Goal: Transaction & Acquisition: Purchase product/service

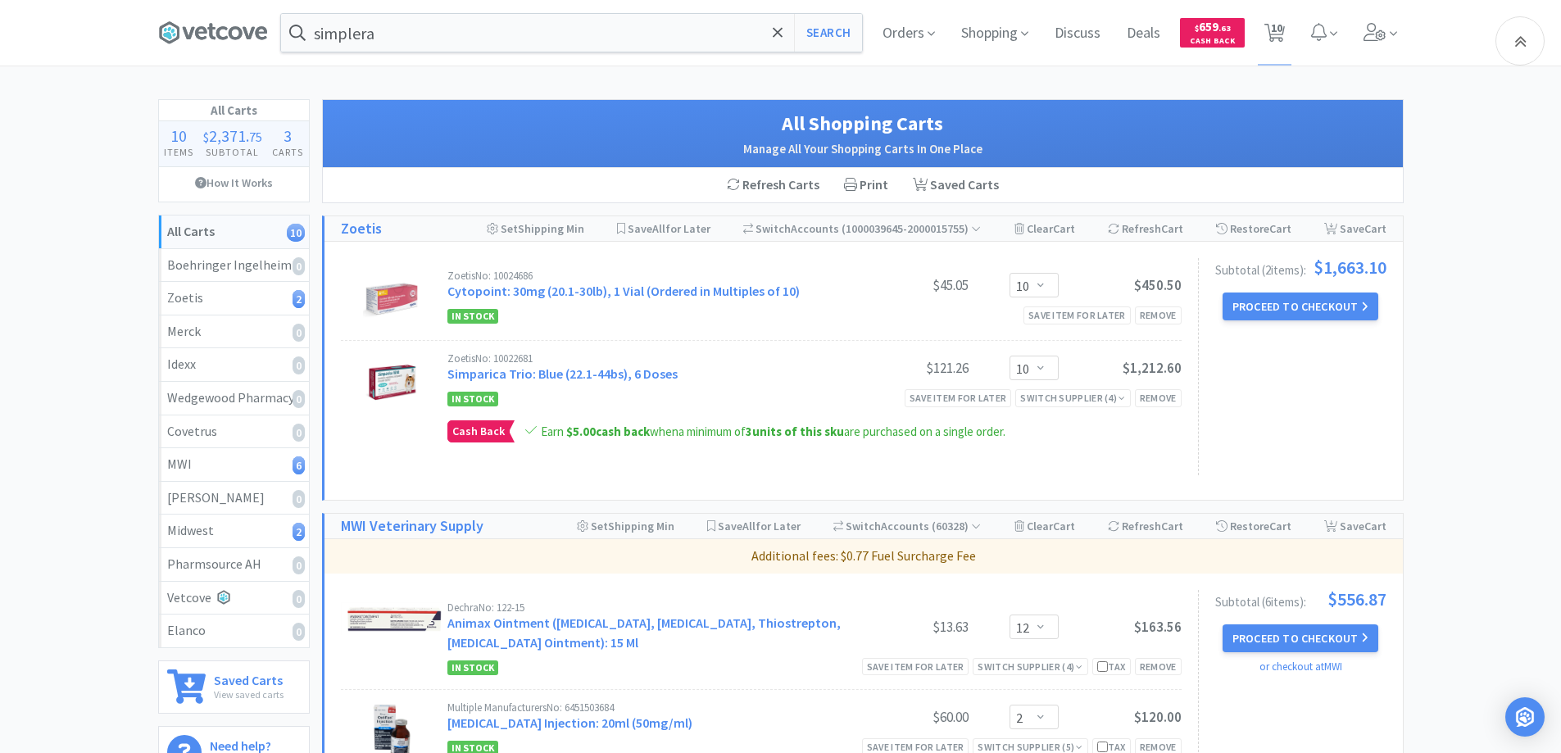
select select "10"
select select "12"
select select "2"
select select "1"
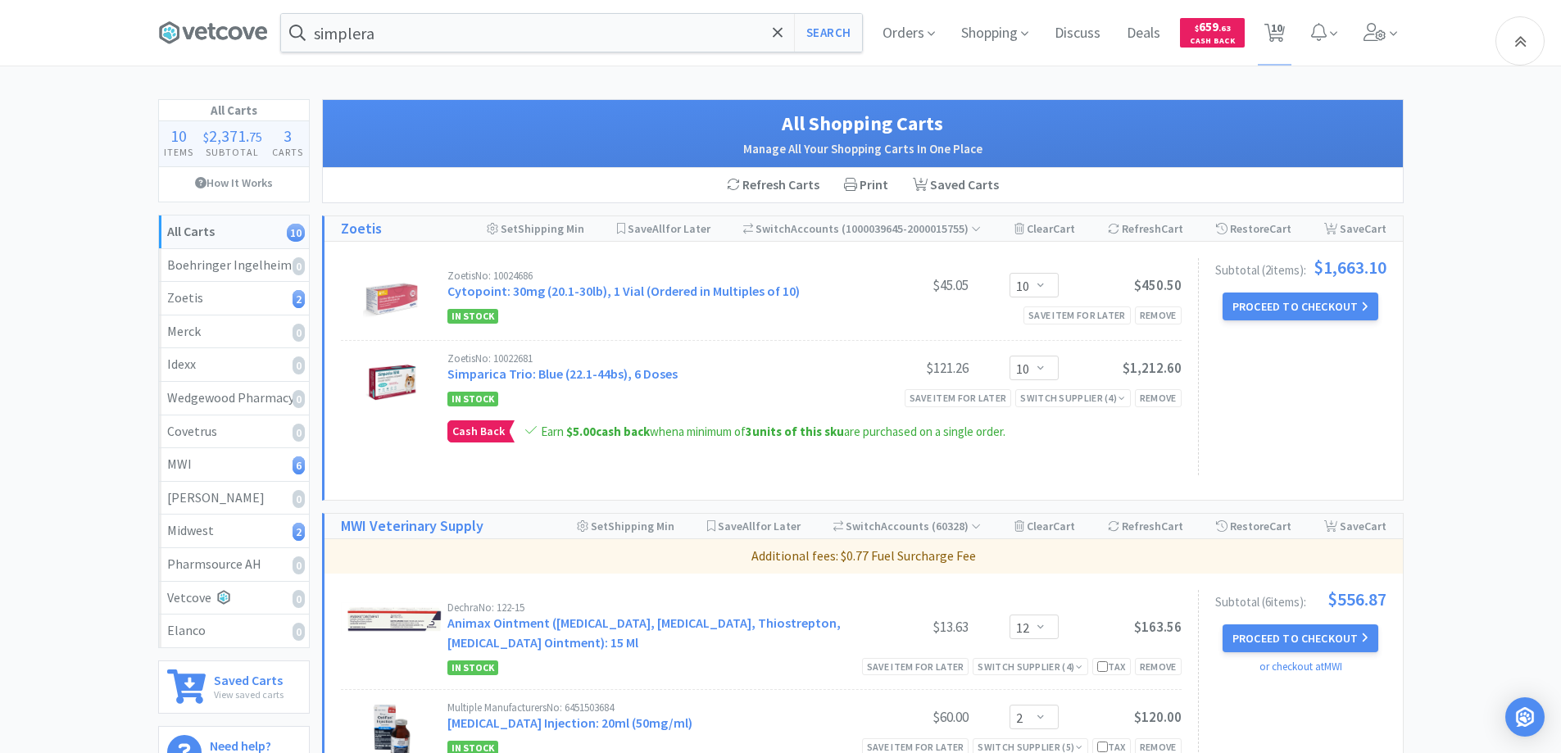
select select "1"
select select "3"
select select "2"
select select "1"
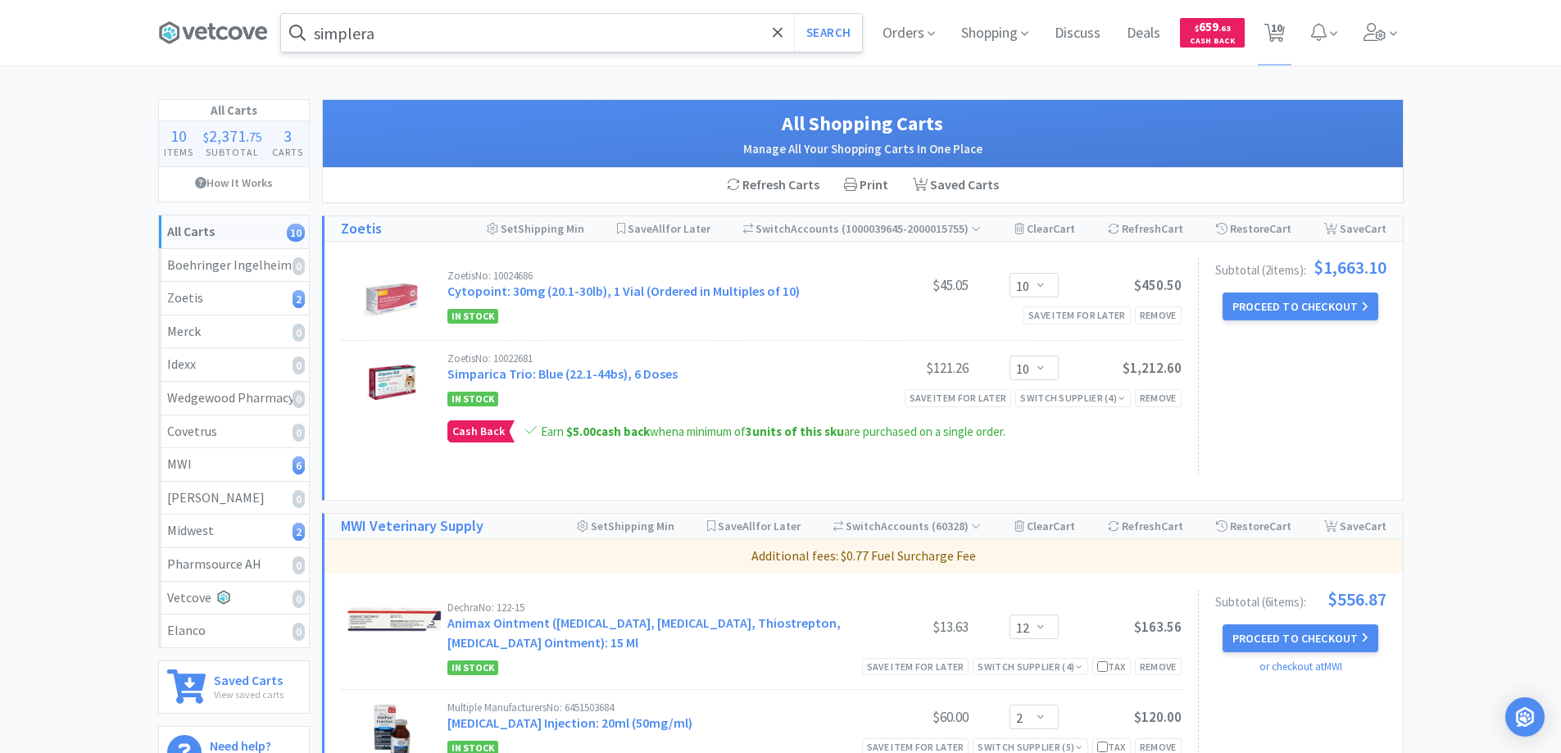
click at [407, 36] on input "simplera" at bounding box center [571, 33] width 581 height 38
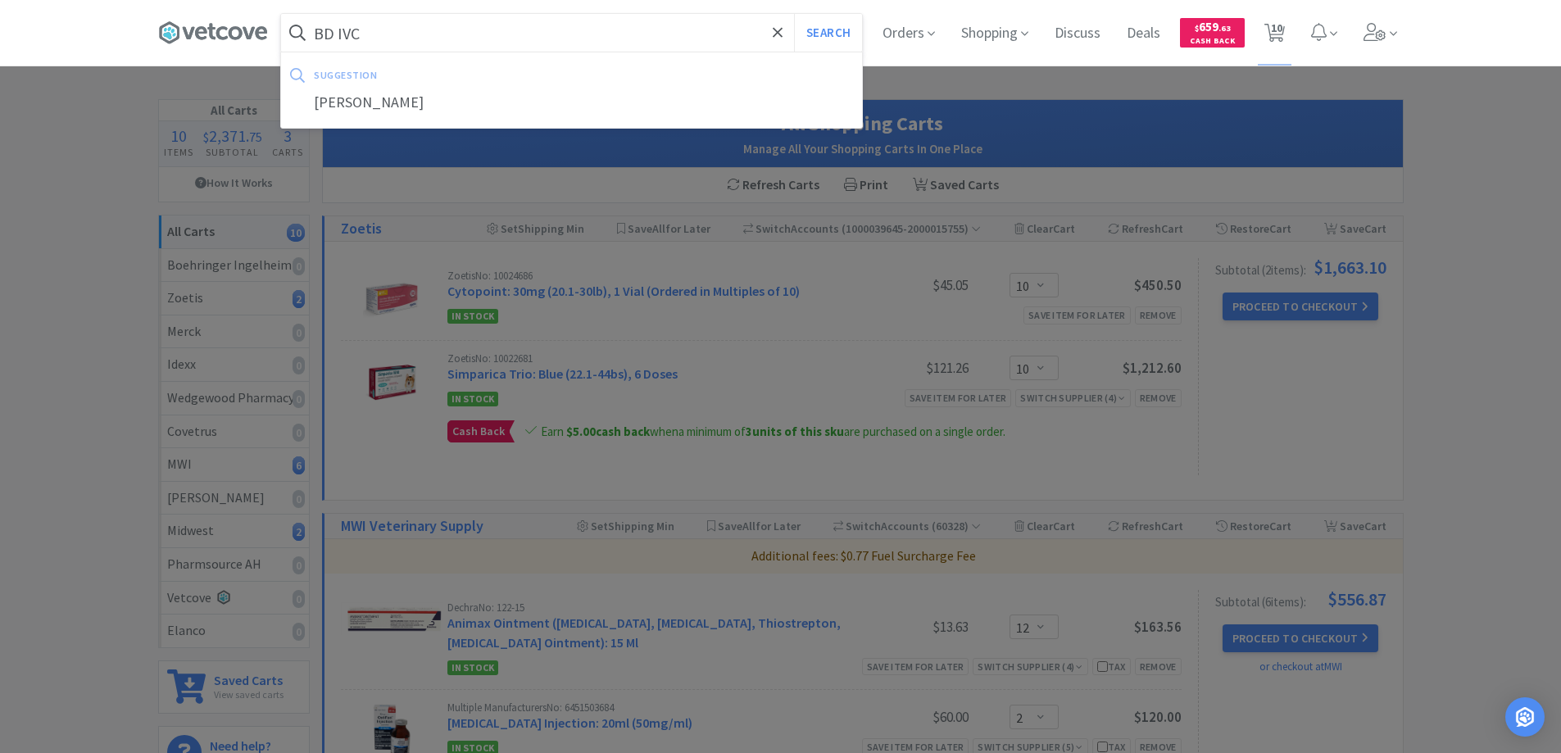
type input "BD IVC"
click at [794, 14] on button "Search" at bounding box center [828, 33] width 68 height 38
select select "12"
select select "2"
select select "1"
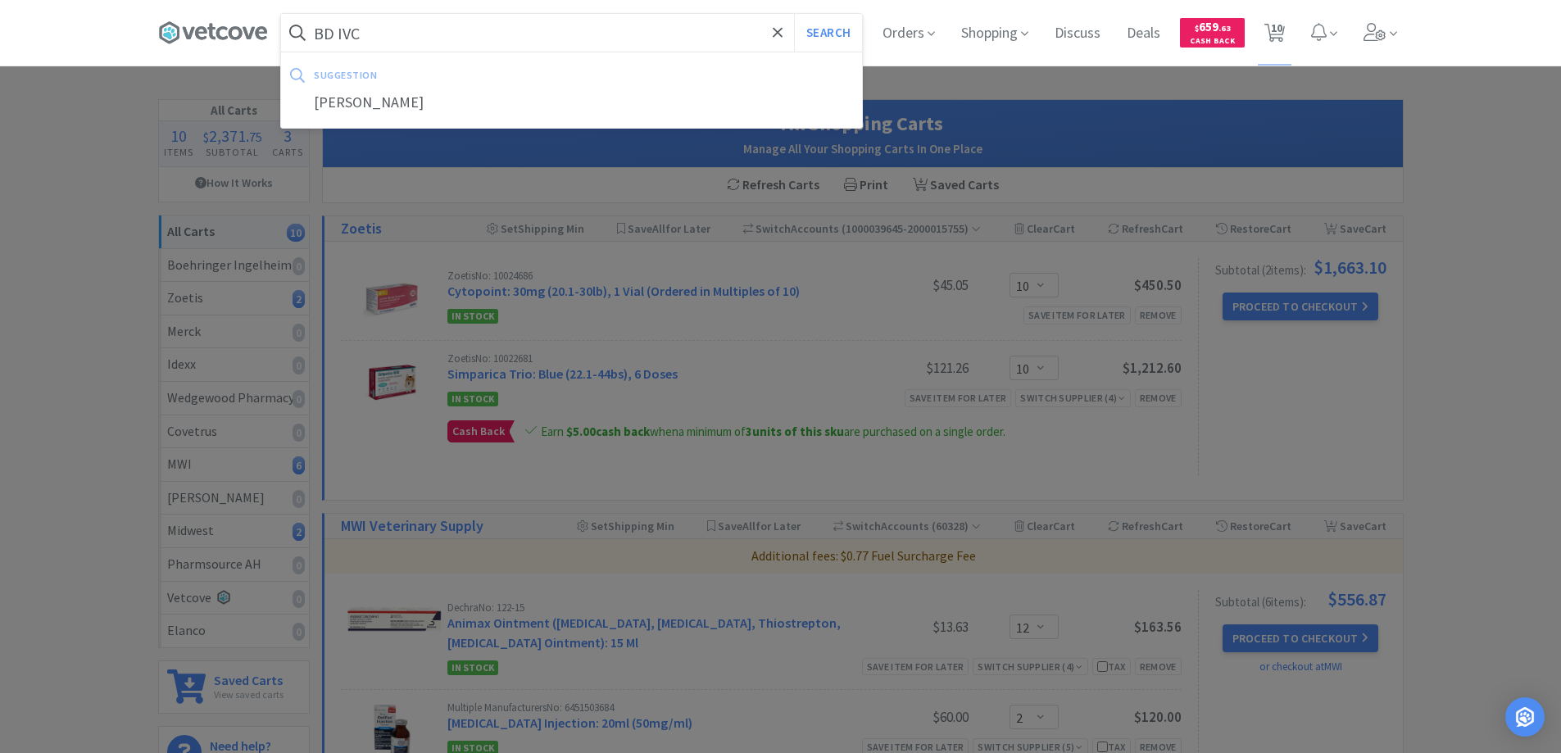
select select "1"
select select "3"
select select "2"
select select "1"
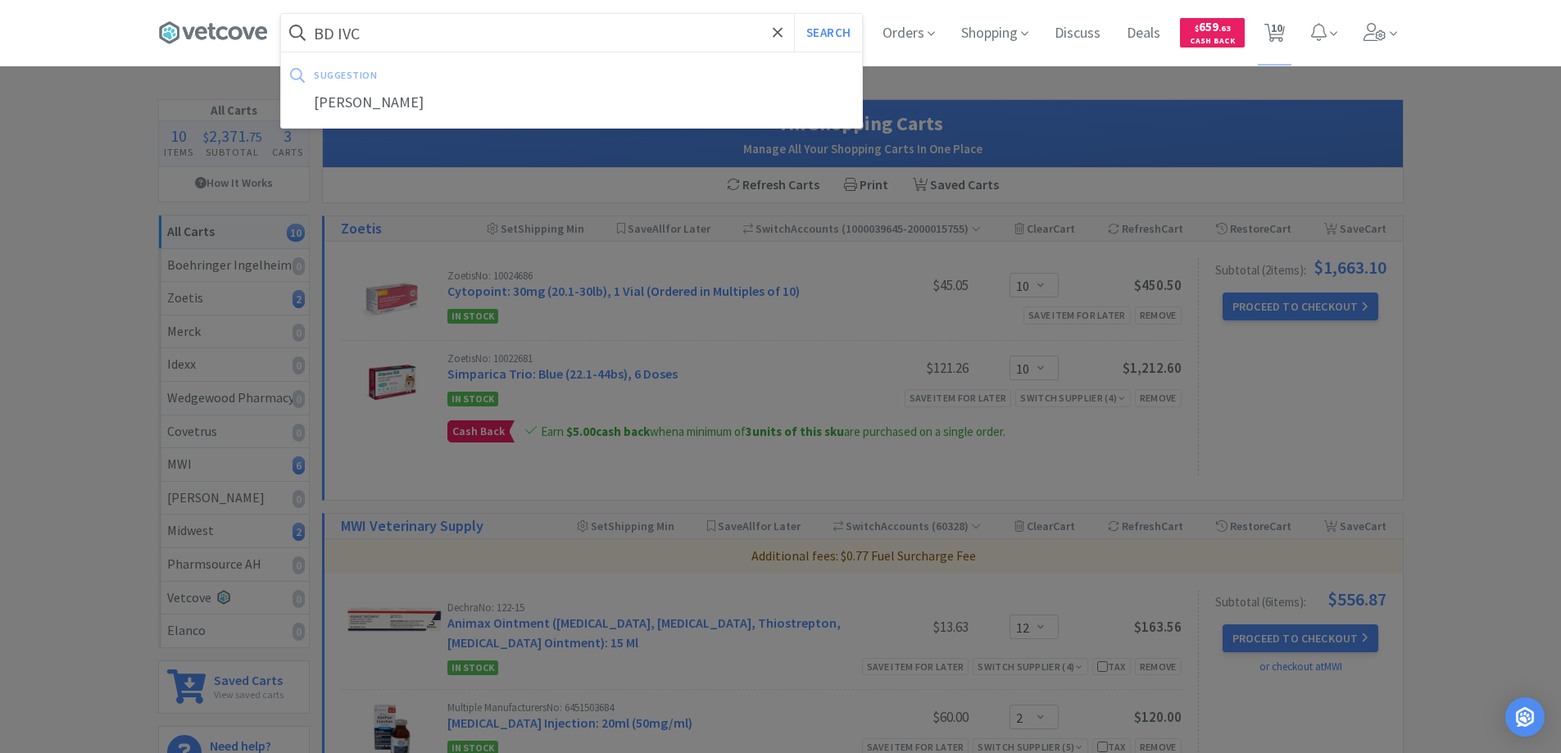
select select "10"
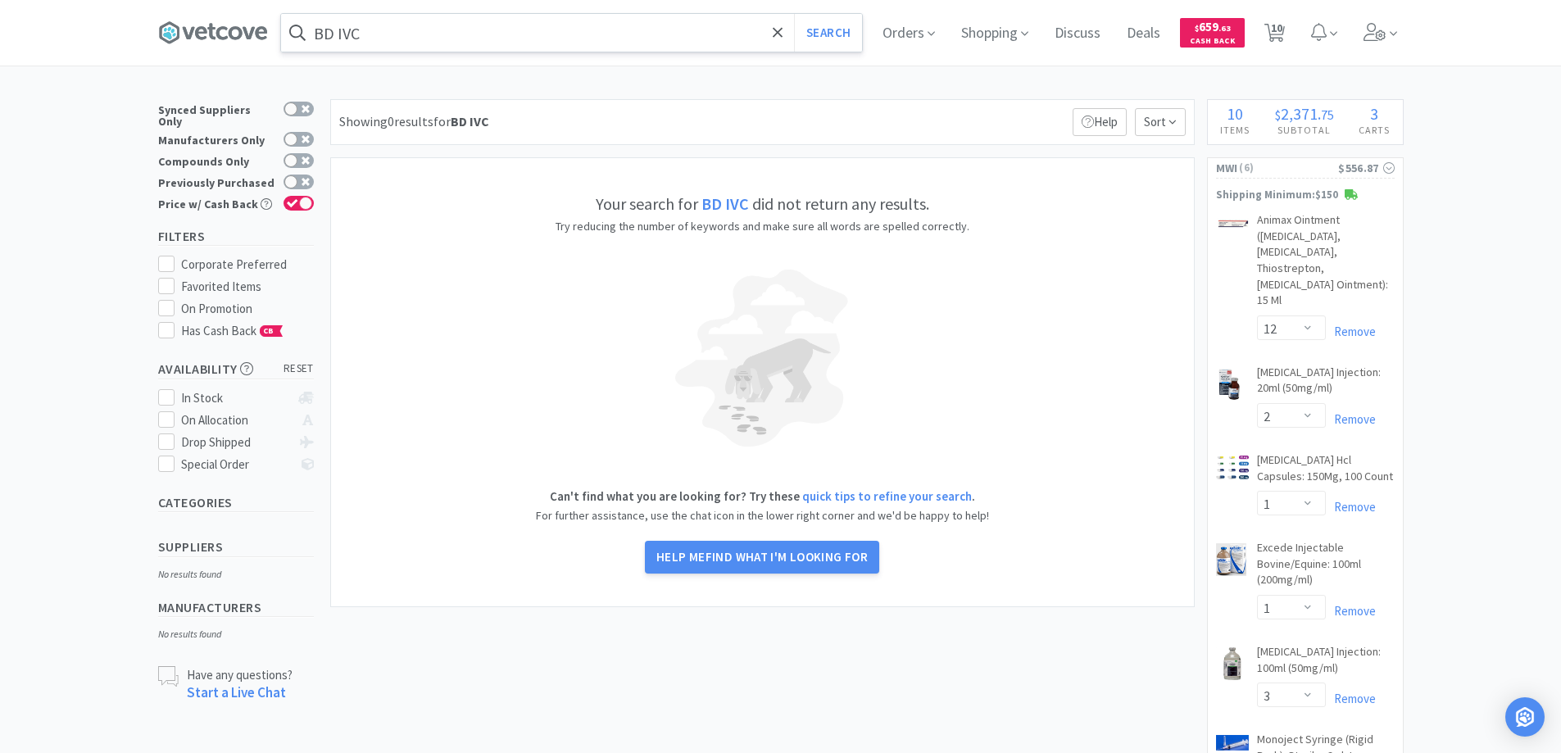
click at [421, 42] on input "BD IVC" at bounding box center [571, 33] width 581 height 38
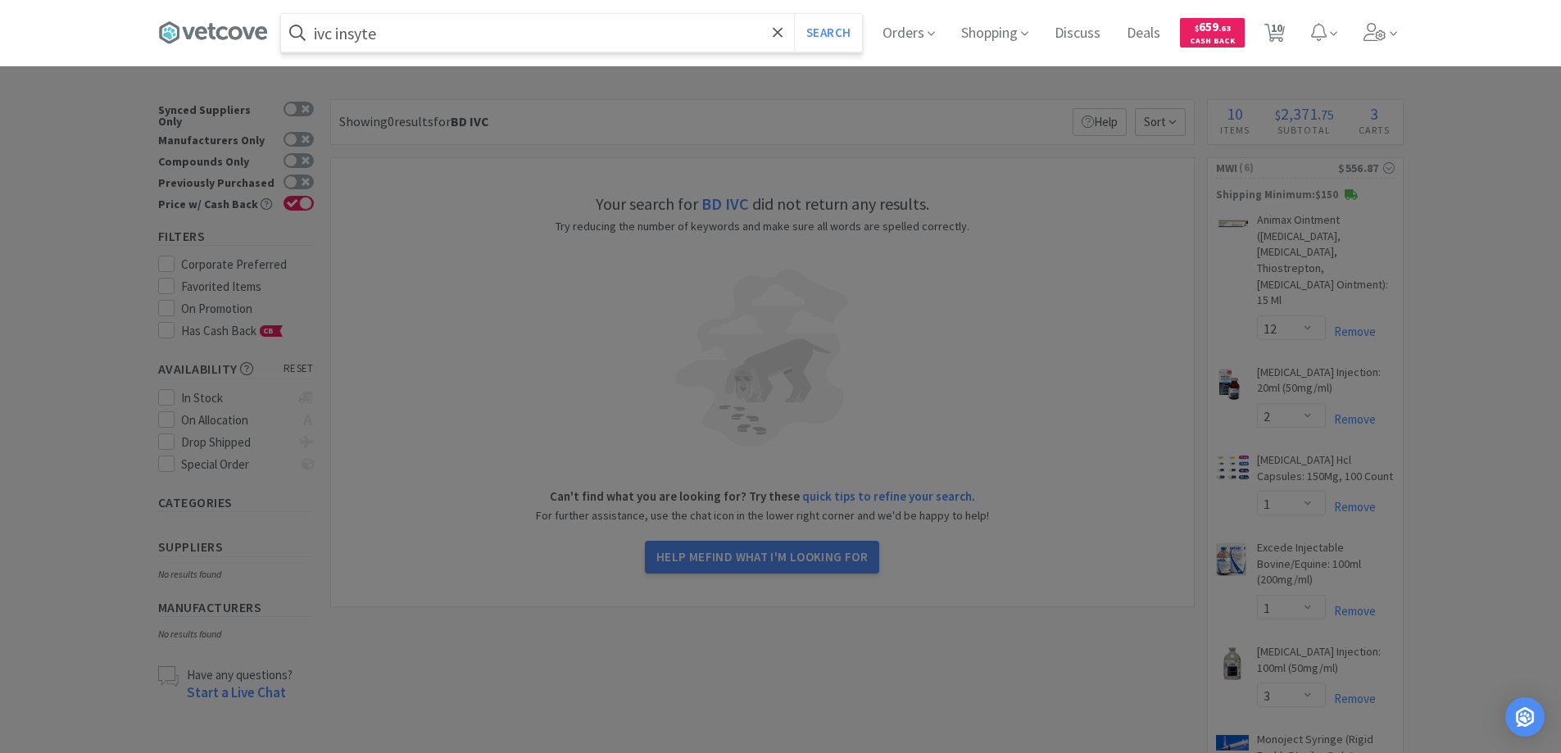
click at [794, 14] on button "Search" at bounding box center [828, 33] width 68 height 38
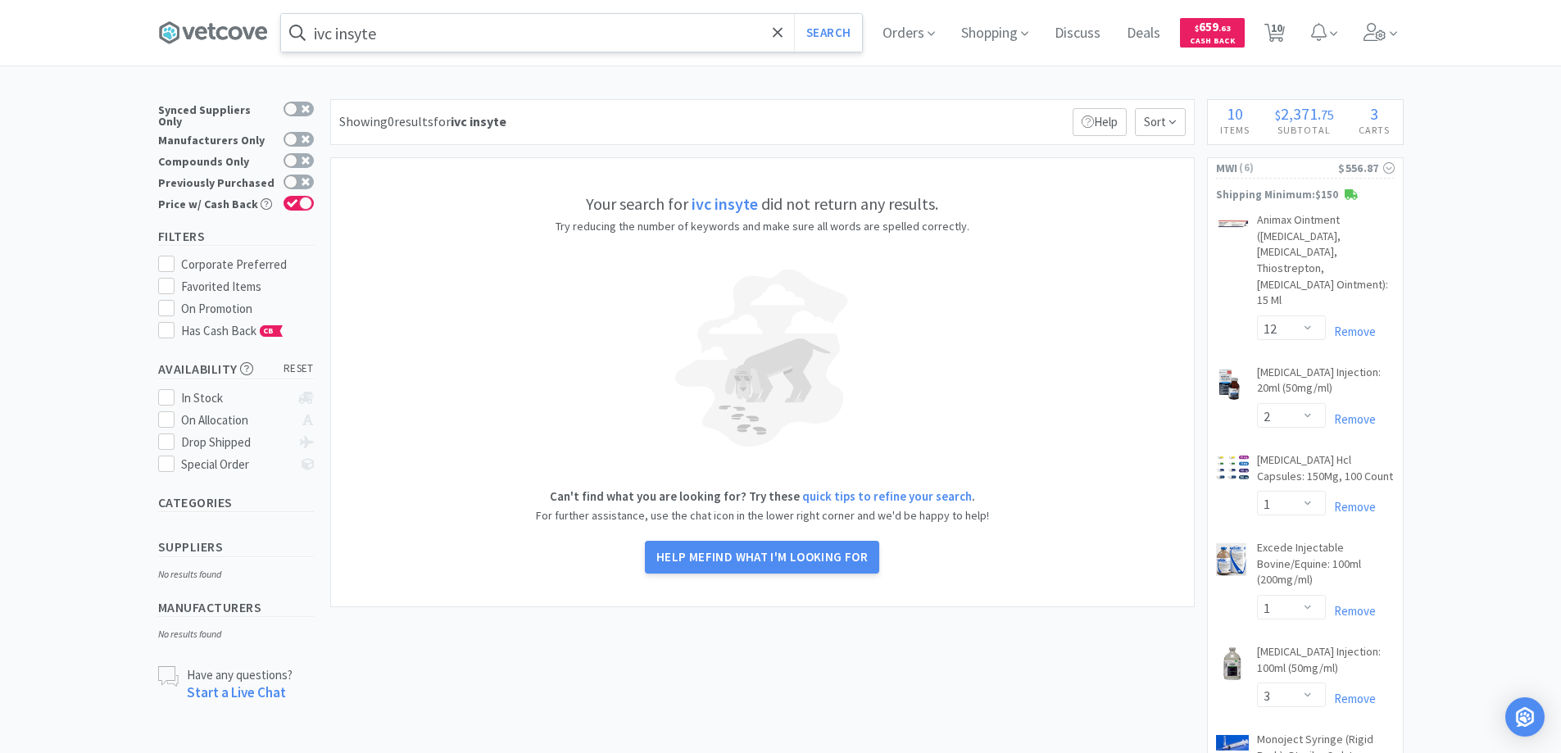
click at [428, 32] on input "ivc insyte" at bounding box center [571, 33] width 581 height 38
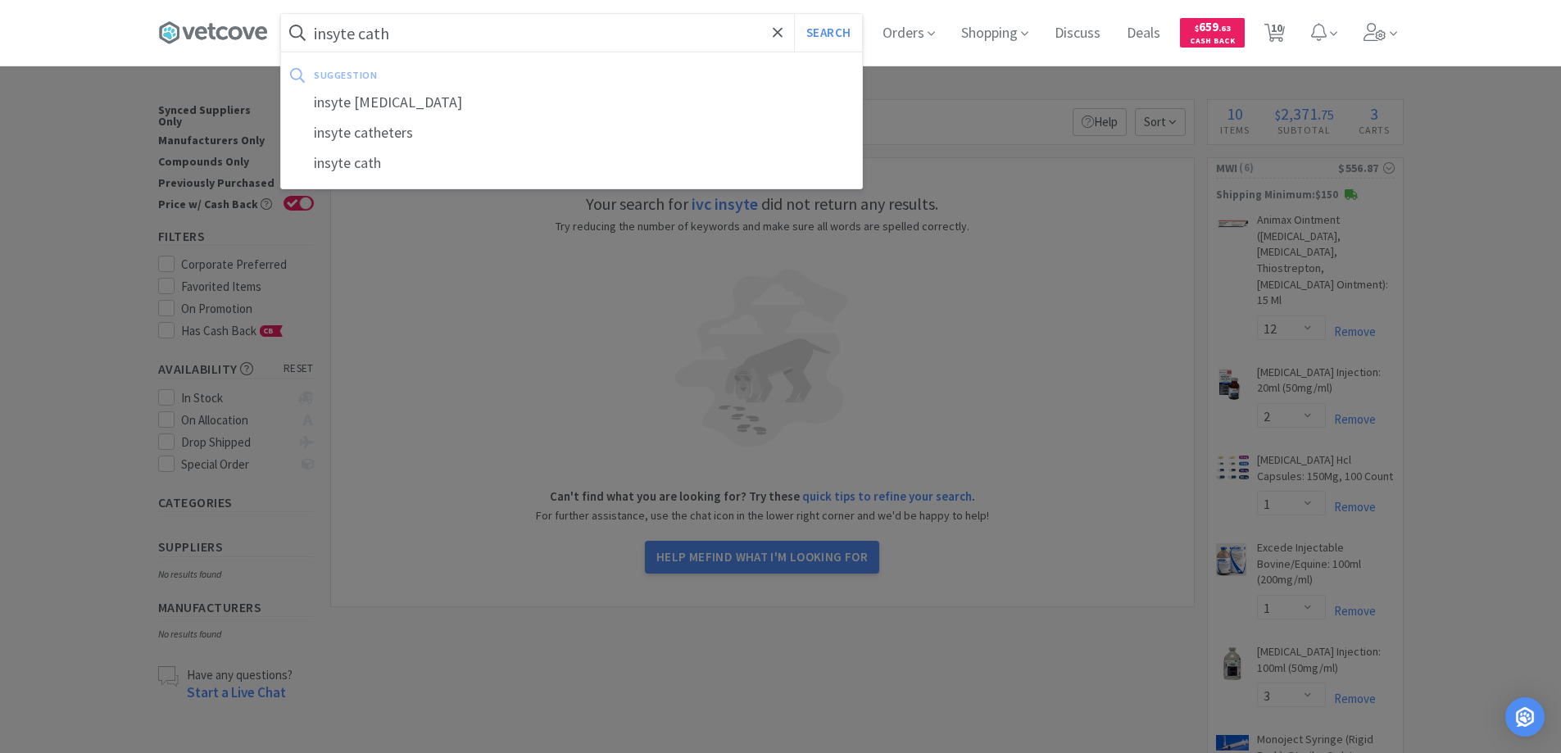
type input "insyte cath"
click at [794, 14] on button "Search" at bounding box center [828, 33] width 68 height 38
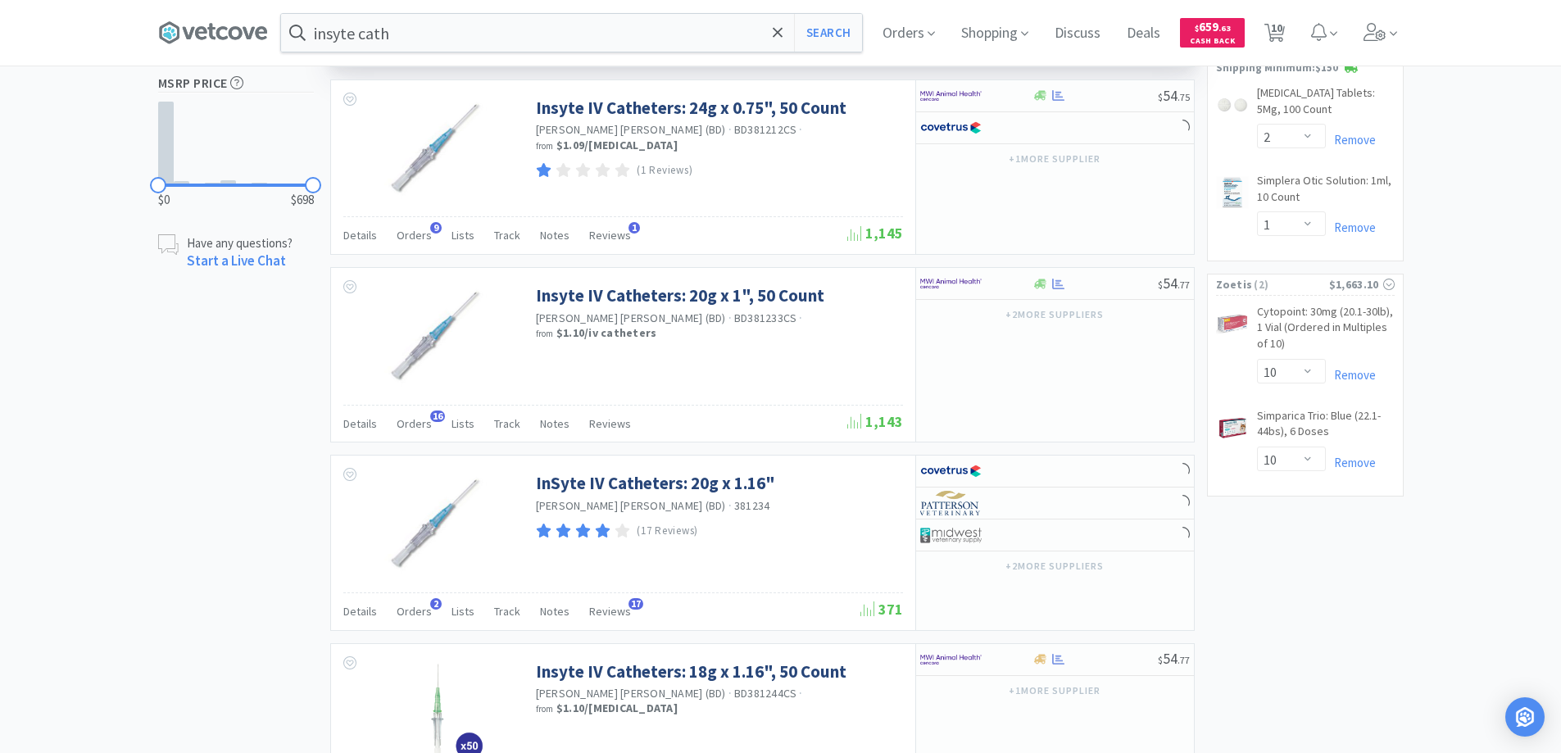
scroll to position [819, 0]
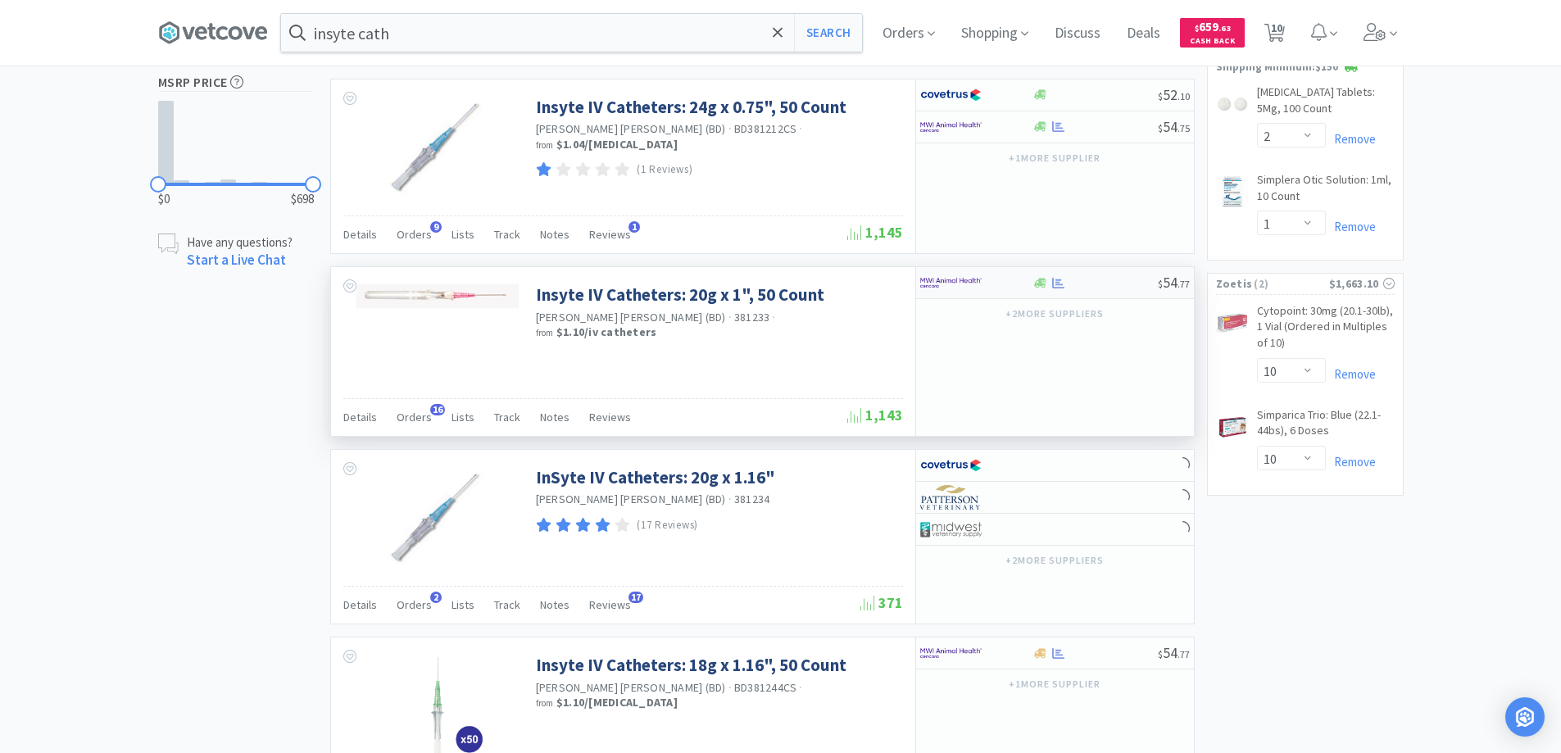
click at [1099, 281] on div at bounding box center [1094, 283] width 125 height 12
select select "1"
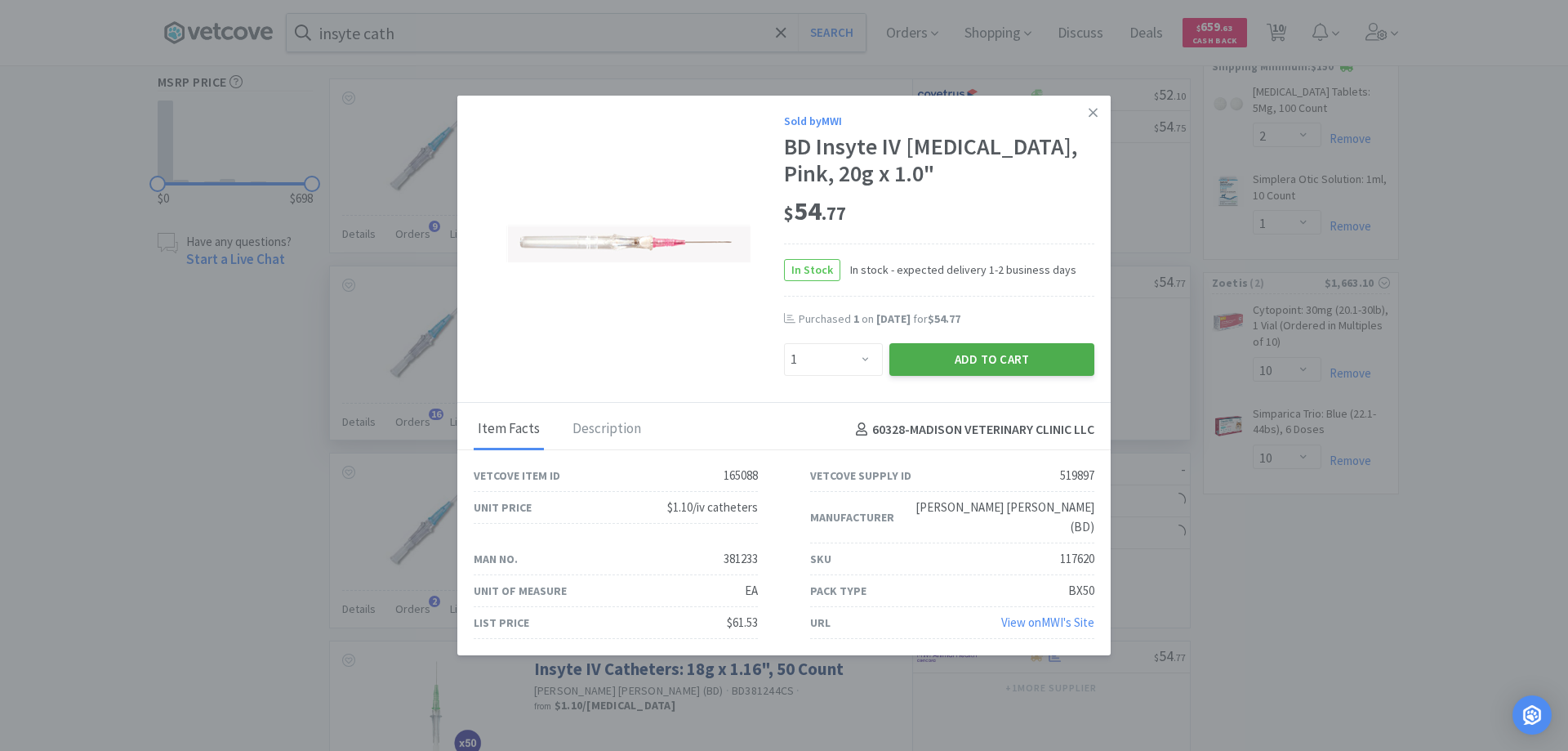
click at [1025, 374] on button "Add to Cart" at bounding box center [992, 359] width 205 height 33
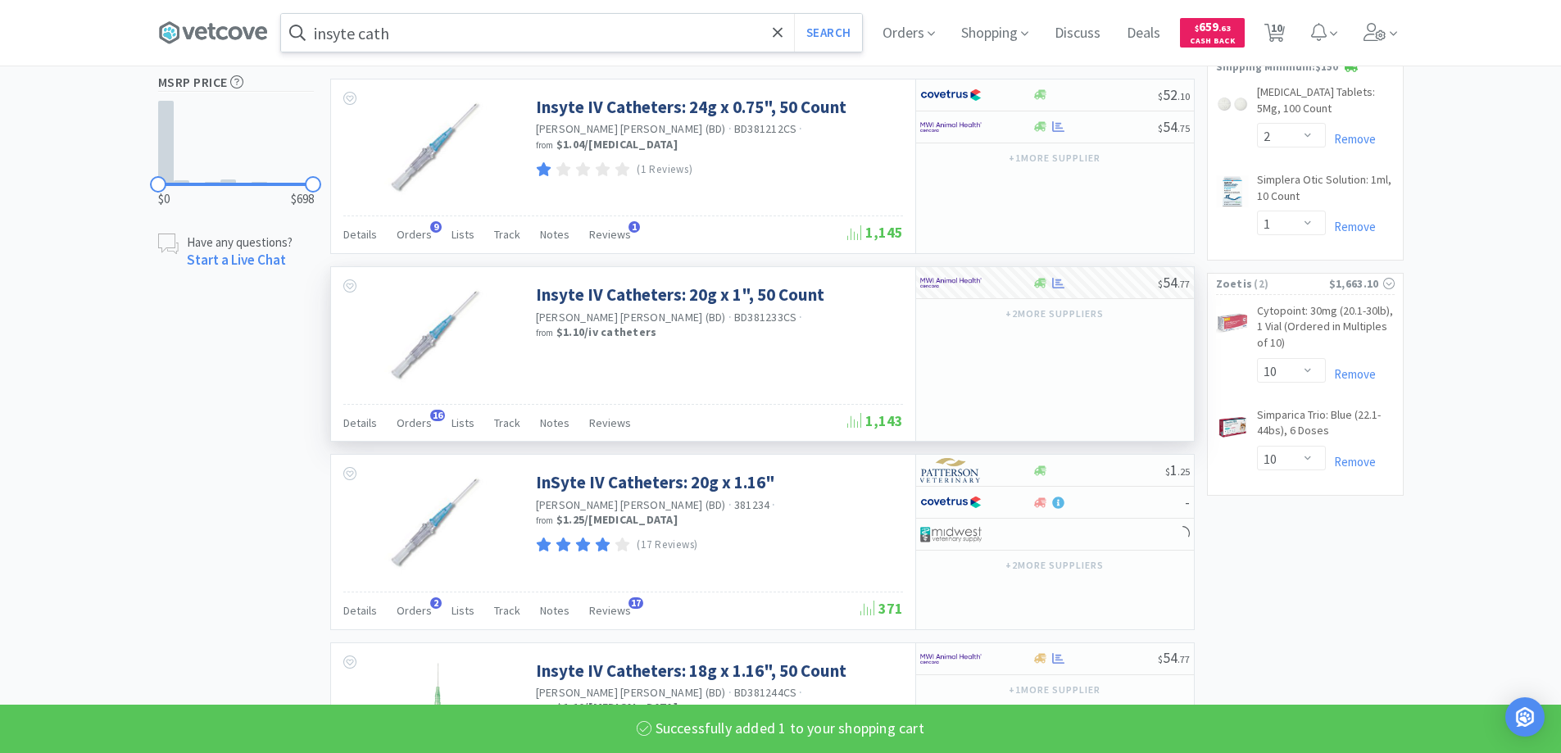
click at [625, 27] on input "insyte cath" at bounding box center [571, 33] width 581 height 38
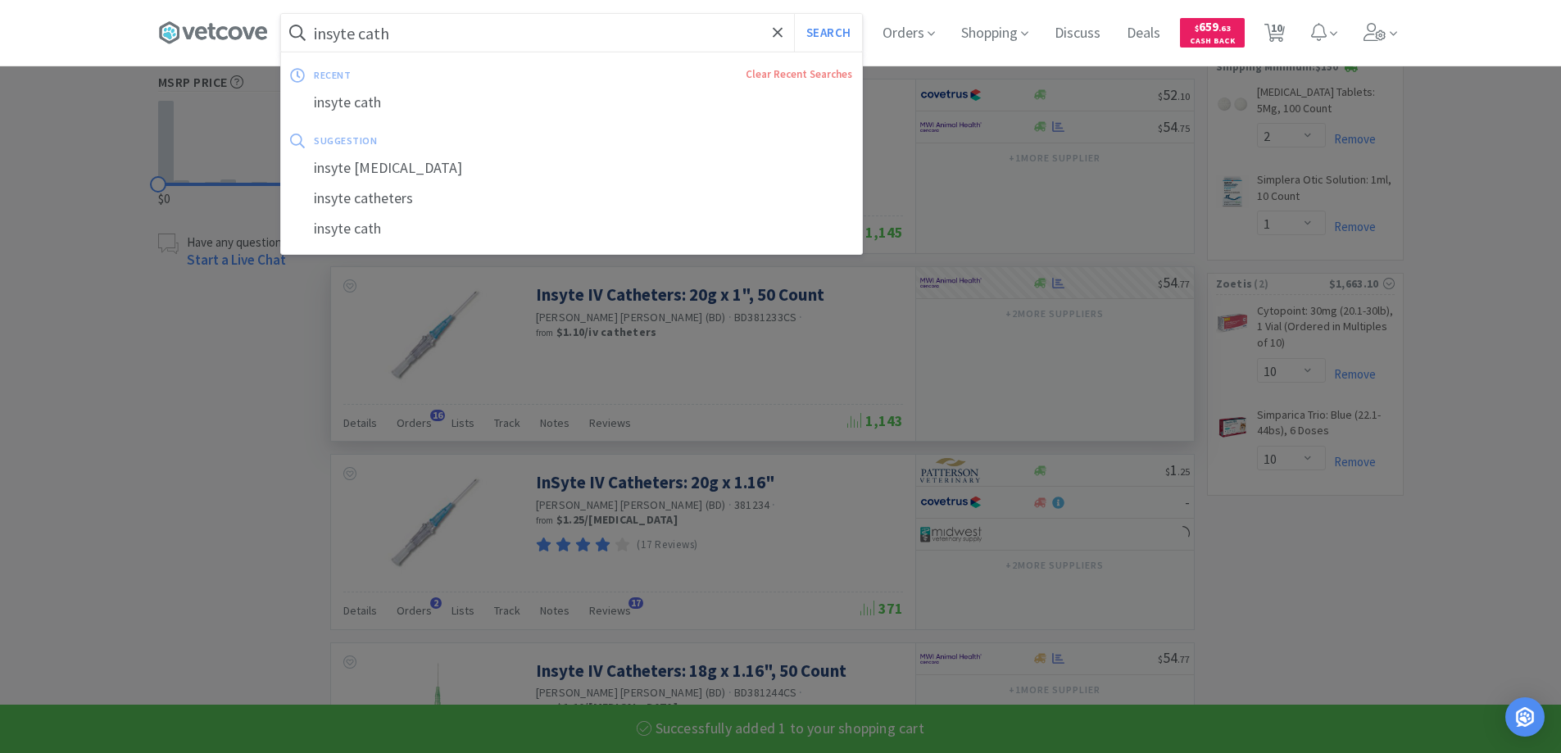
select select "1"
select select "2"
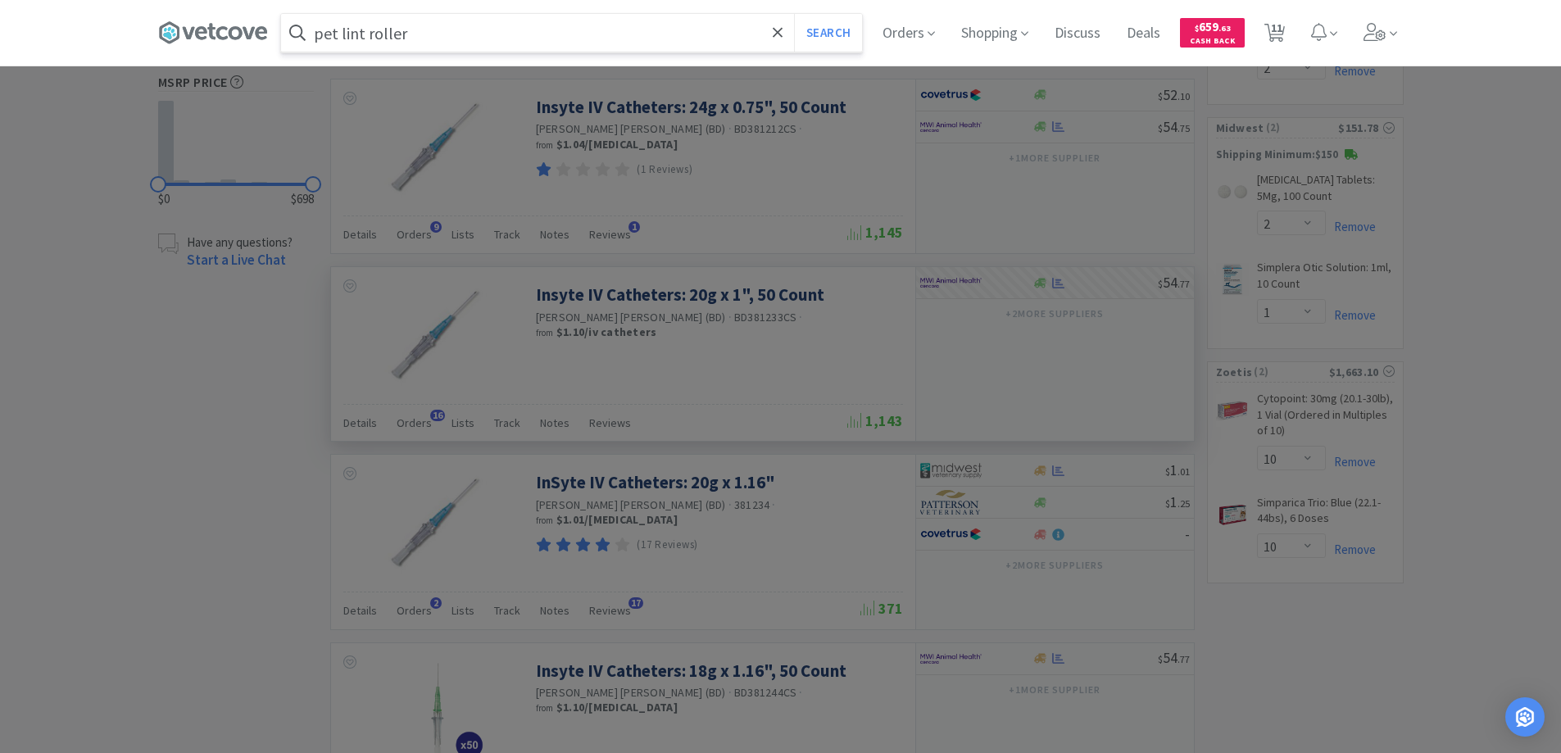
click at [794, 14] on button "Search" at bounding box center [828, 33] width 68 height 38
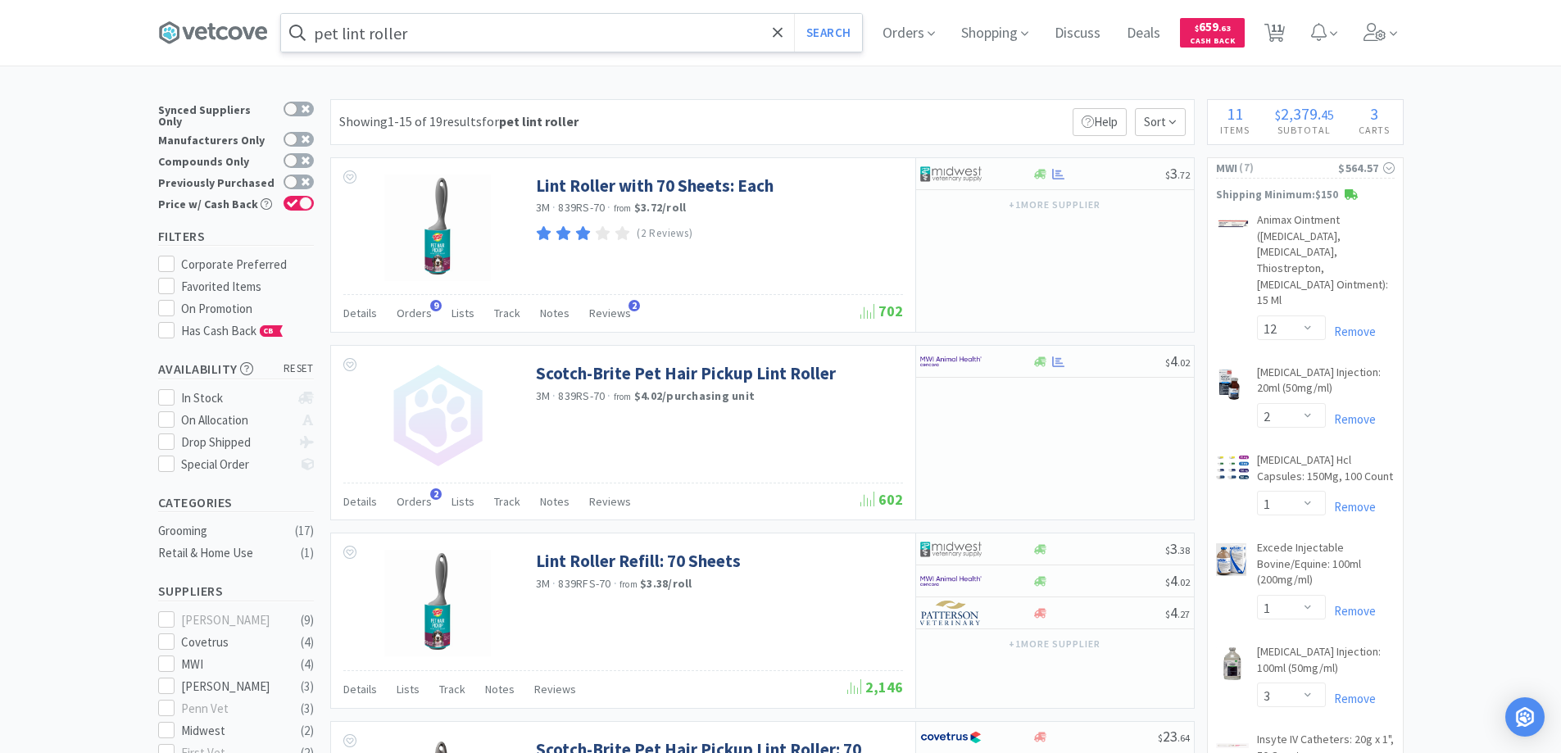
click at [420, 46] on input "pet lint roller" at bounding box center [571, 33] width 581 height 38
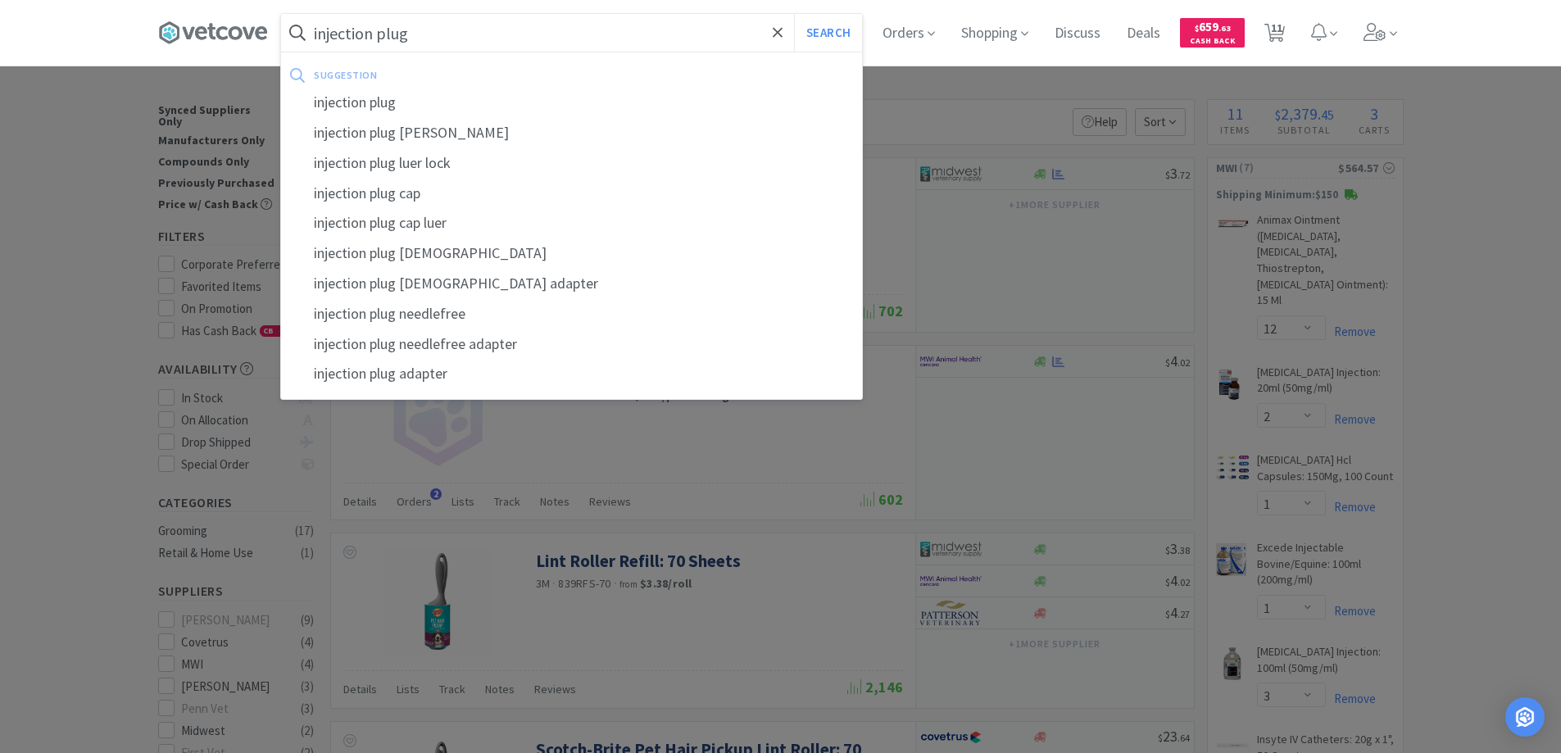
type input "injection plug"
click at [794, 14] on button "Search" at bounding box center [828, 33] width 68 height 38
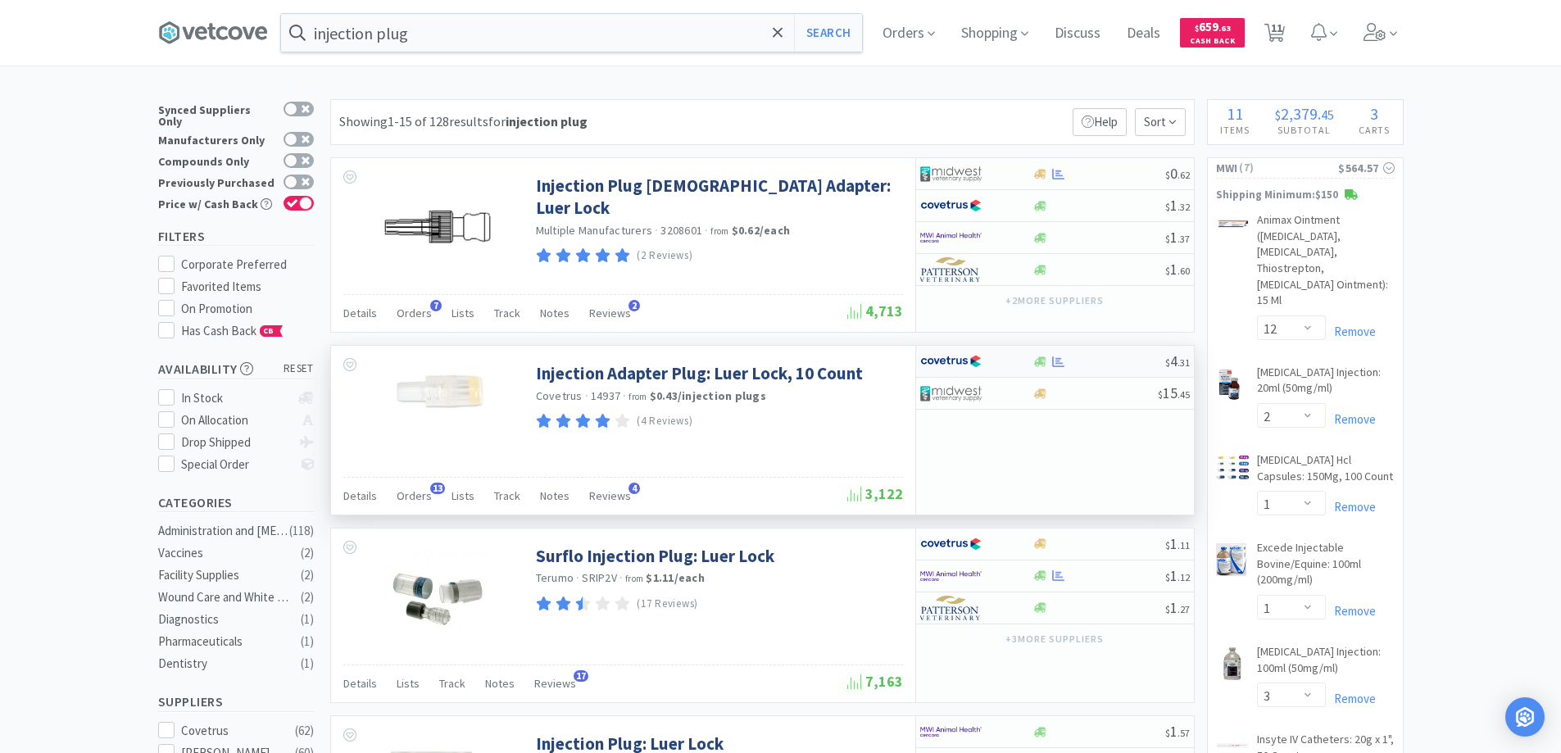
click at [1084, 363] on div at bounding box center [1098, 362] width 133 height 12
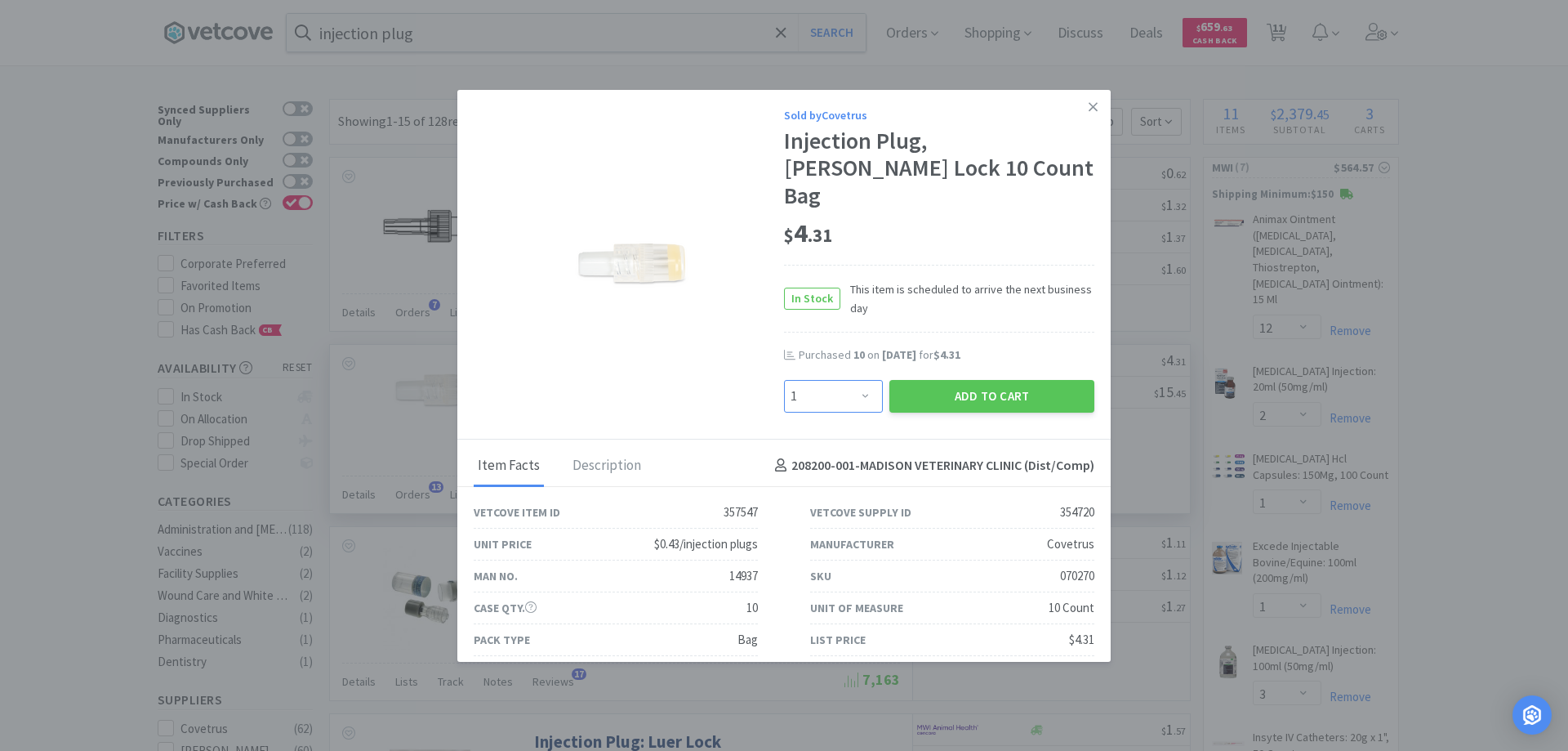
click at [857, 380] on select "Enter Quantity 1 2 3 4 5 6 7 8 9 10 11 12 13 14 15 16 17 18 19 20 Enter Quantity" at bounding box center [832, 396] width 99 height 33
select select "10"
click at [784, 380] on select "Enter Quantity 1 2 3 4 5 6 7 8 9 10 11 12 13 14 15 16 17 18 19 20 Enter Quantity" at bounding box center [832, 396] width 99 height 33
click at [937, 380] on button "Add to Cart" at bounding box center [992, 396] width 205 height 33
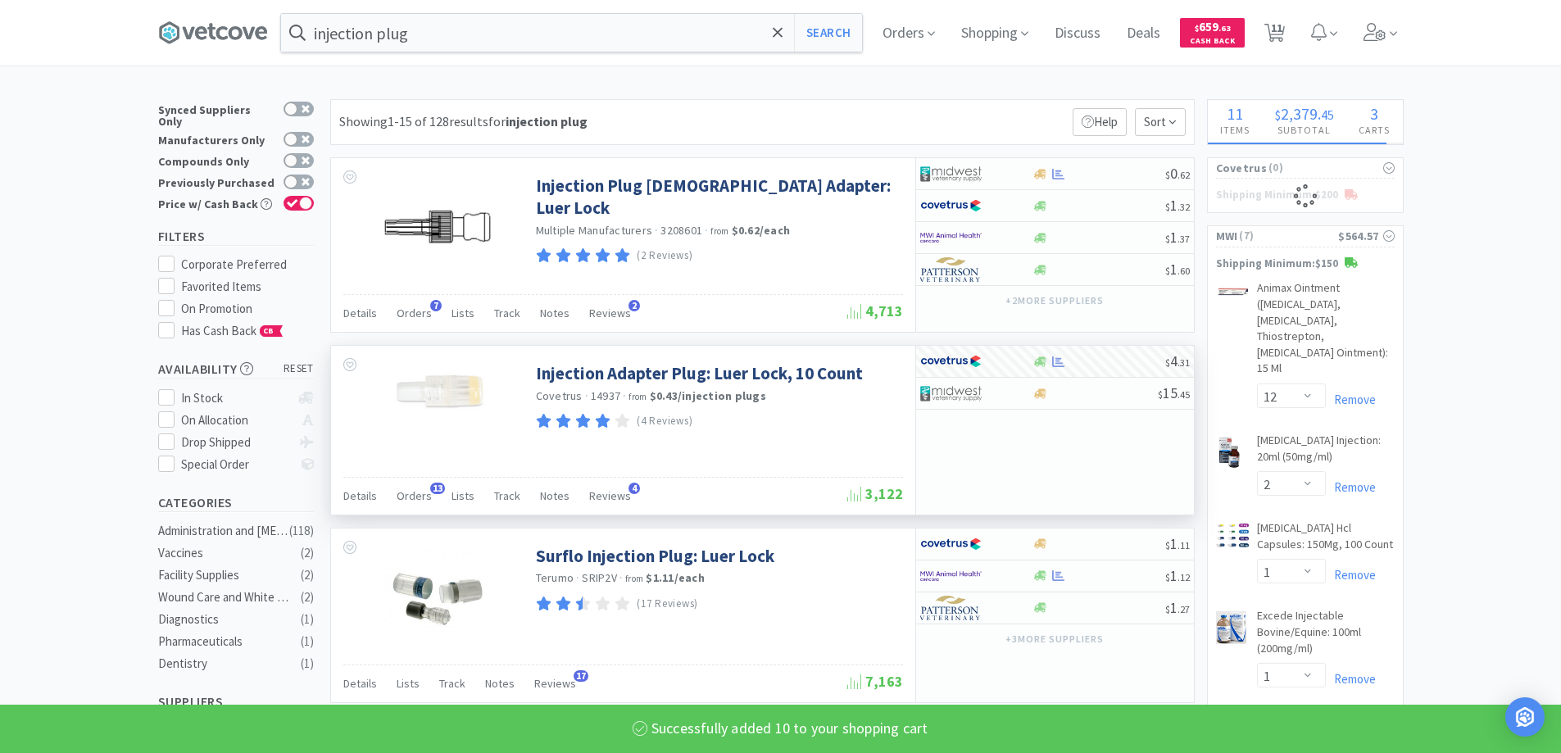
select select "10"
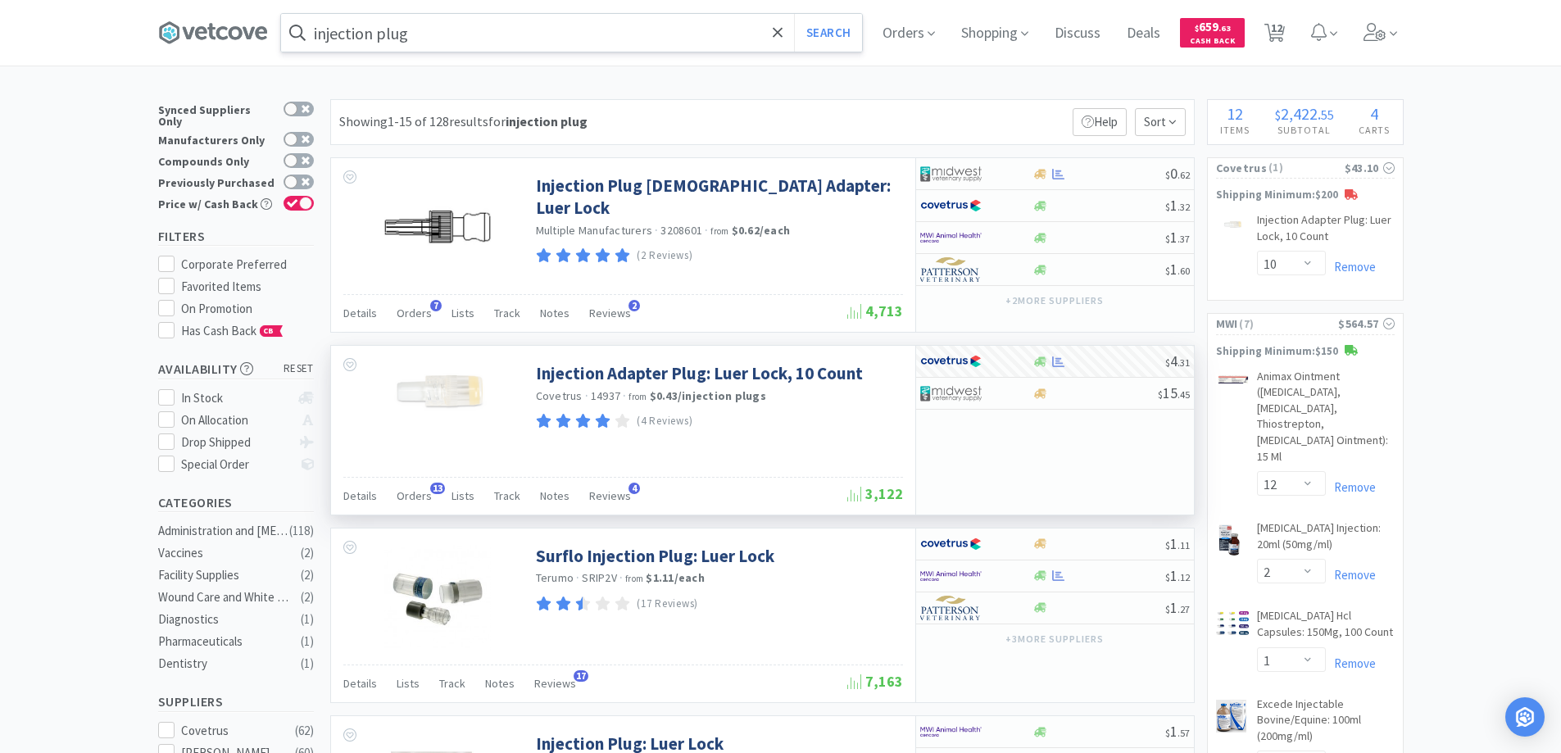
click at [531, 47] on input "injection plug" at bounding box center [571, 33] width 581 height 38
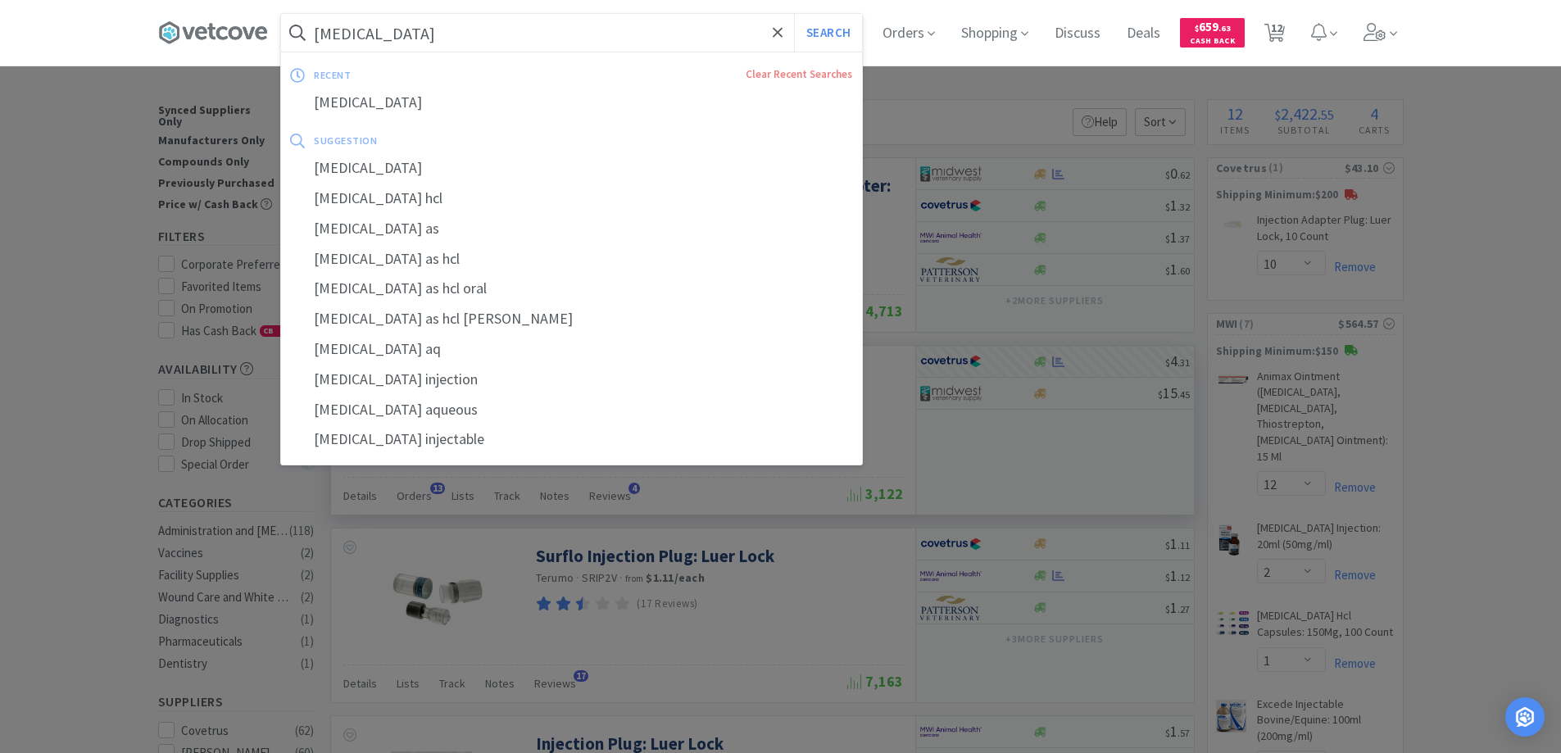
type input "[MEDICAL_DATA]"
click at [794, 14] on button "Search" at bounding box center [828, 33] width 68 height 38
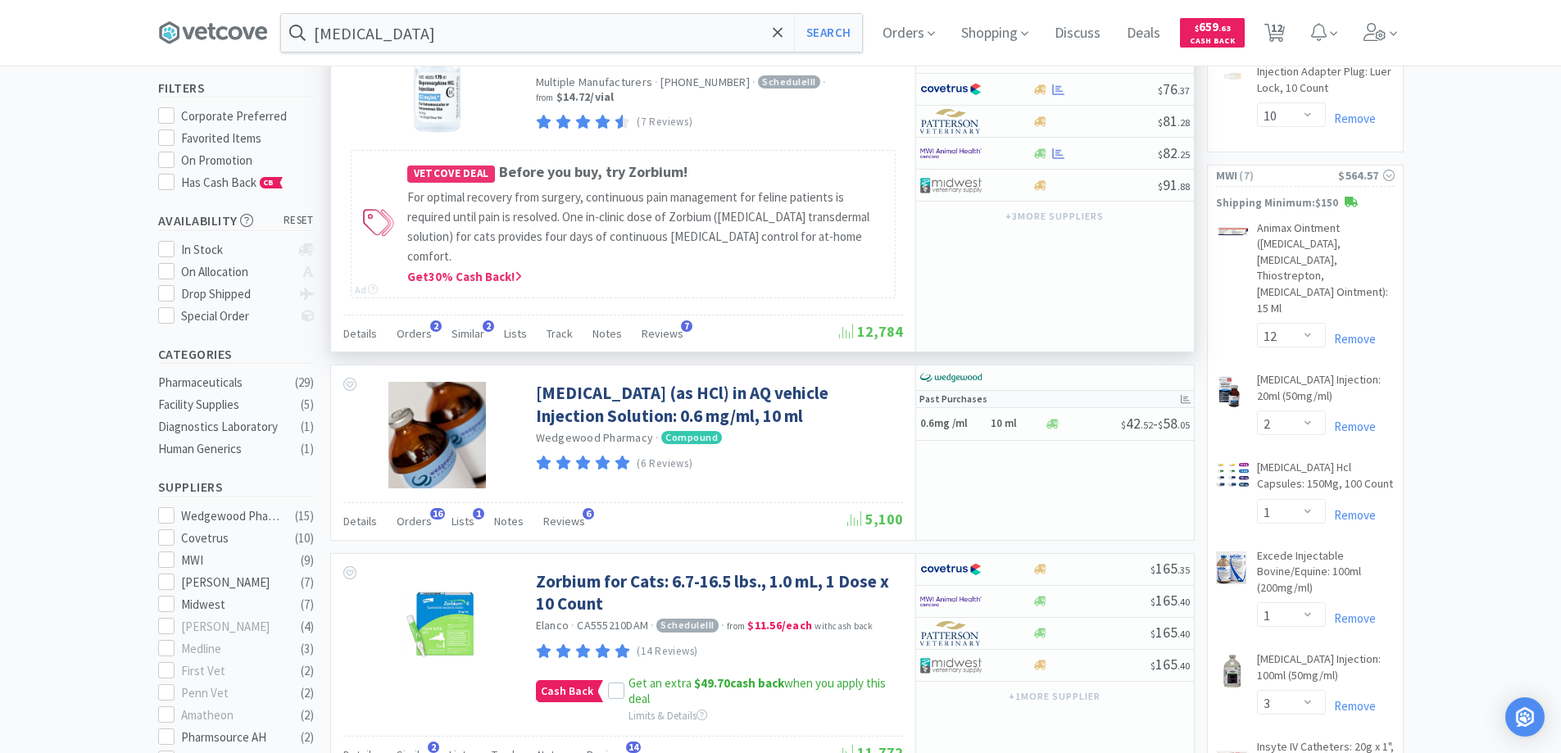
scroll to position [164, 0]
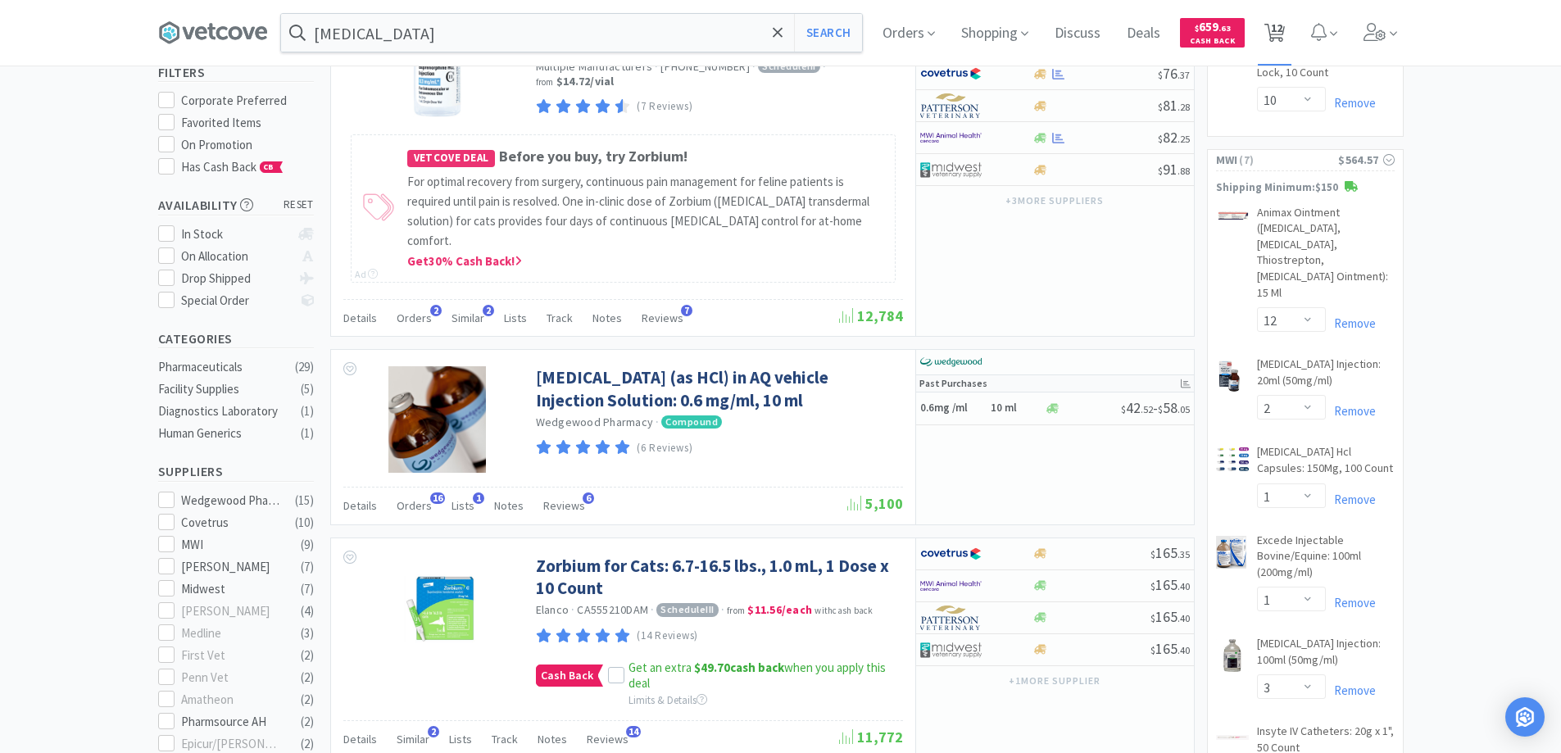
click at [1282, 33] on span "12" at bounding box center [1276, 28] width 11 height 66
select select "10"
select select "12"
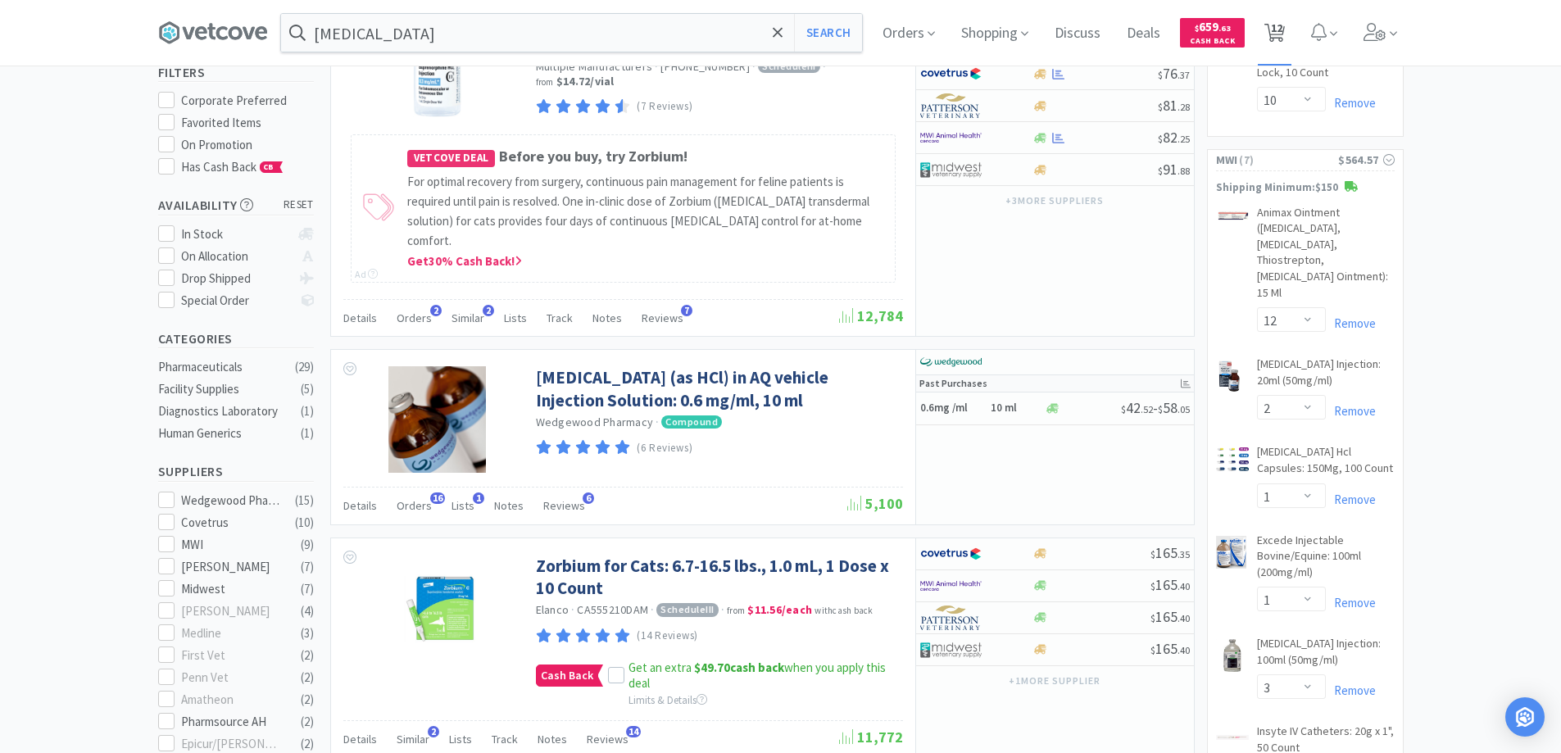
select select "2"
select select "1"
select select "3"
select select "1"
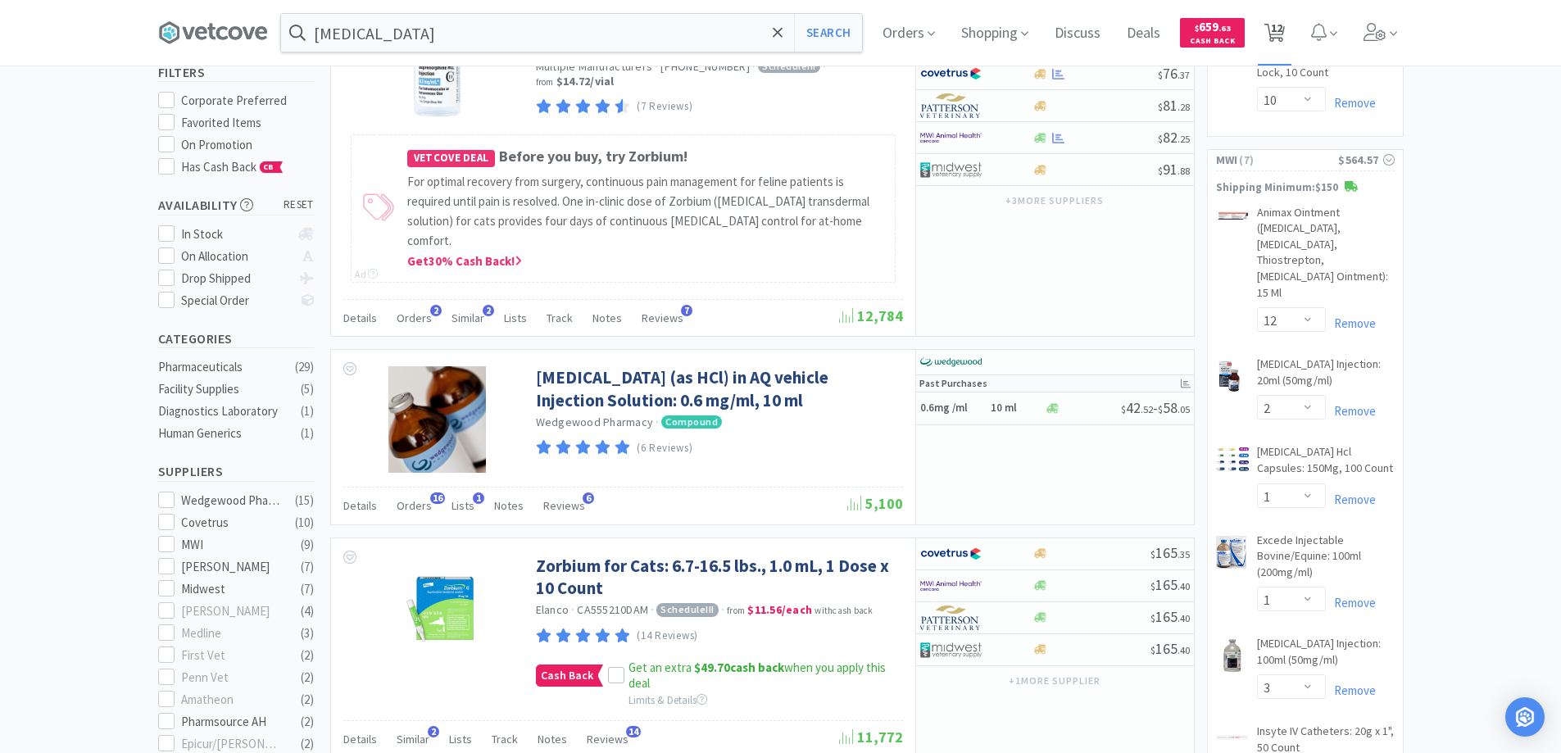
select select "2"
select select "1"
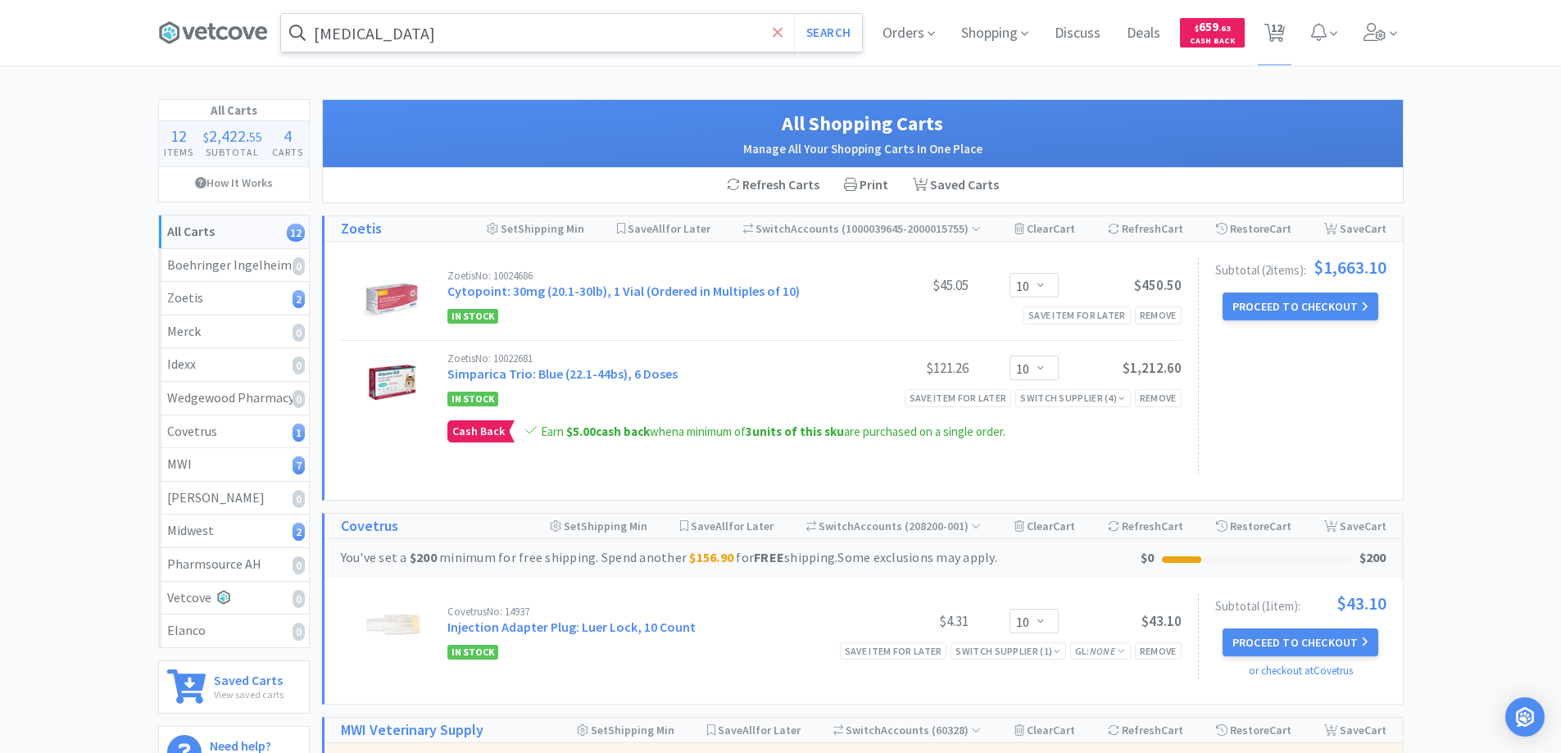
click at [773, 32] on icon at bounding box center [778, 33] width 11 height 16
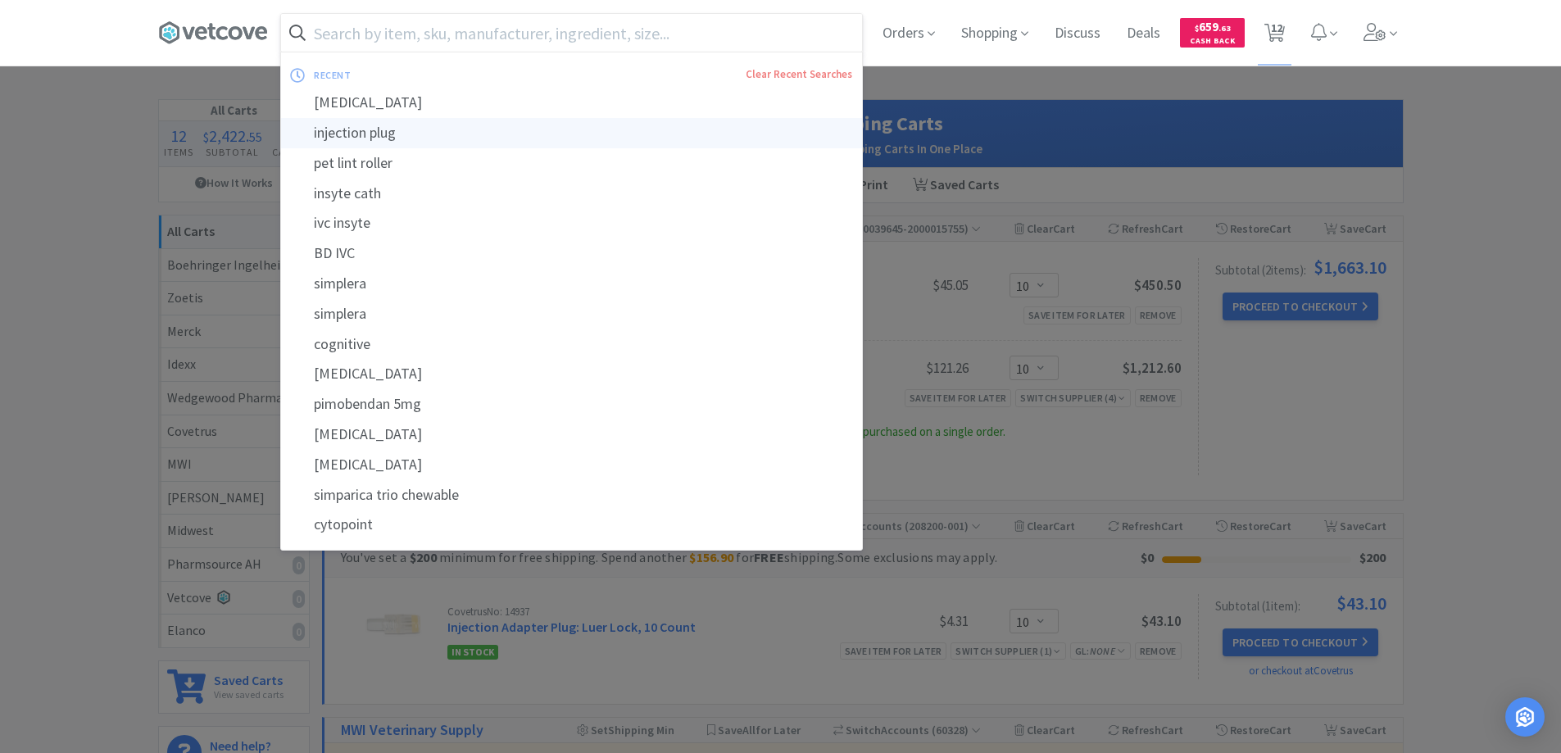
click at [363, 131] on div "injection plug" at bounding box center [571, 133] width 581 height 30
type input "injection plug"
select select "10"
select select "12"
select select "2"
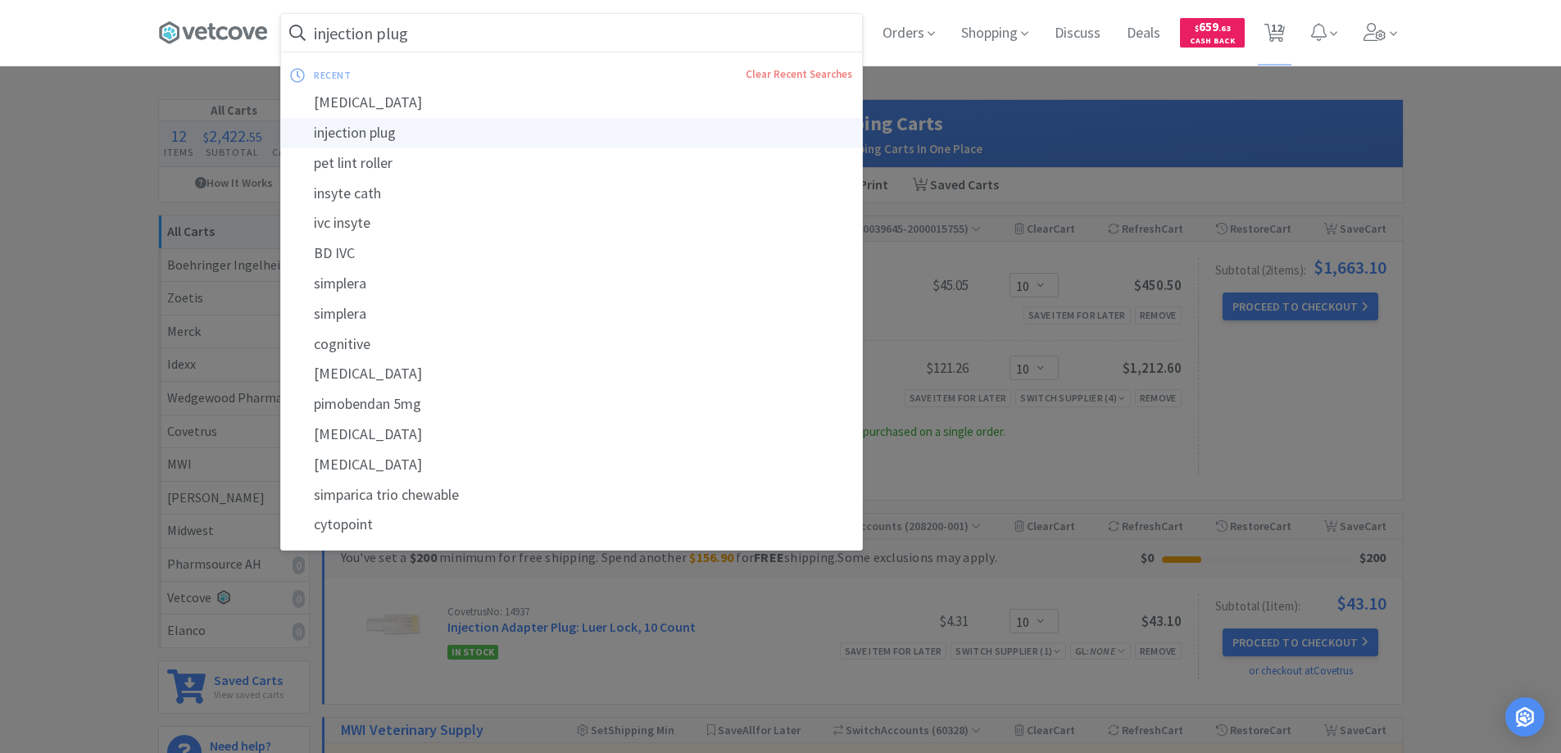
select select "1"
select select "3"
select select "1"
select select "2"
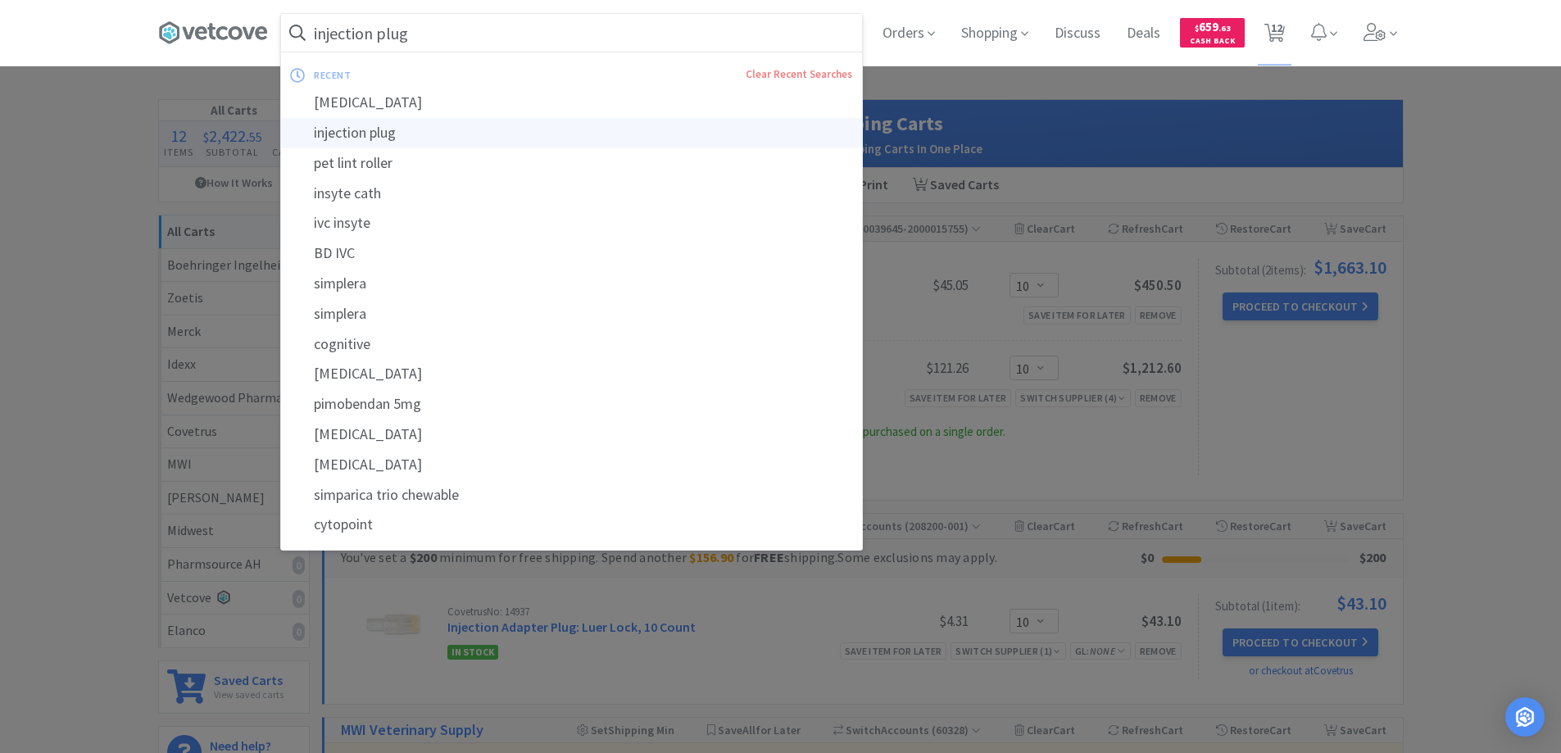
select select "2"
select select "1"
select select "10"
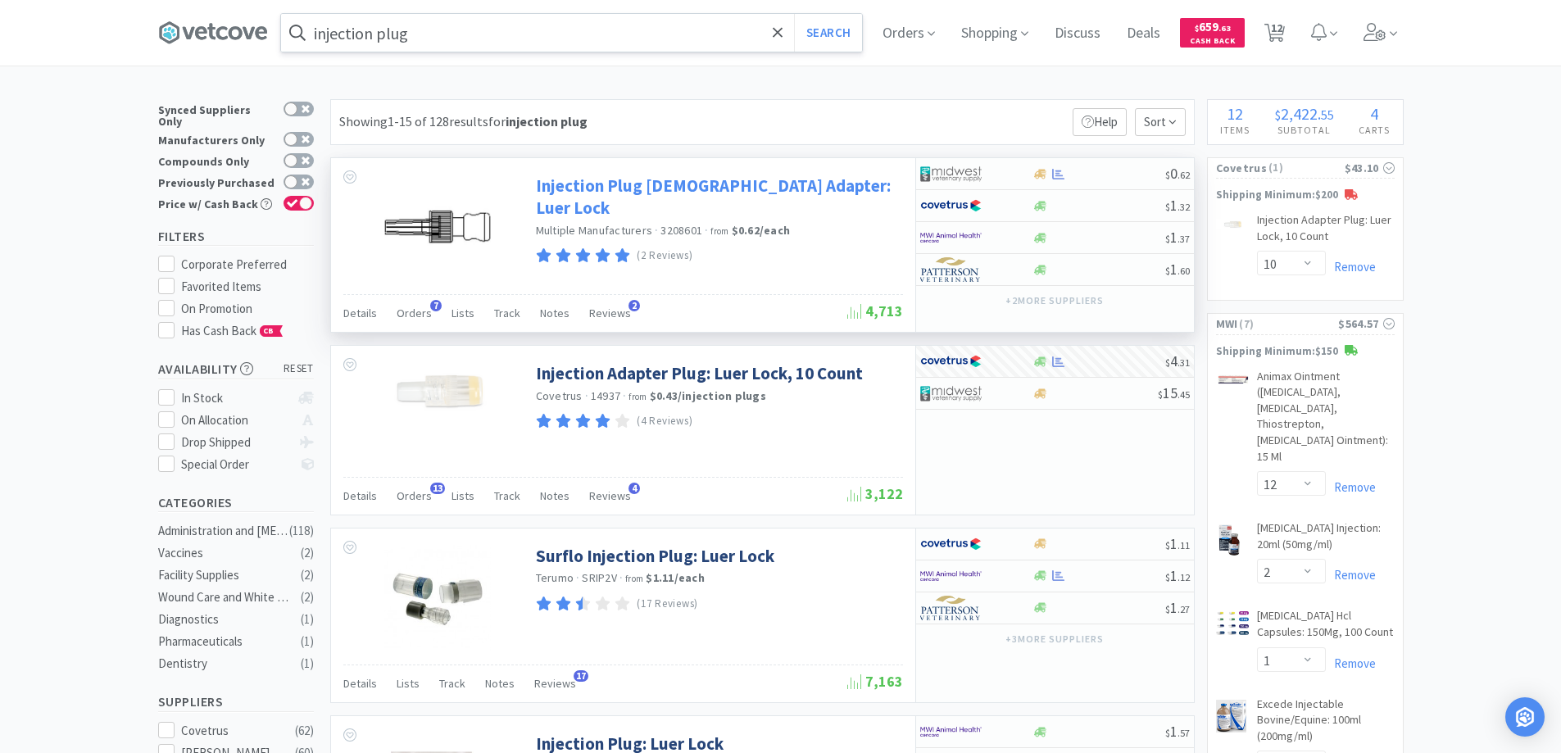
click at [769, 190] on link "Injection Plug [DEMOGRAPHIC_DATA] Adapter: Luer Lock" at bounding box center [717, 197] width 363 height 45
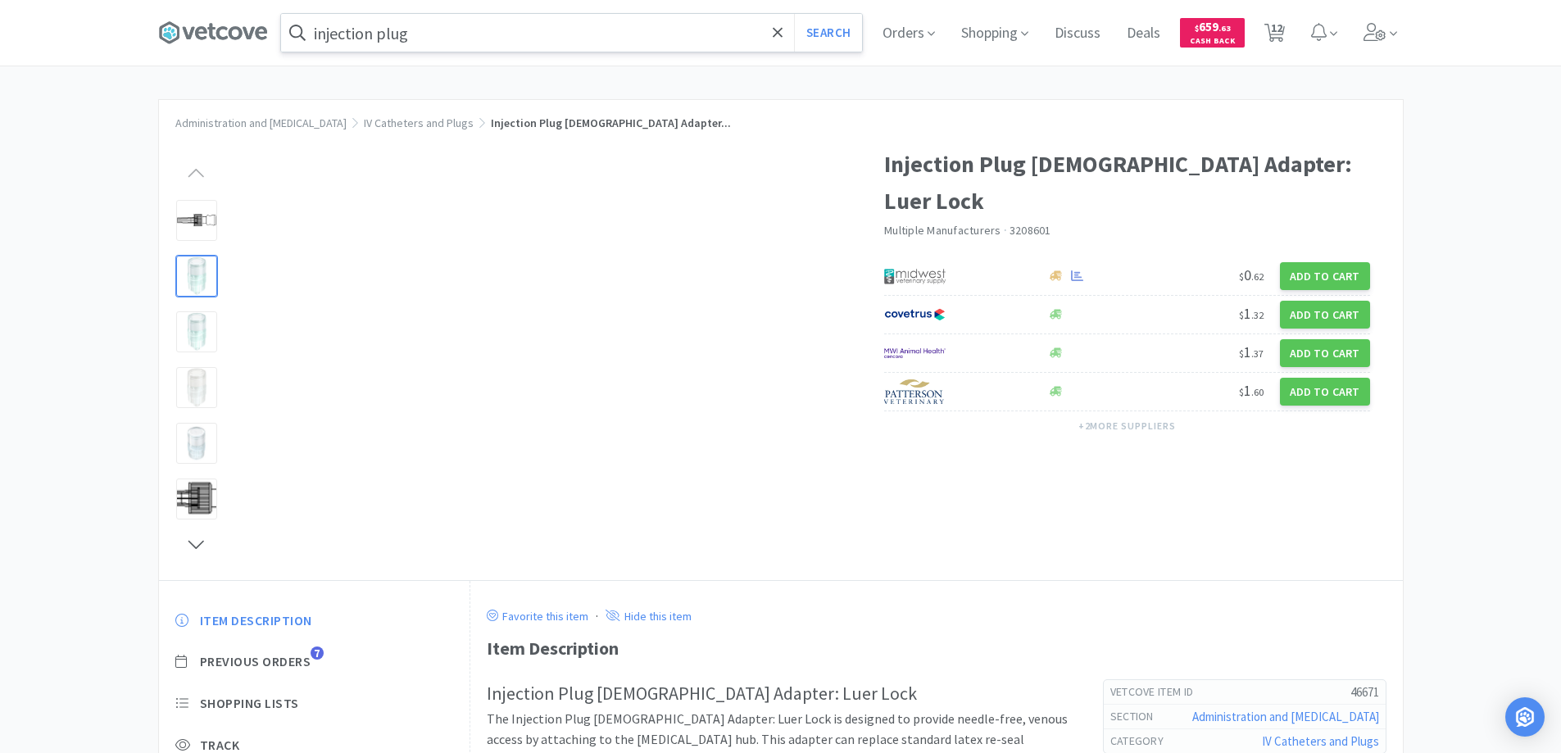
click at [196, 274] on div at bounding box center [196, 276] width 41 height 41
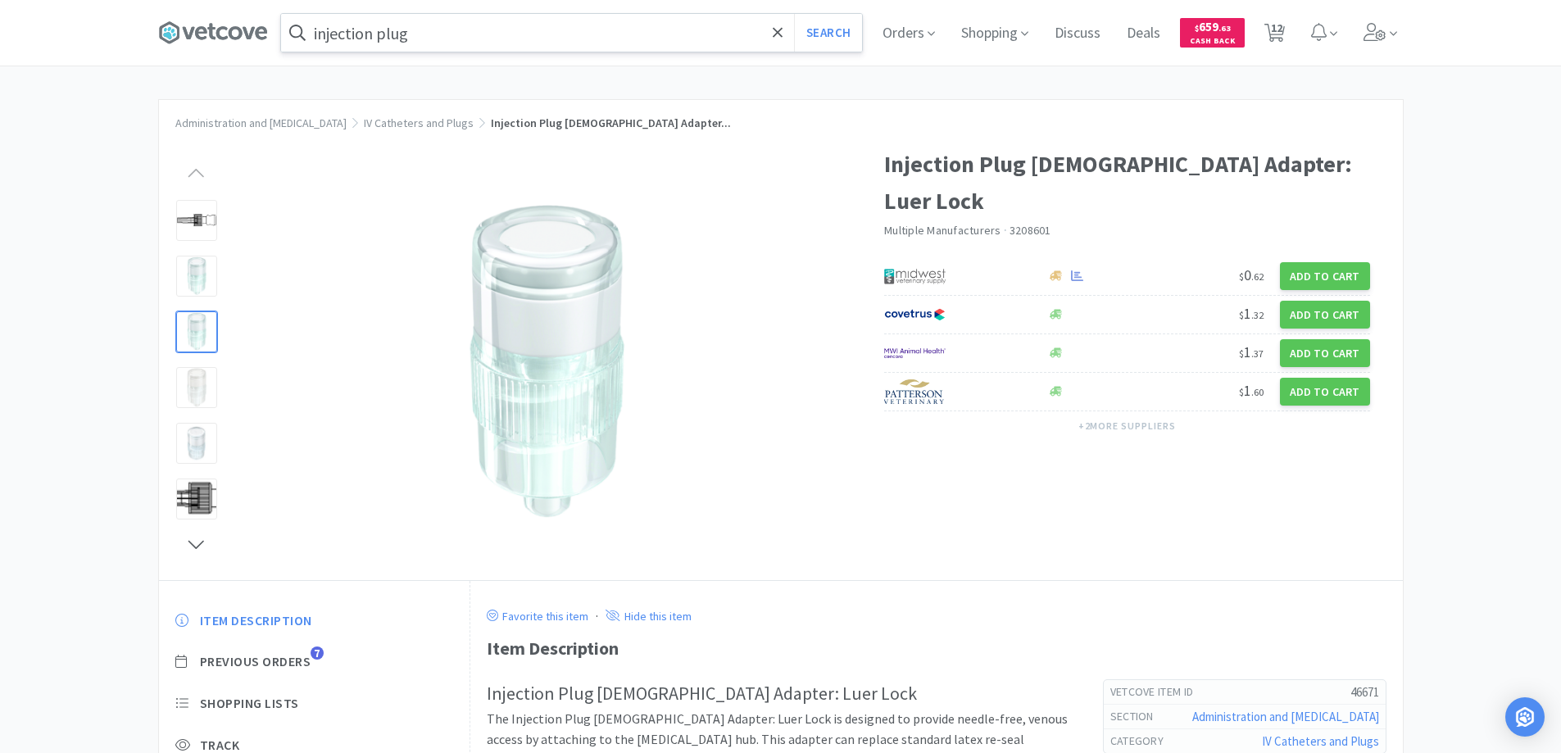
click at [202, 332] on div at bounding box center [196, 331] width 41 height 41
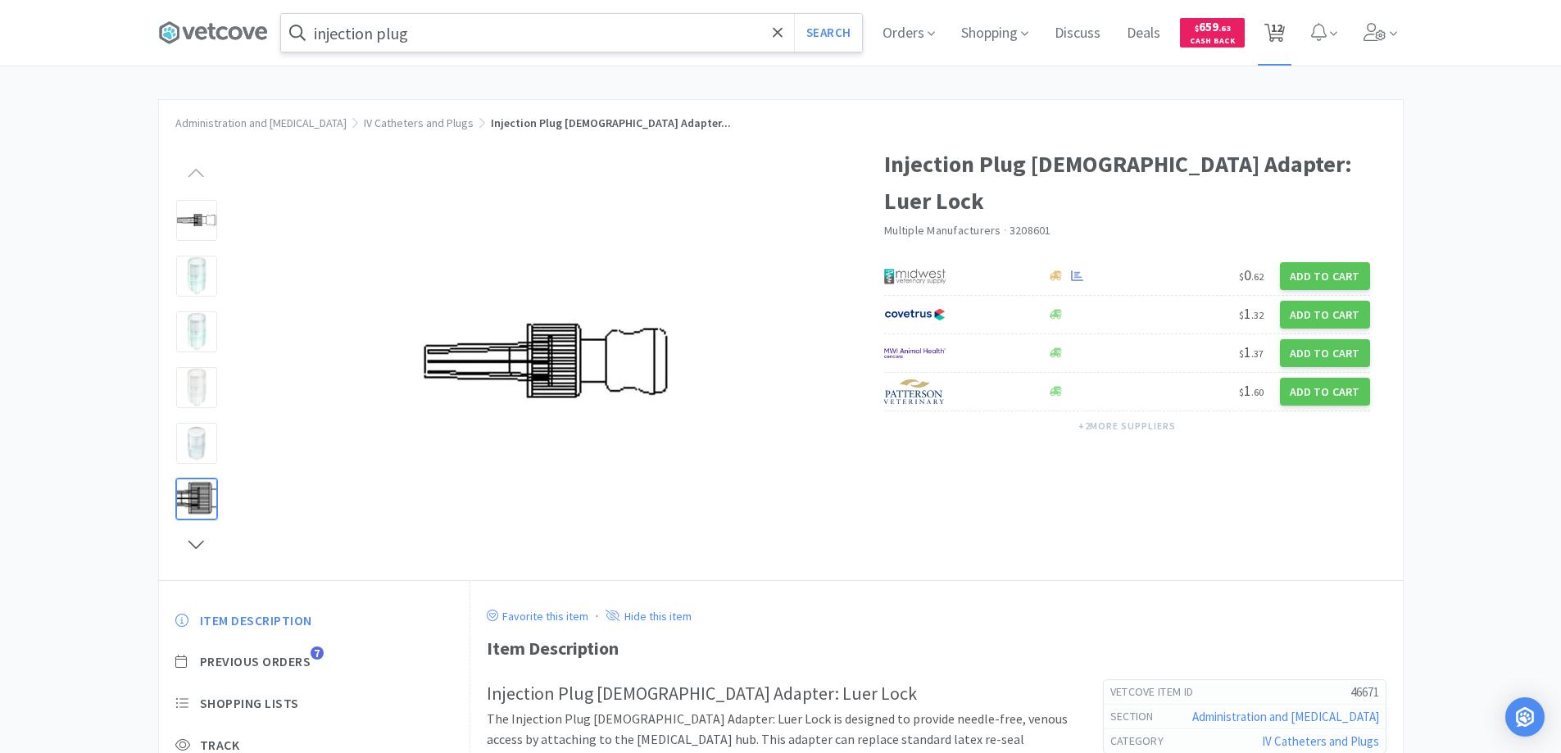
click at [1285, 30] on icon at bounding box center [1274, 33] width 20 height 18
select select "10"
select select "12"
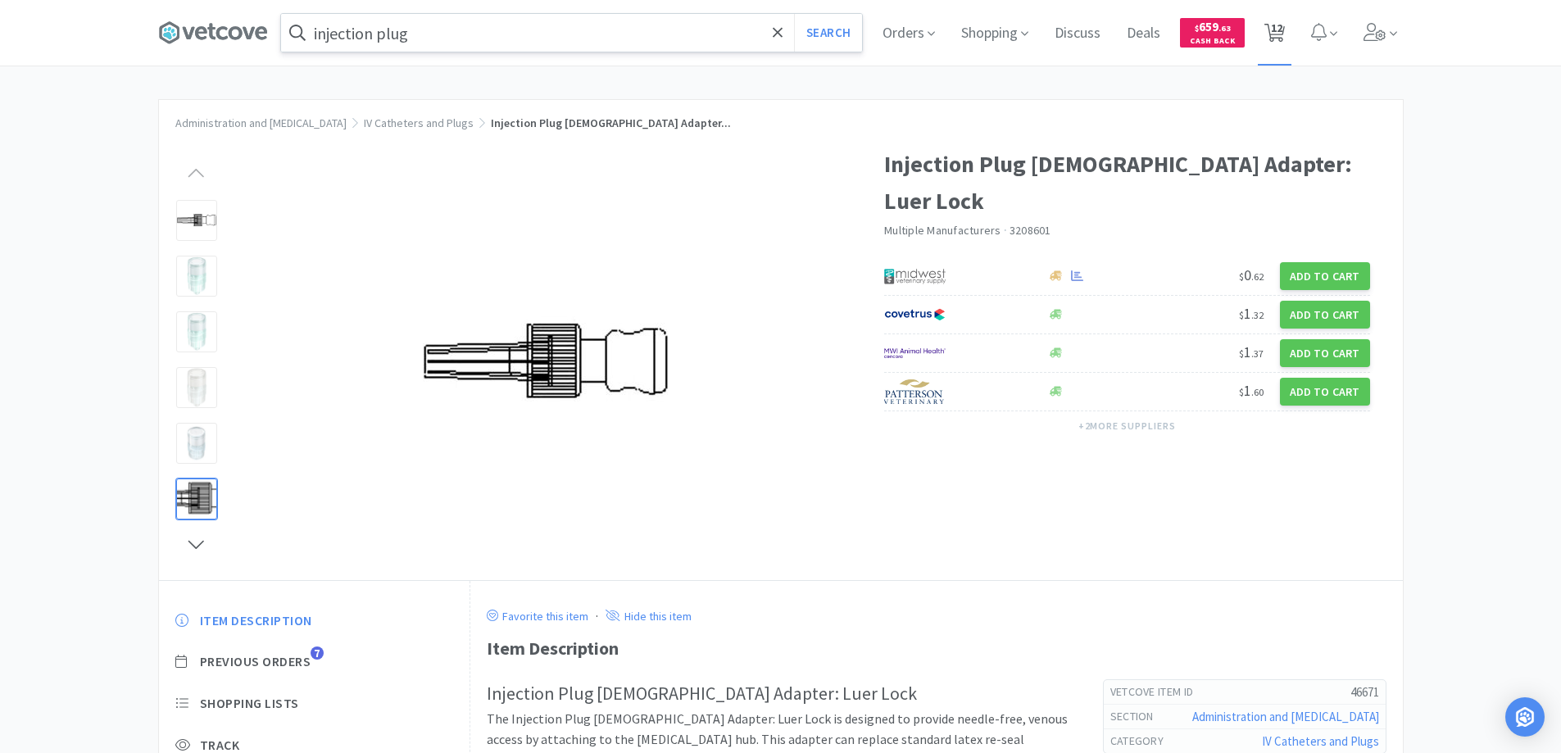
select select "2"
select select "1"
select select "3"
select select "1"
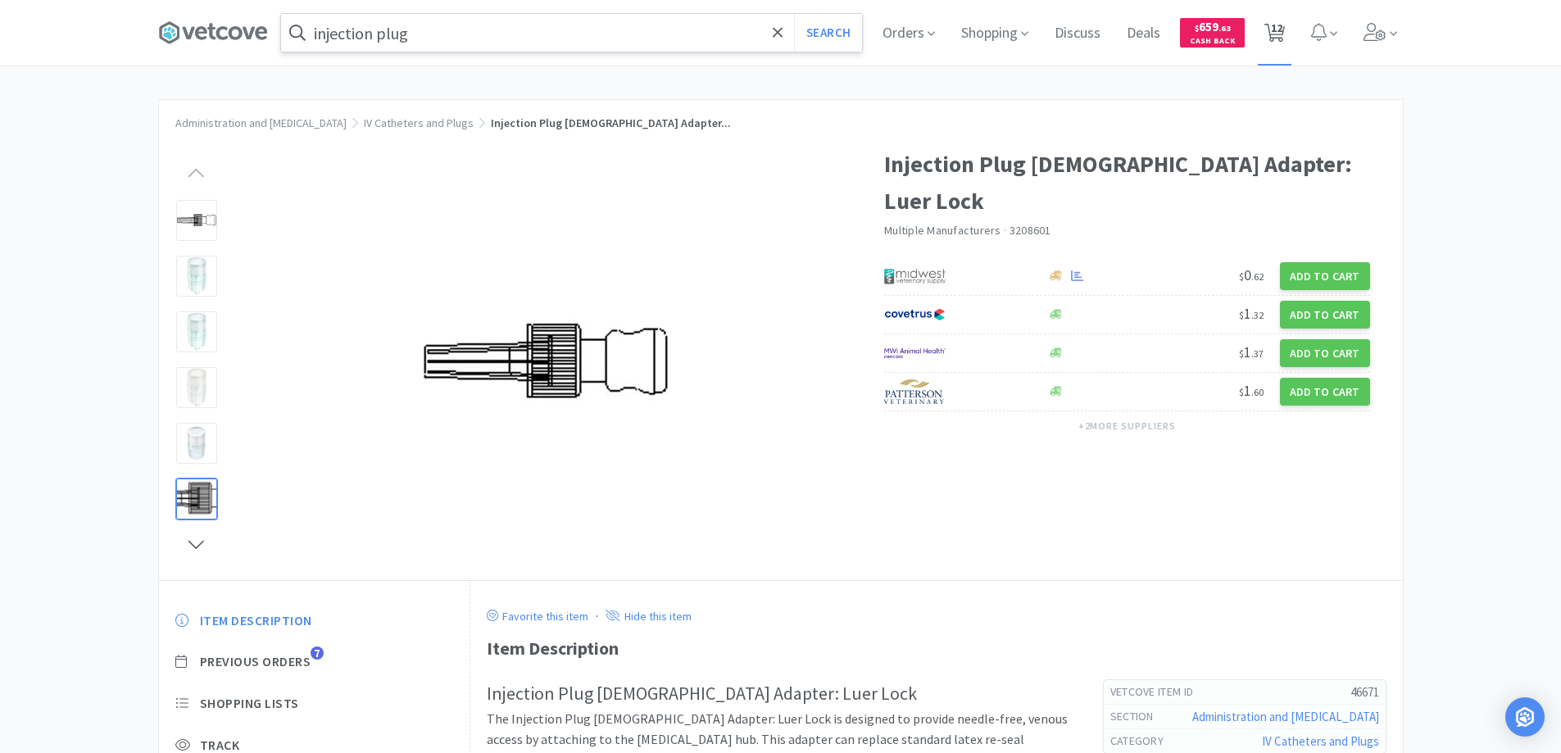
select select "2"
select select "1"
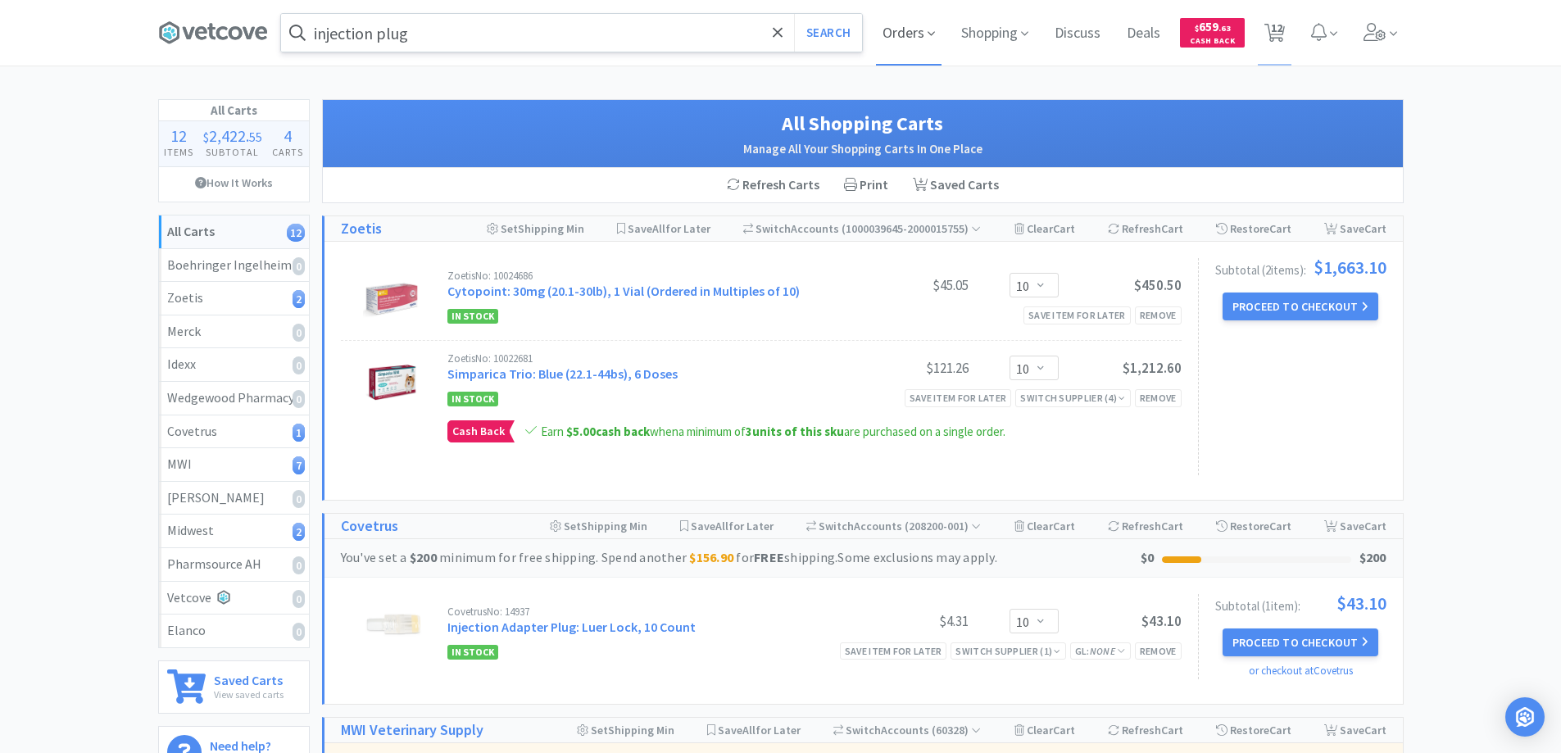
click at [918, 32] on span "Orders" at bounding box center [909, 33] width 66 height 66
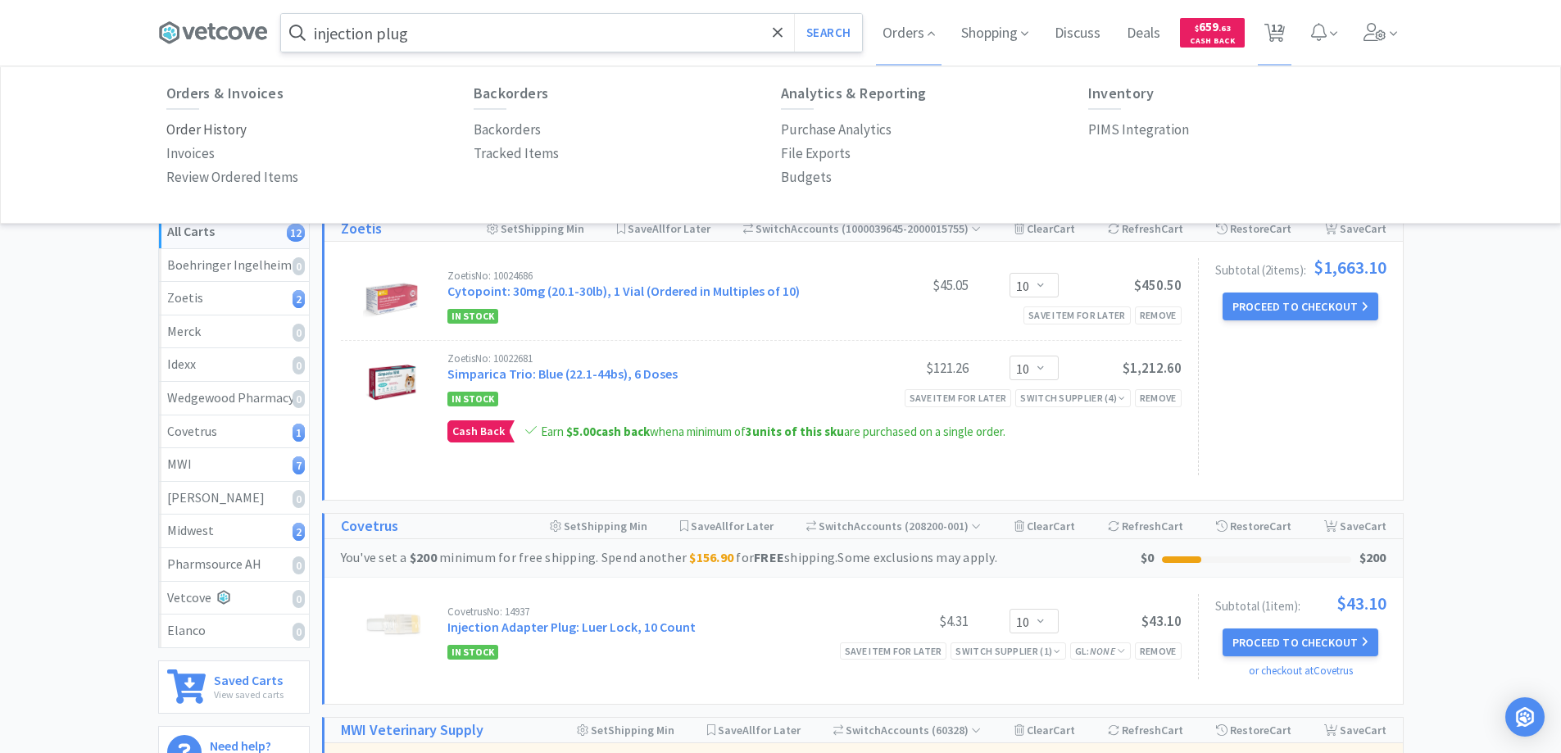
click at [178, 129] on p "Order History" at bounding box center [206, 130] width 80 height 22
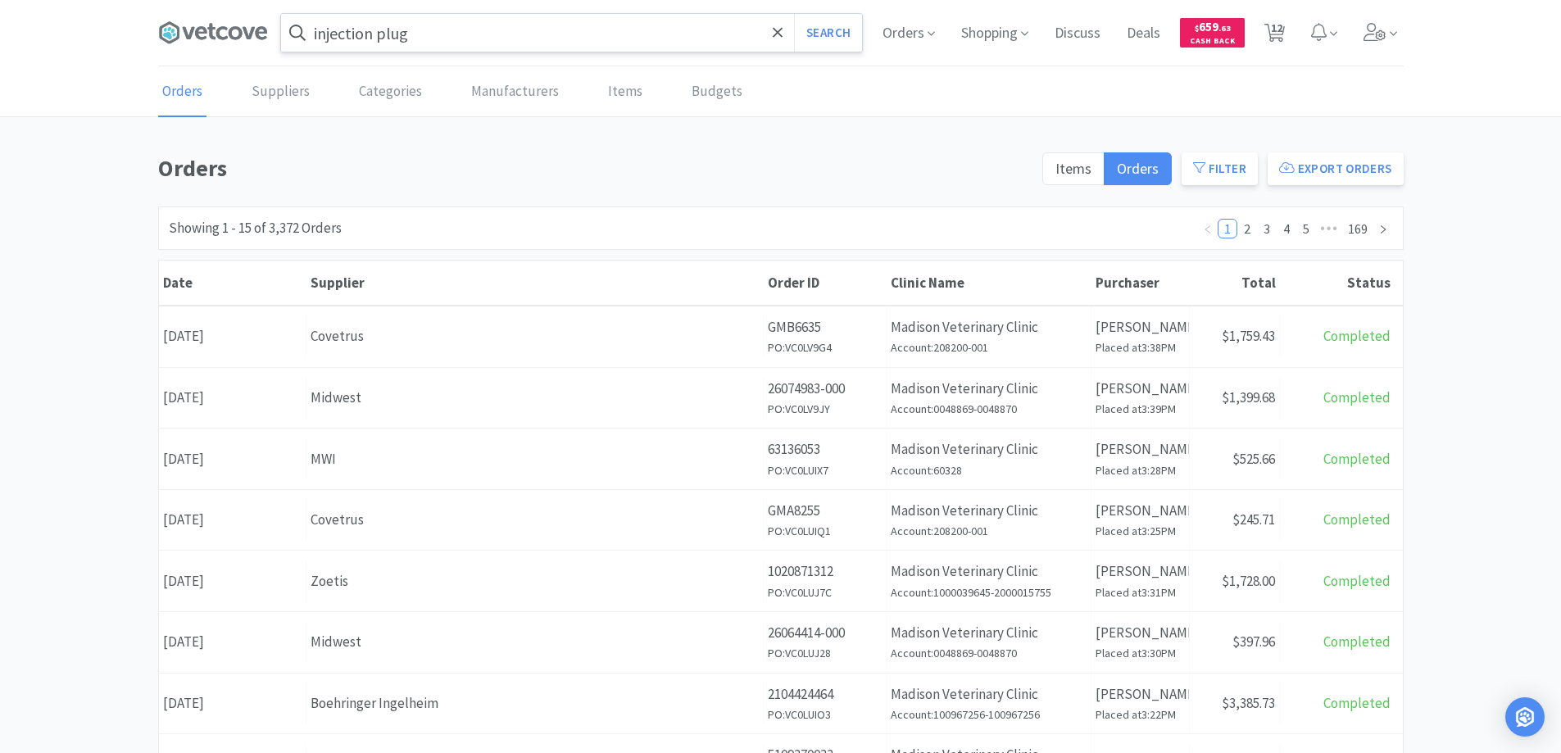
scroll to position [82, 0]
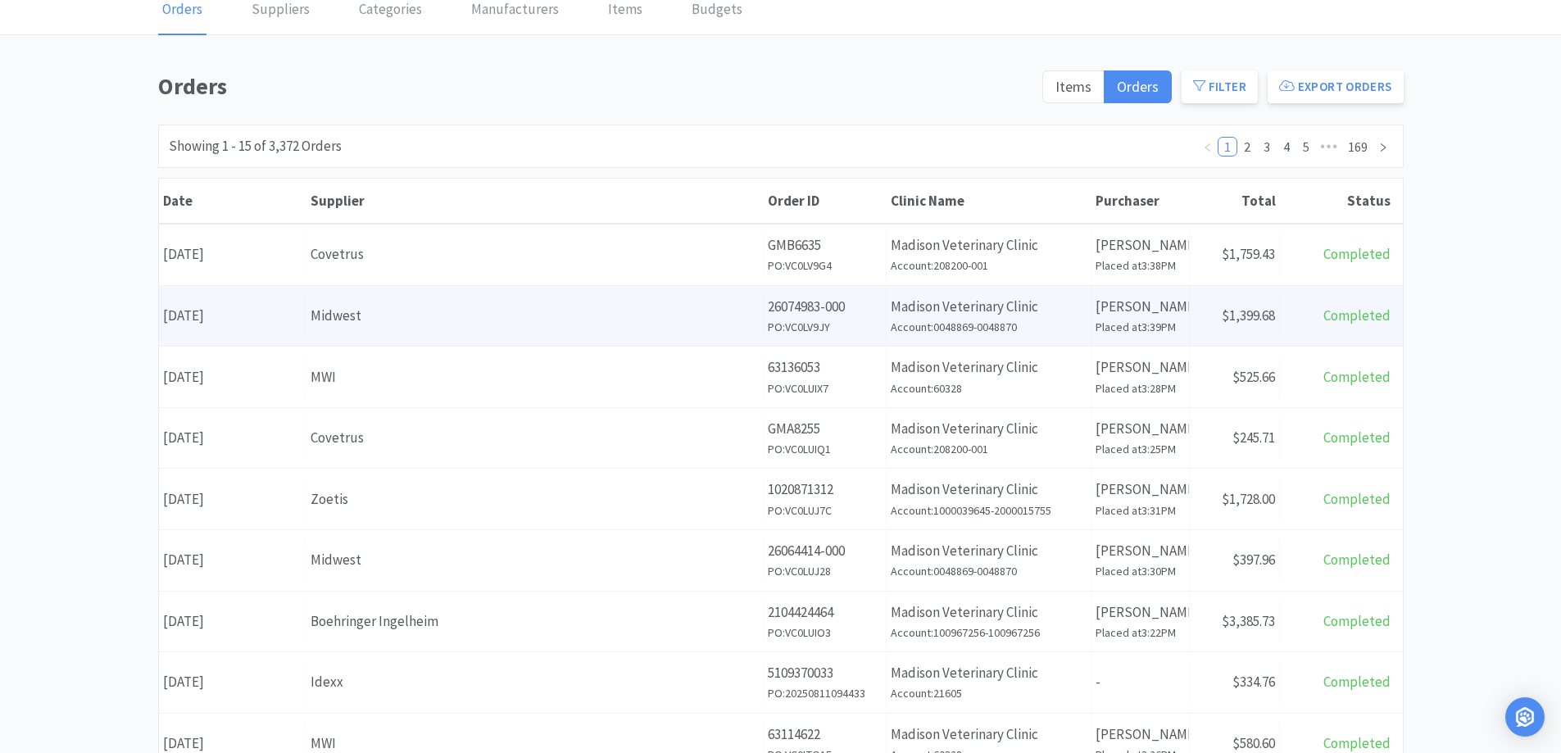
click at [464, 315] on div "Midwest" at bounding box center [534, 316] width 448 height 22
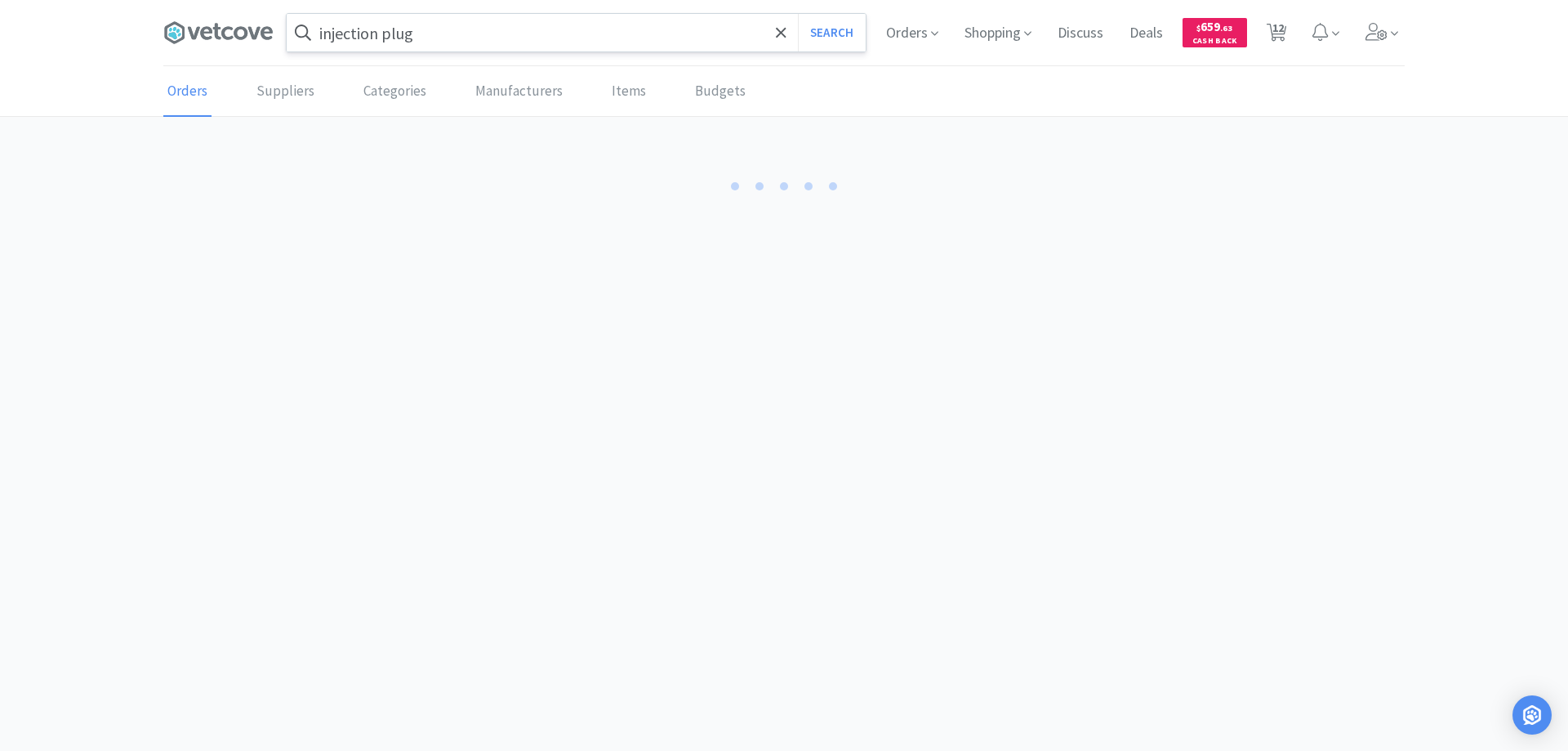
click at [463, 314] on body "injection plug Search Orders Shopping Discuss Discuss Deals Deals $ 659 . 63 Ca…" at bounding box center [784, 375] width 1568 height 751
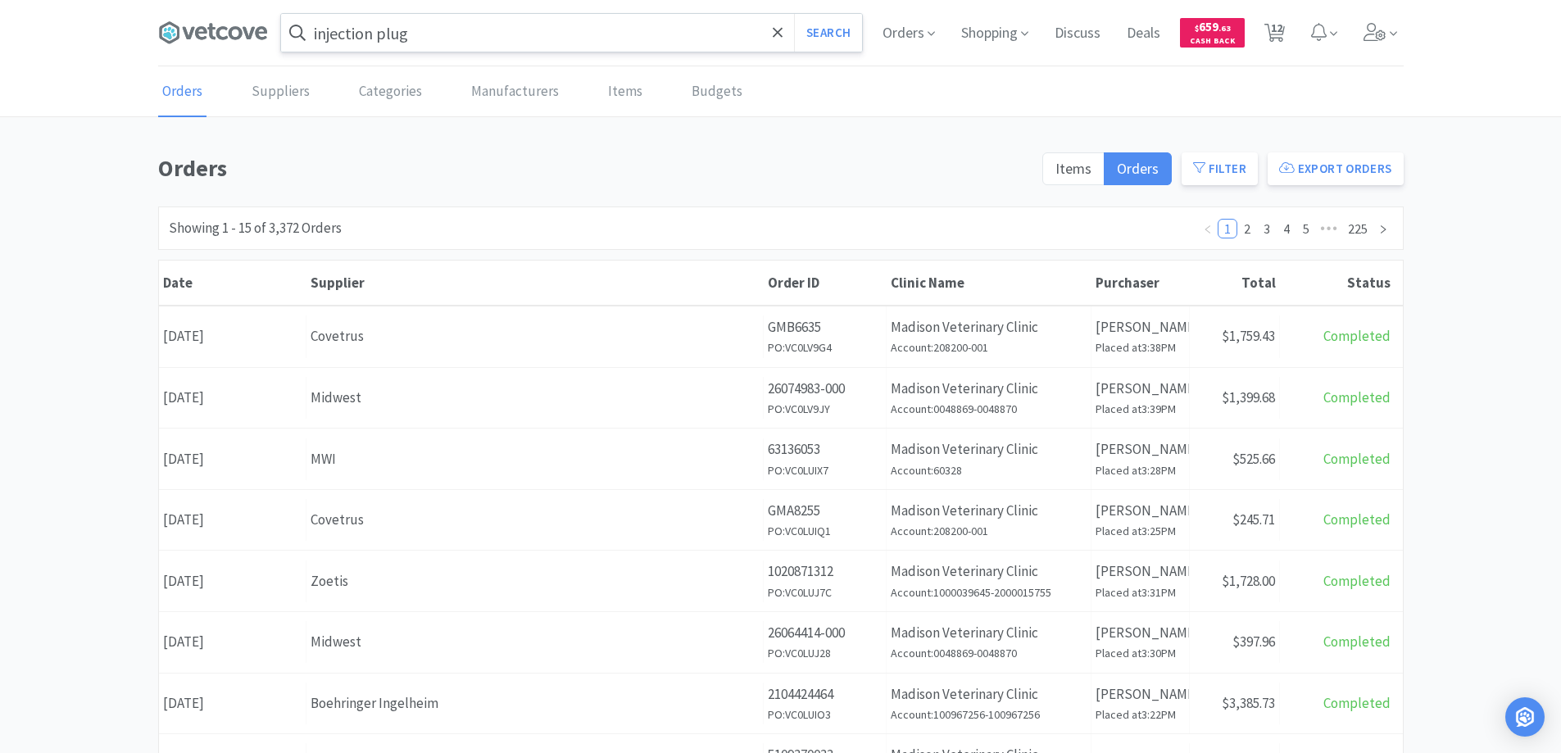
scroll to position [82, 0]
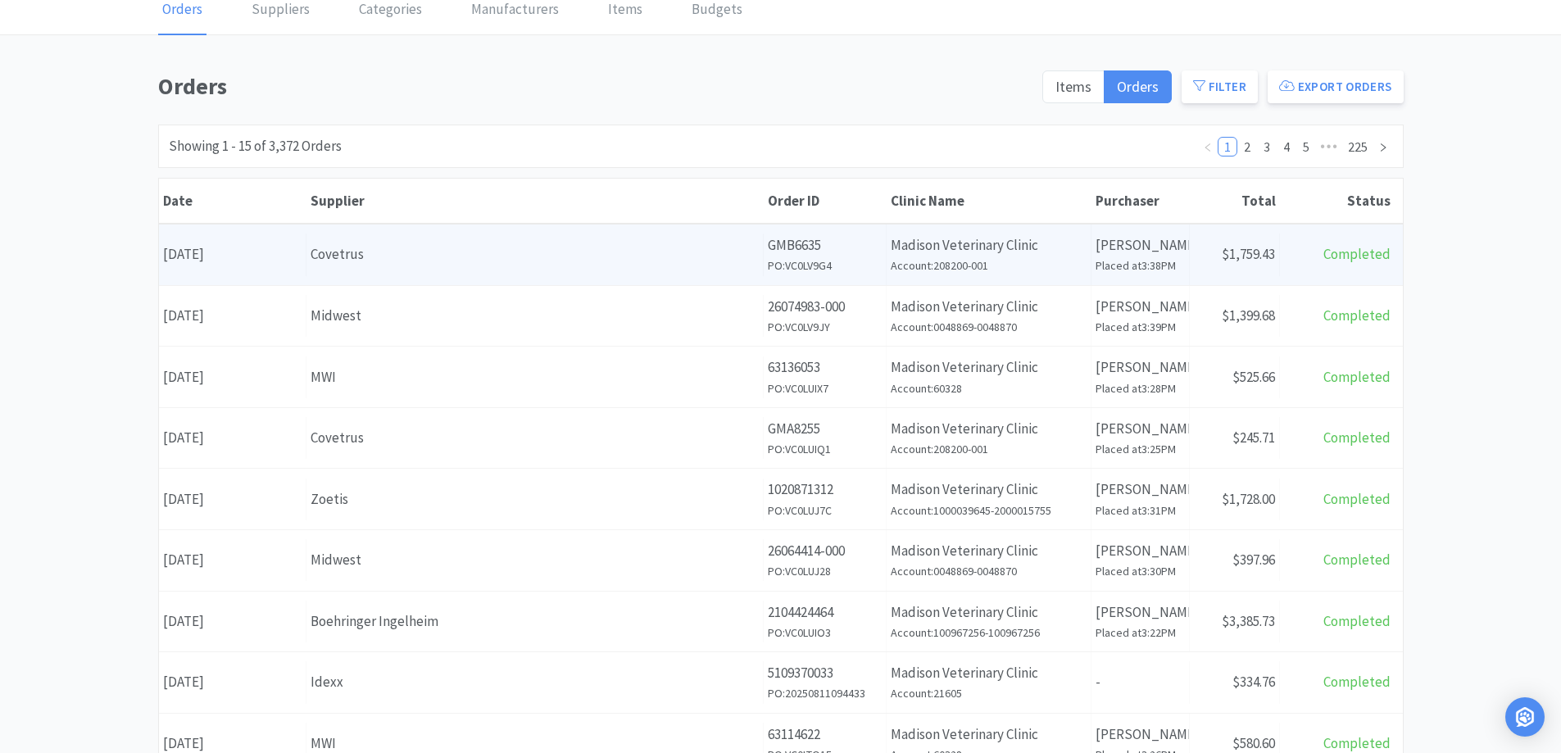
click at [424, 256] on div "Covetrus" at bounding box center [534, 254] width 448 height 22
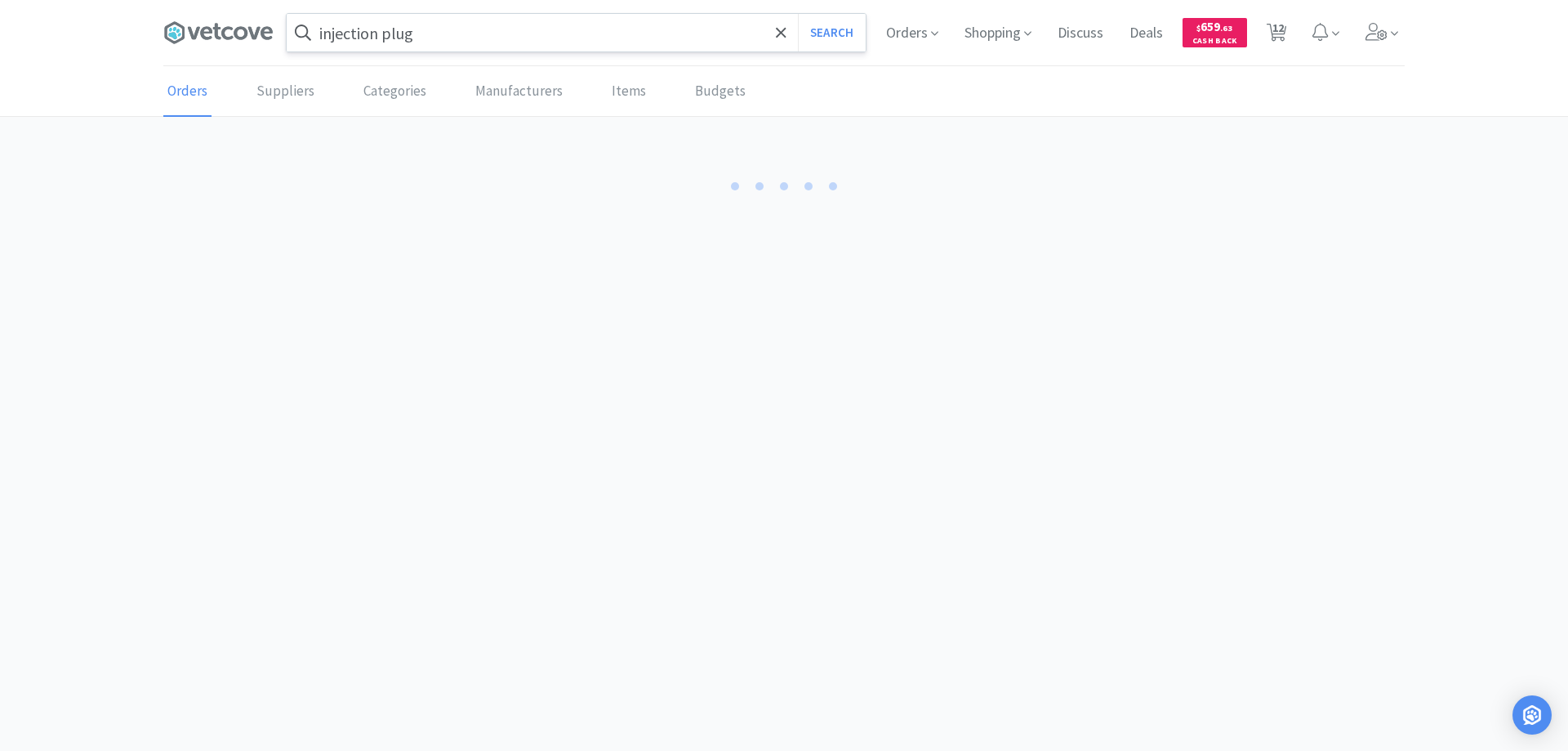
click at [423, 255] on div "injection plug Search Orders Shopping Discuss Discuss Deals Deals $ 659 . 63 Ca…" at bounding box center [784, 143] width 1568 height 286
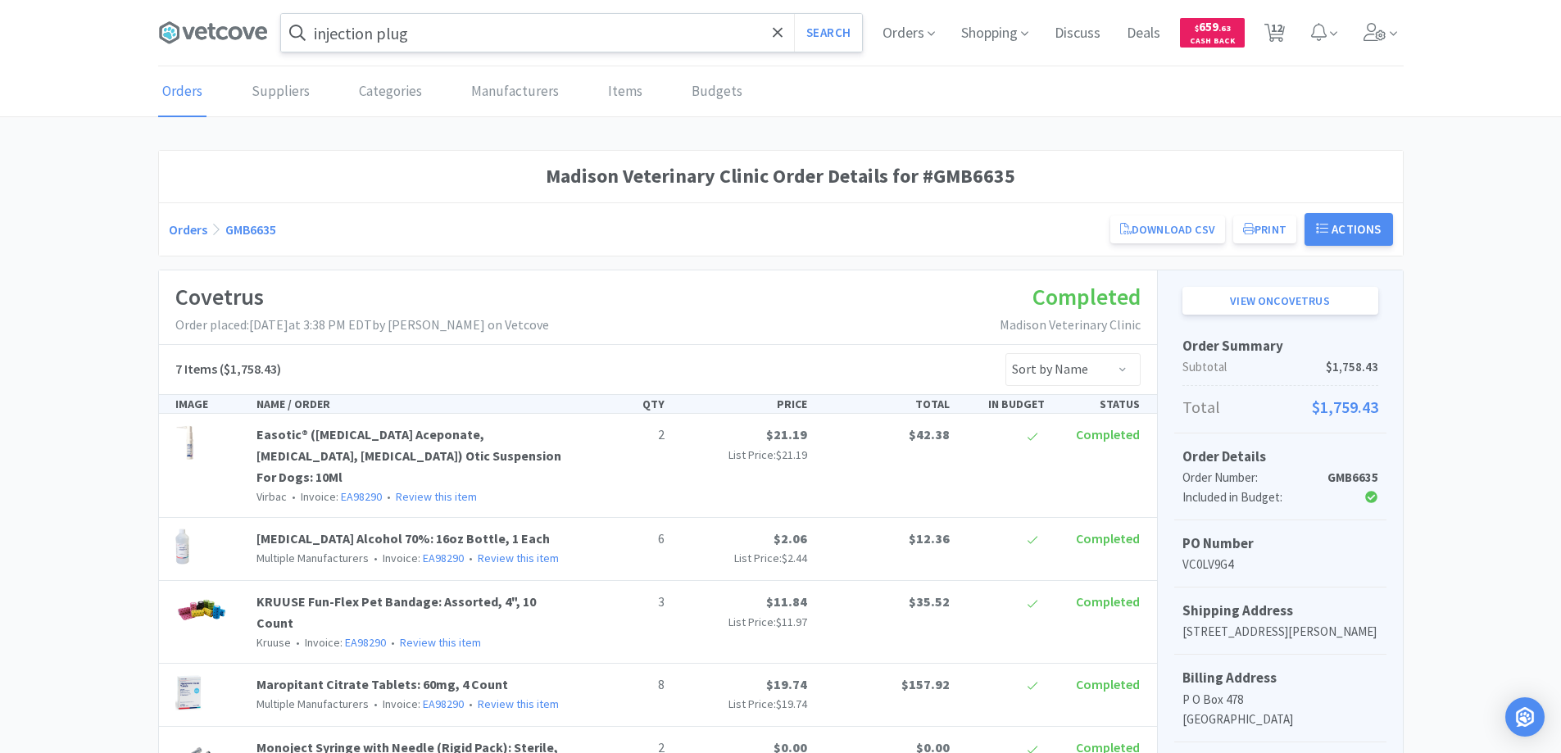
click at [442, 27] on input "injection plug" at bounding box center [571, 33] width 581 height 38
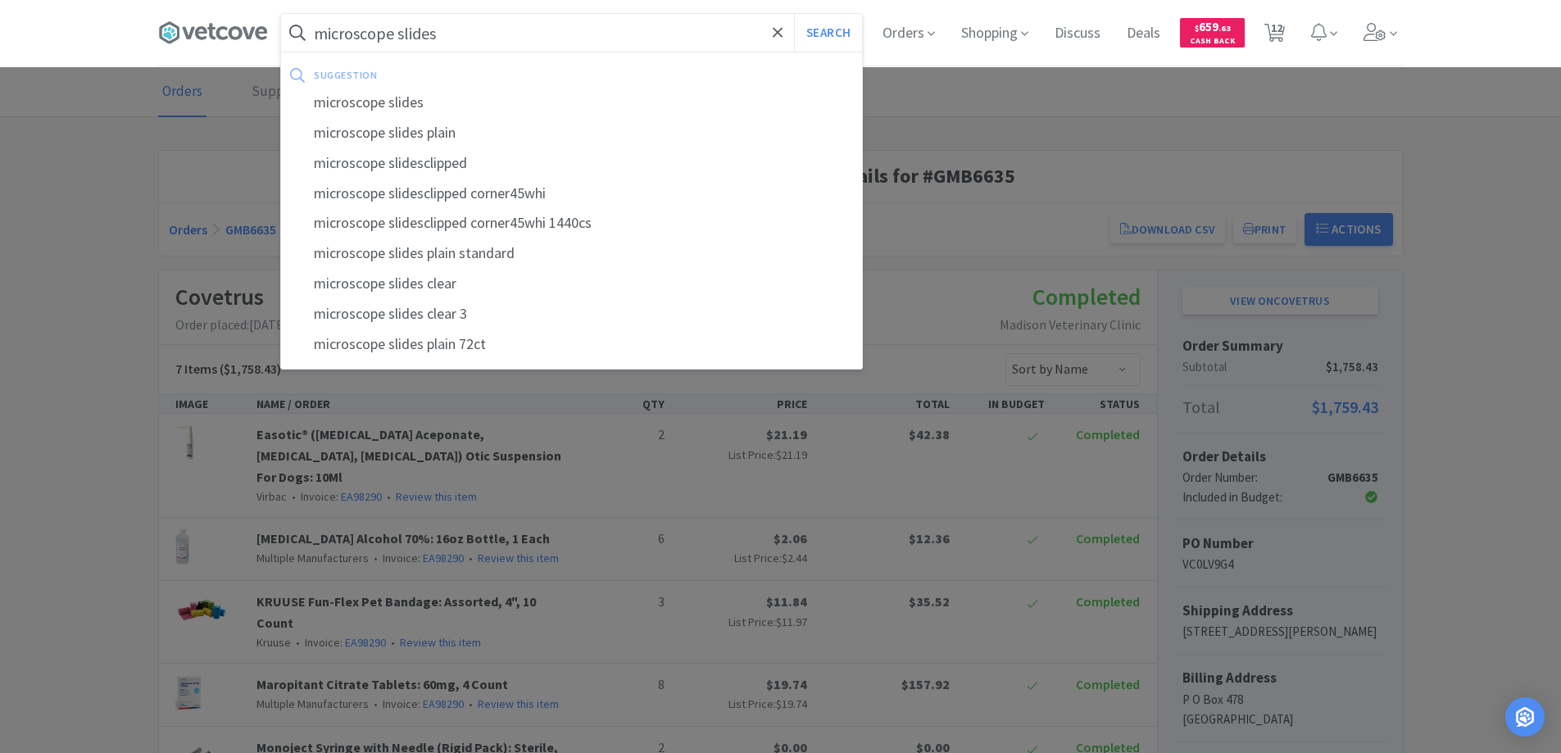
type input "microscope slides"
click at [794, 14] on button "Search" at bounding box center [828, 33] width 68 height 38
select select "10"
select select "12"
select select "2"
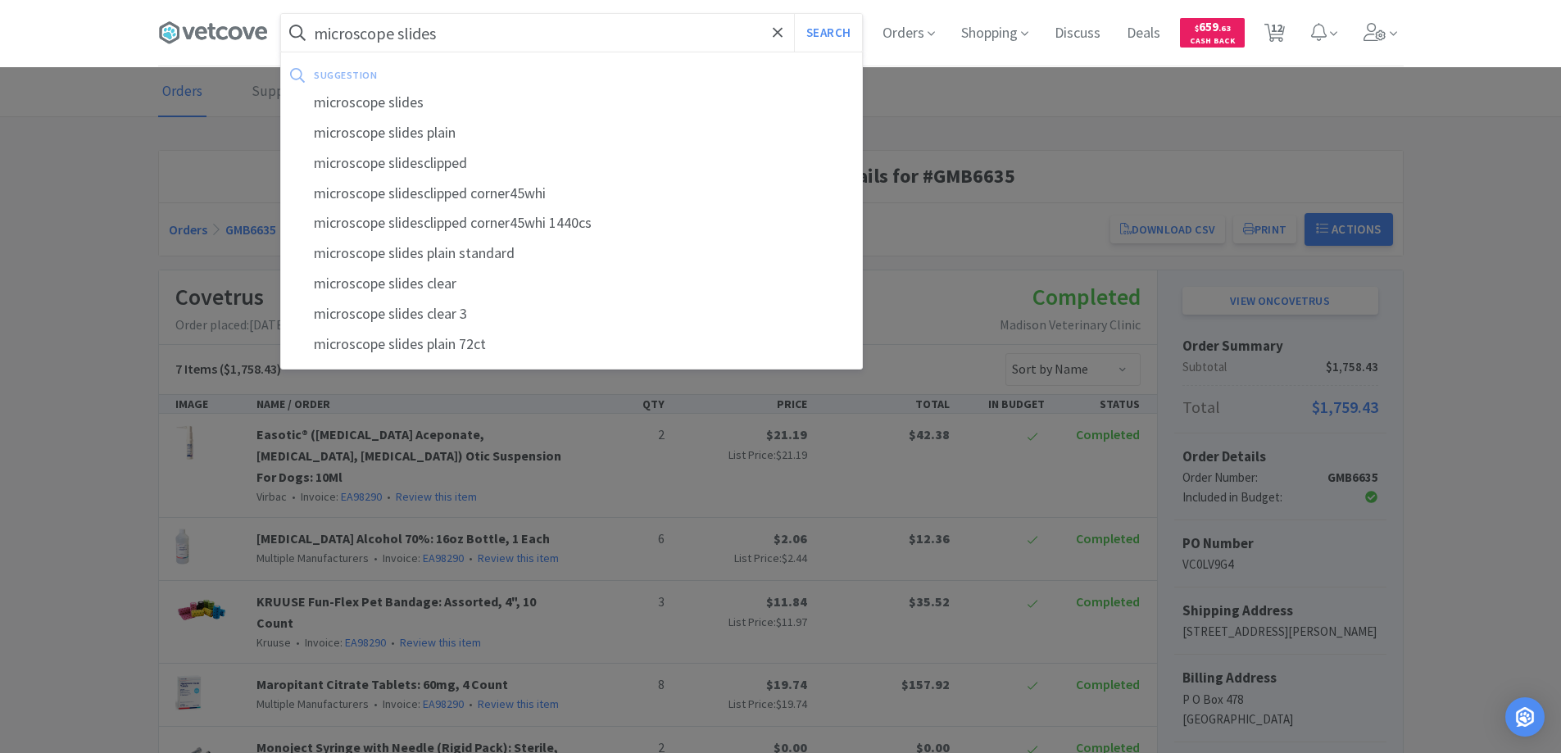
select select "1"
select select "3"
select select "1"
select select "2"
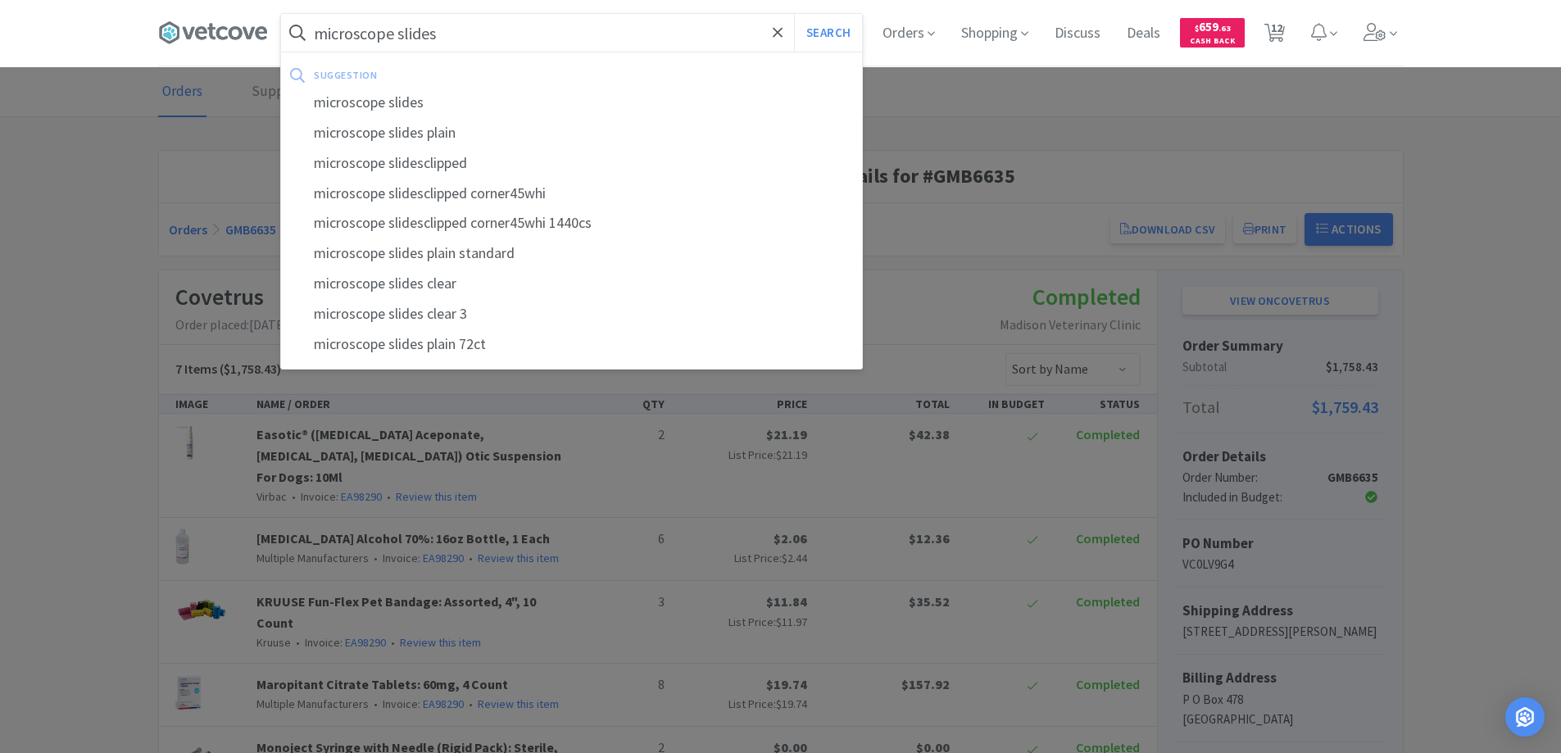
select select "2"
select select "1"
select select "10"
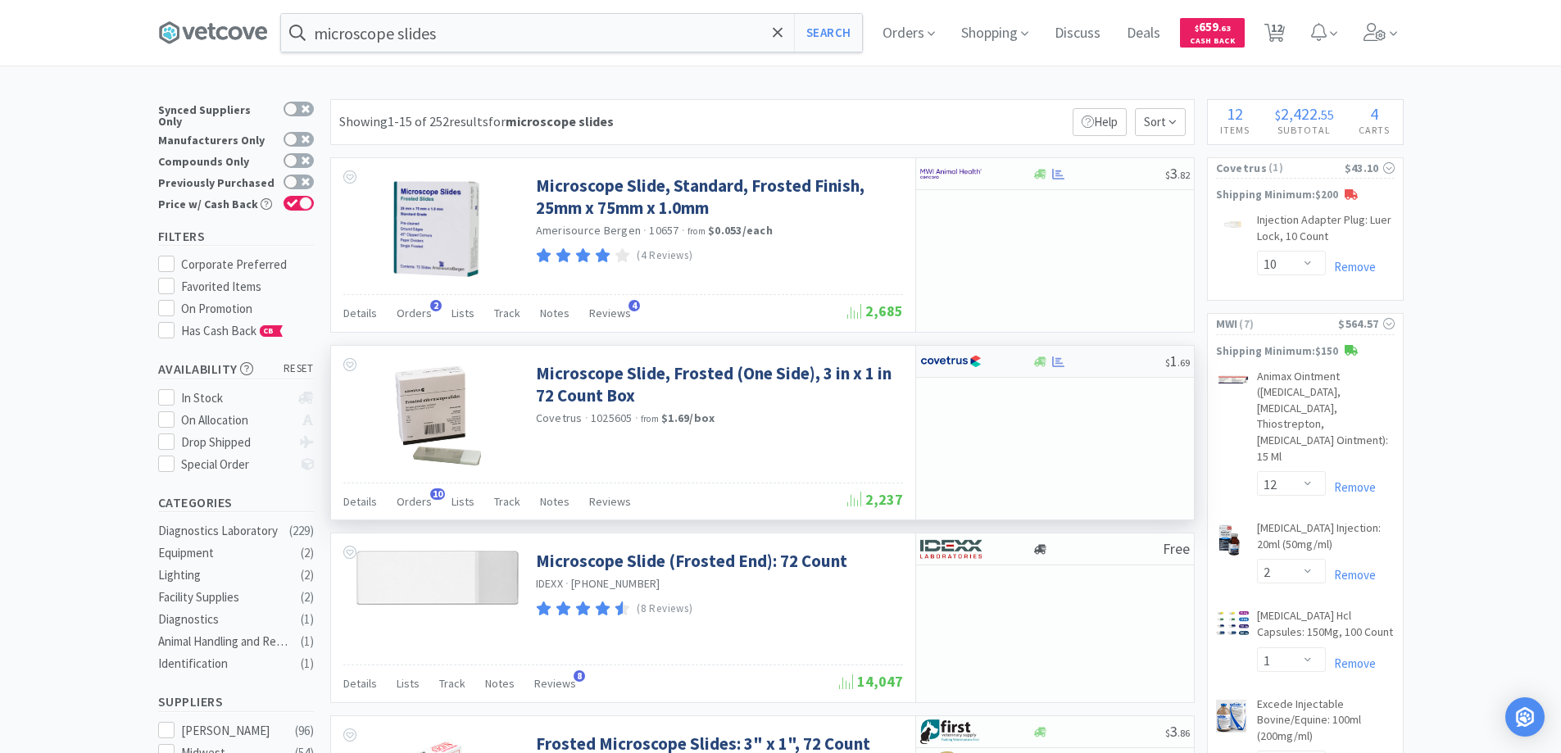
click at [1082, 363] on div at bounding box center [1098, 362] width 133 height 12
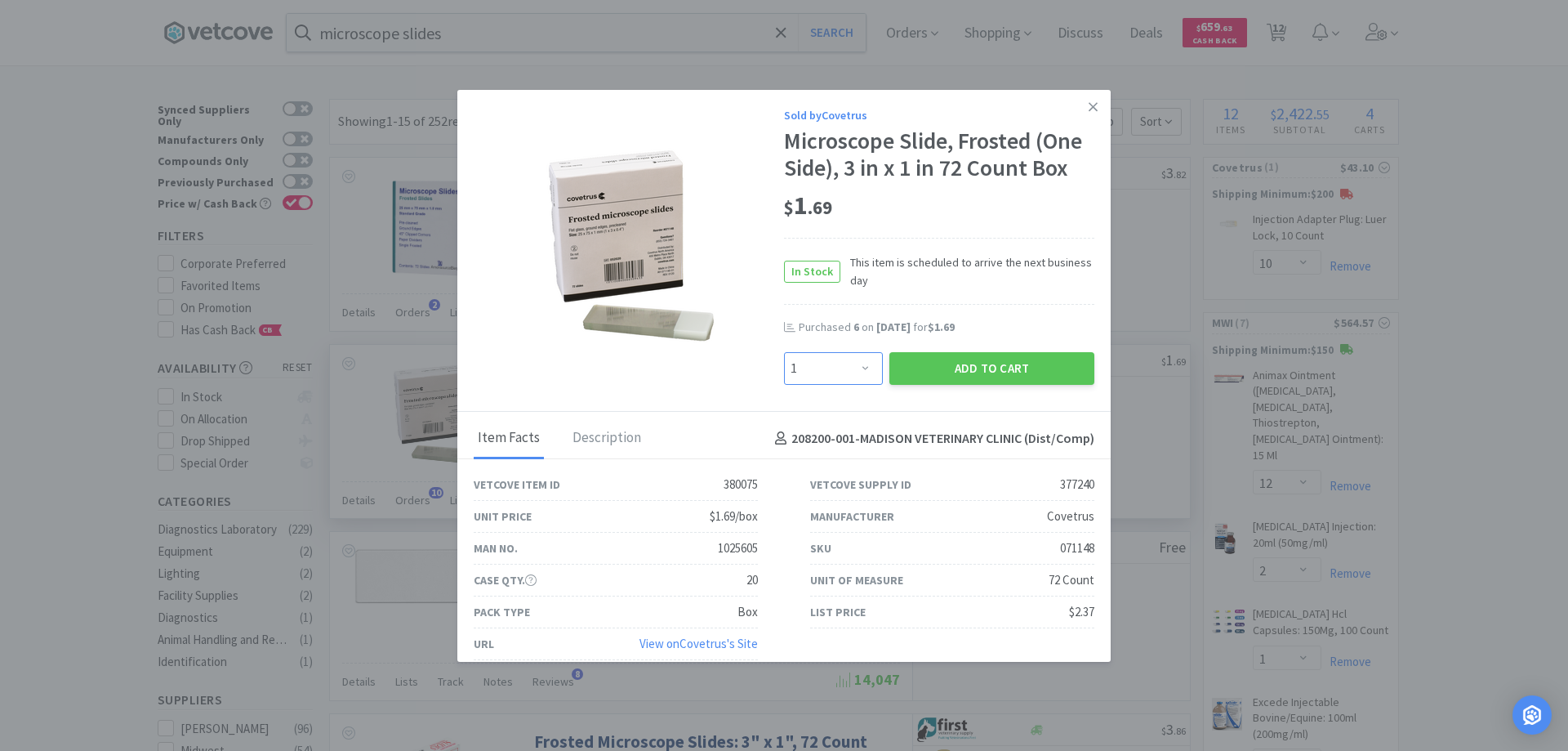
click at [860, 369] on select "Enter Quantity 1 2 3 4 5 6 7 8 9 10 11 12 13 14 15 16 17 18 19 20 Enter Quantity" at bounding box center [832, 368] width 99 height 33
select select "6"
click at [784, 352] on select "Enter Quantity 1 2 3 4 5 6 7 8 9 10 11 12 13 14 15 16 17 18 19 20 Enter Quantity" at bounding box center [832, 368] width 99 height 33
click at [926, 368] on button "Add to Cart" at bounding box center [992, 368] width 205 height 33
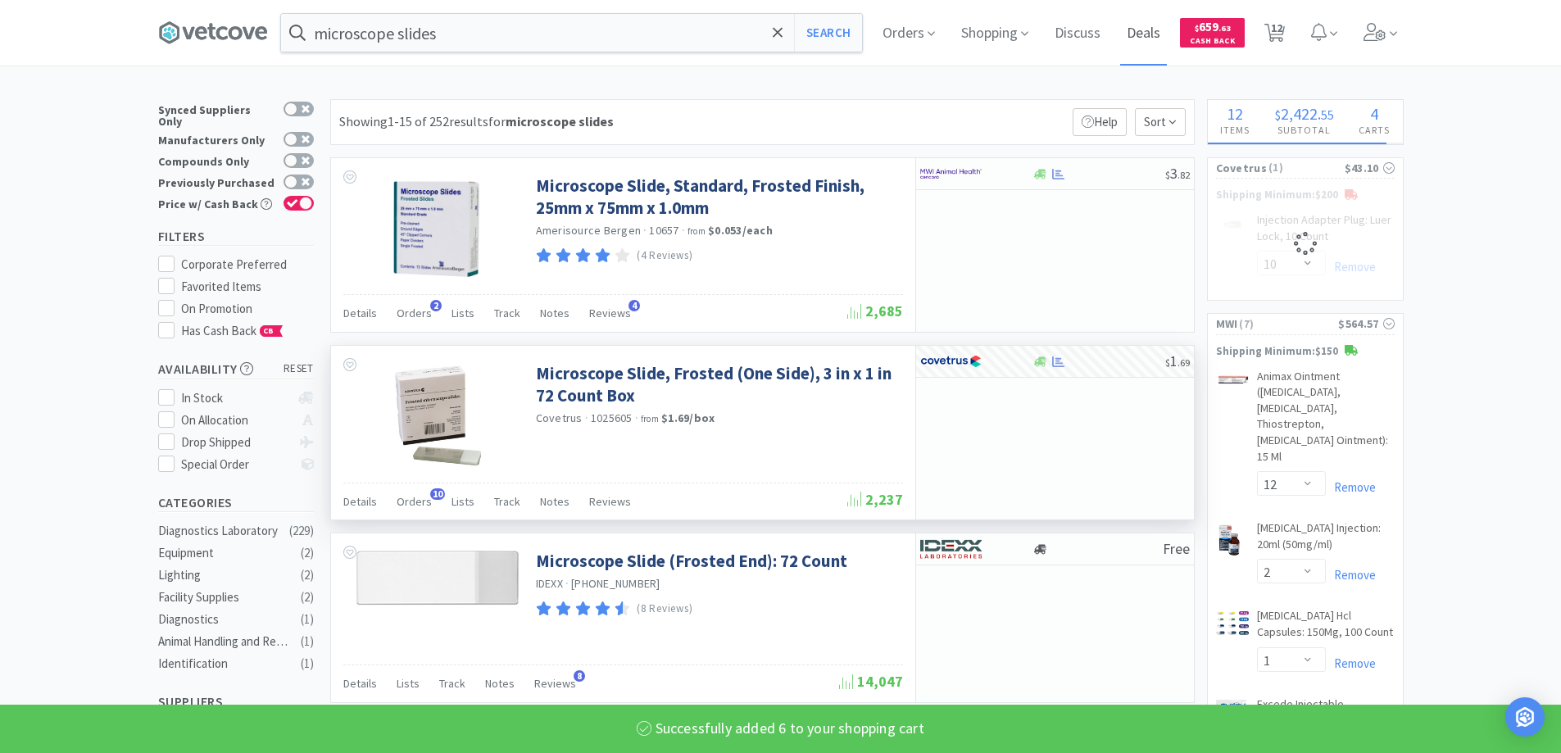
select select "6"
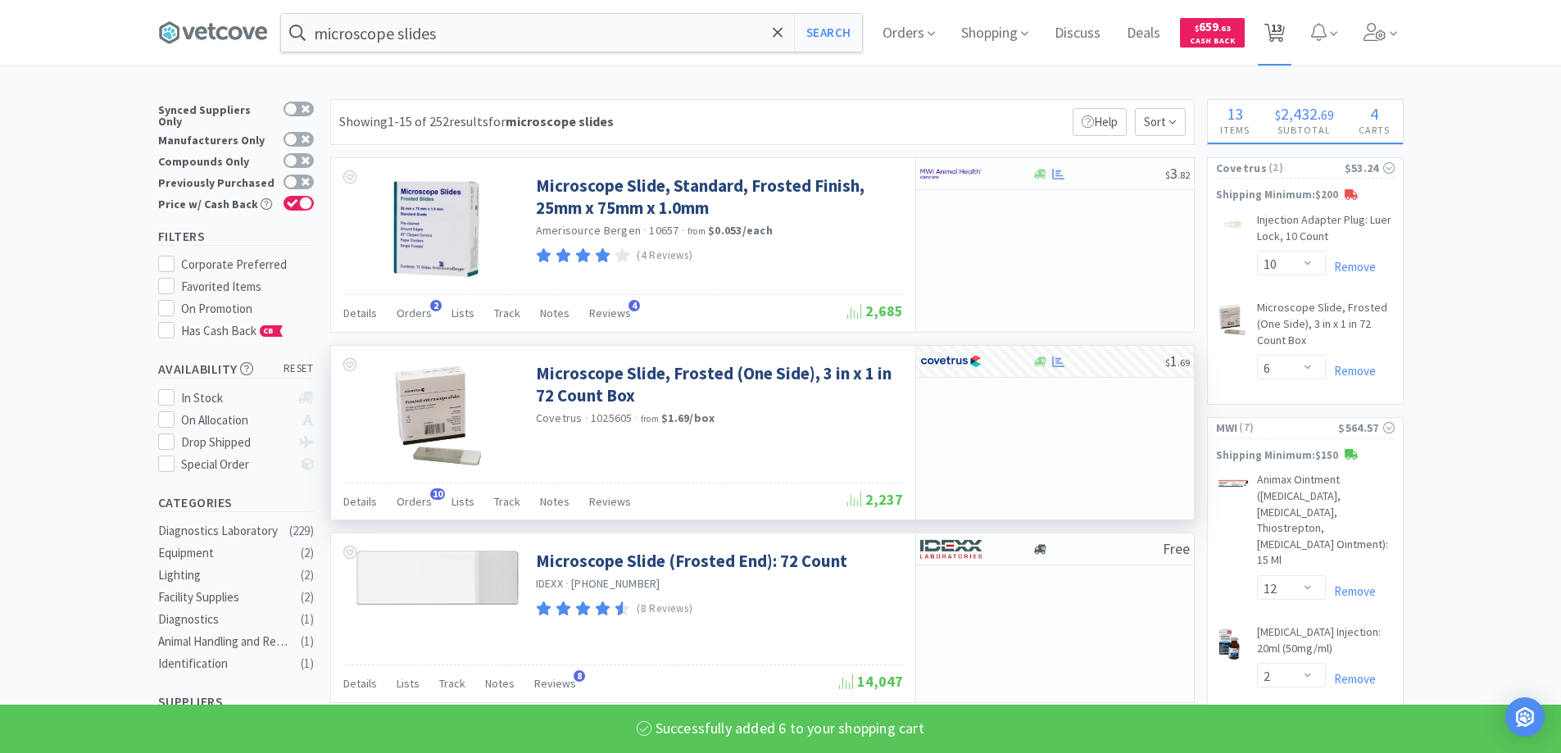
click at [1279, 38] on span "13" at bounding box center [1276, 28] width 11 height 66
select select "10"
select select "6"
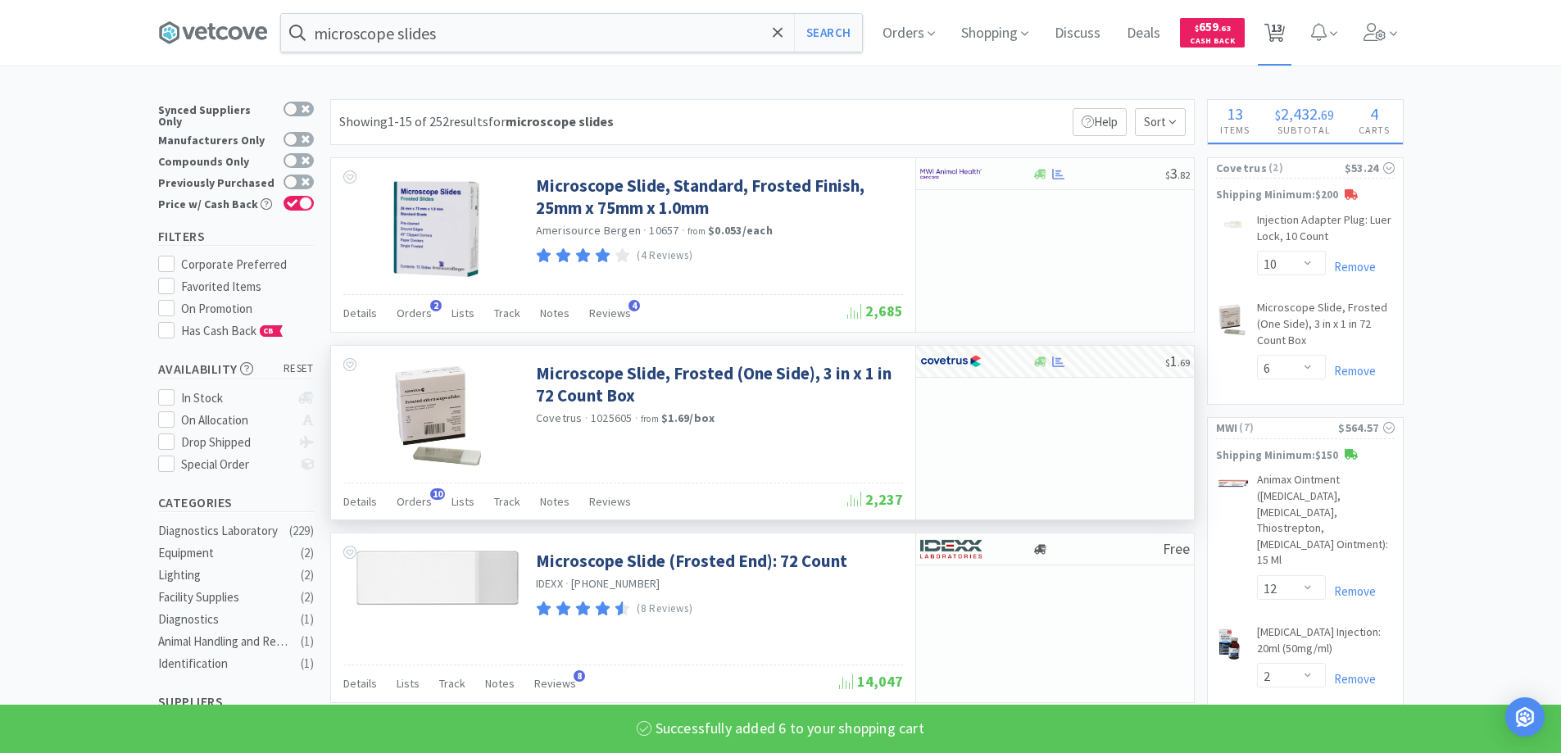
select select "12"
select select "2"
select select "1"
select select "3"
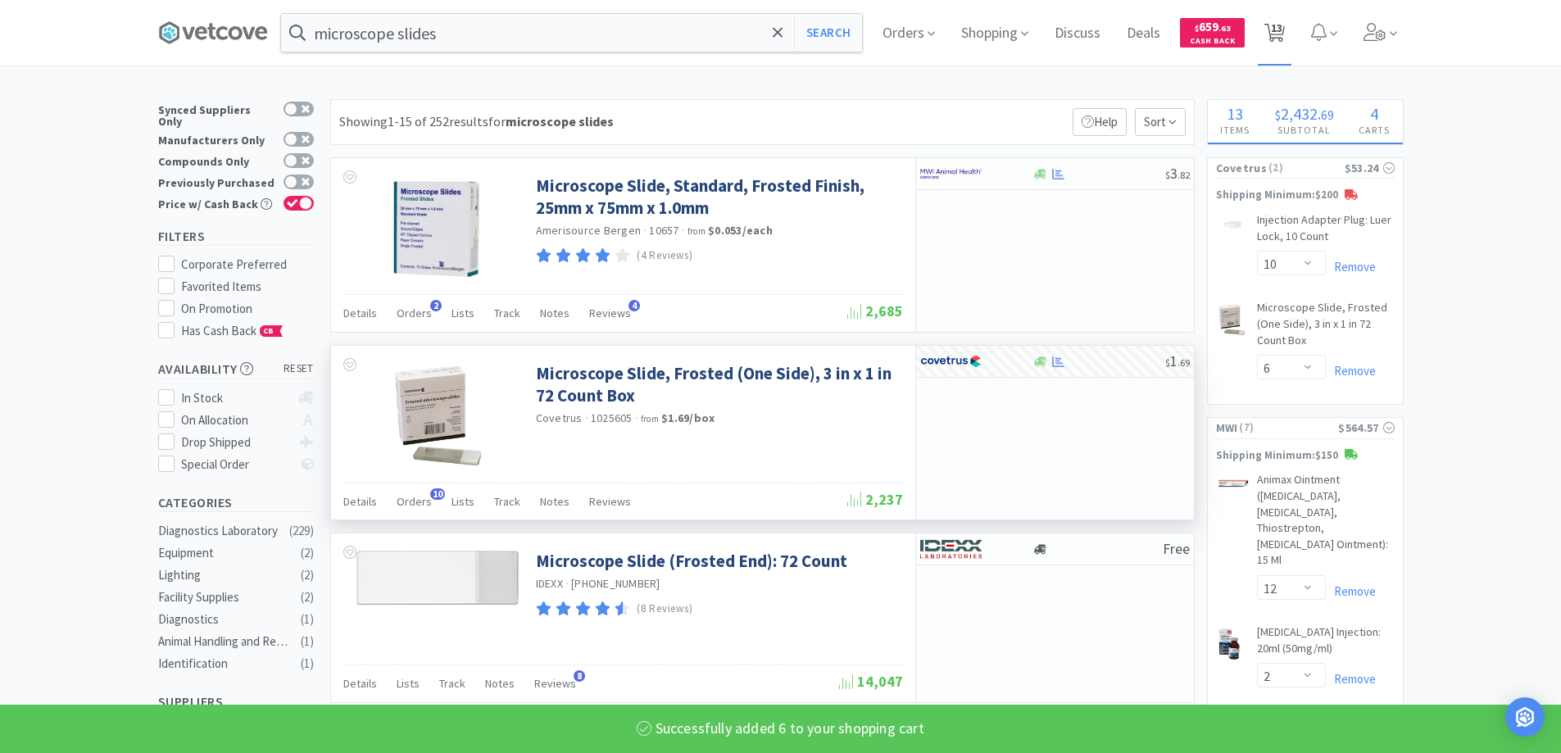
select select "1"
select select "2"
select select "1"
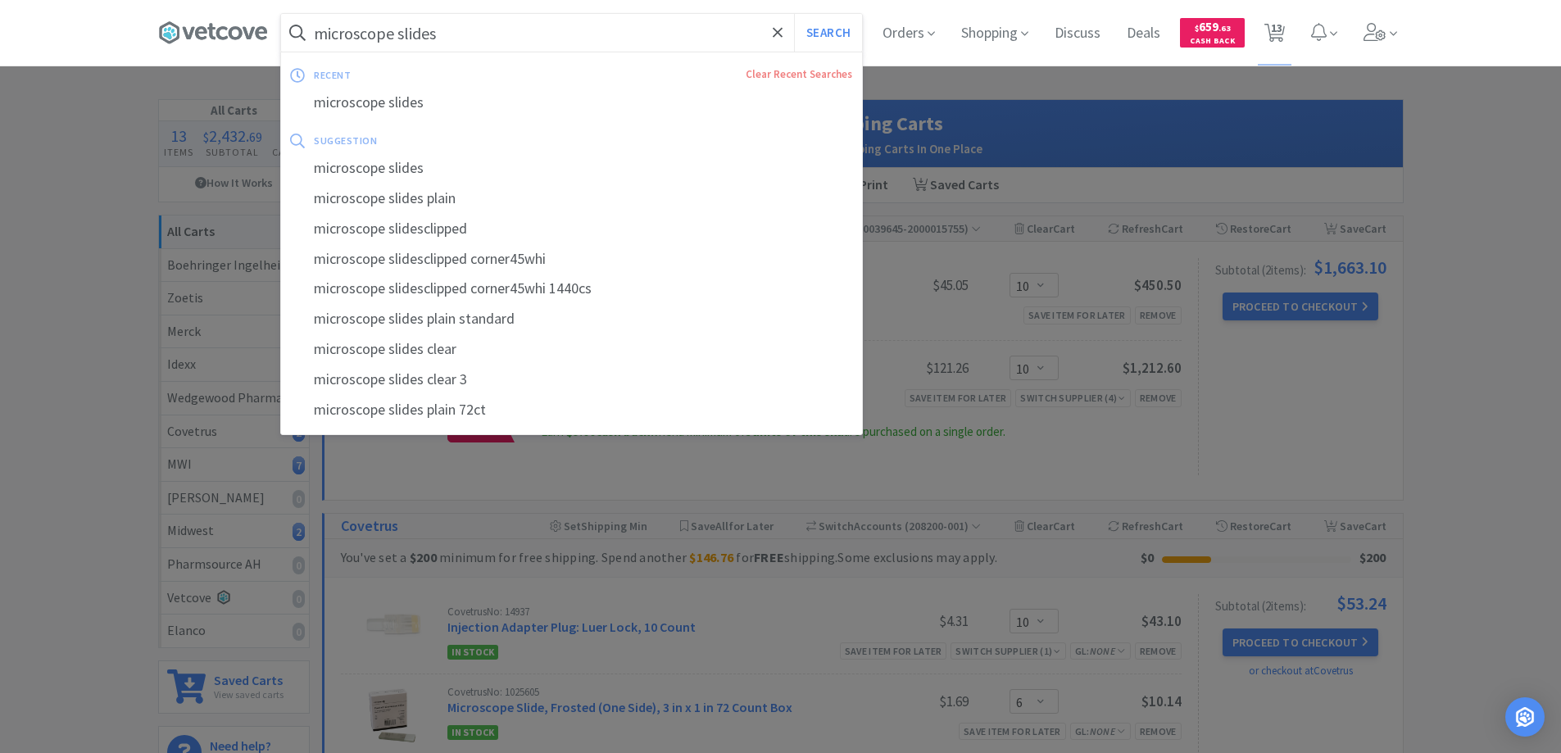
click at [580, 23] on input "microscope slides" at bounding box center [571, 33] width 581 height 38
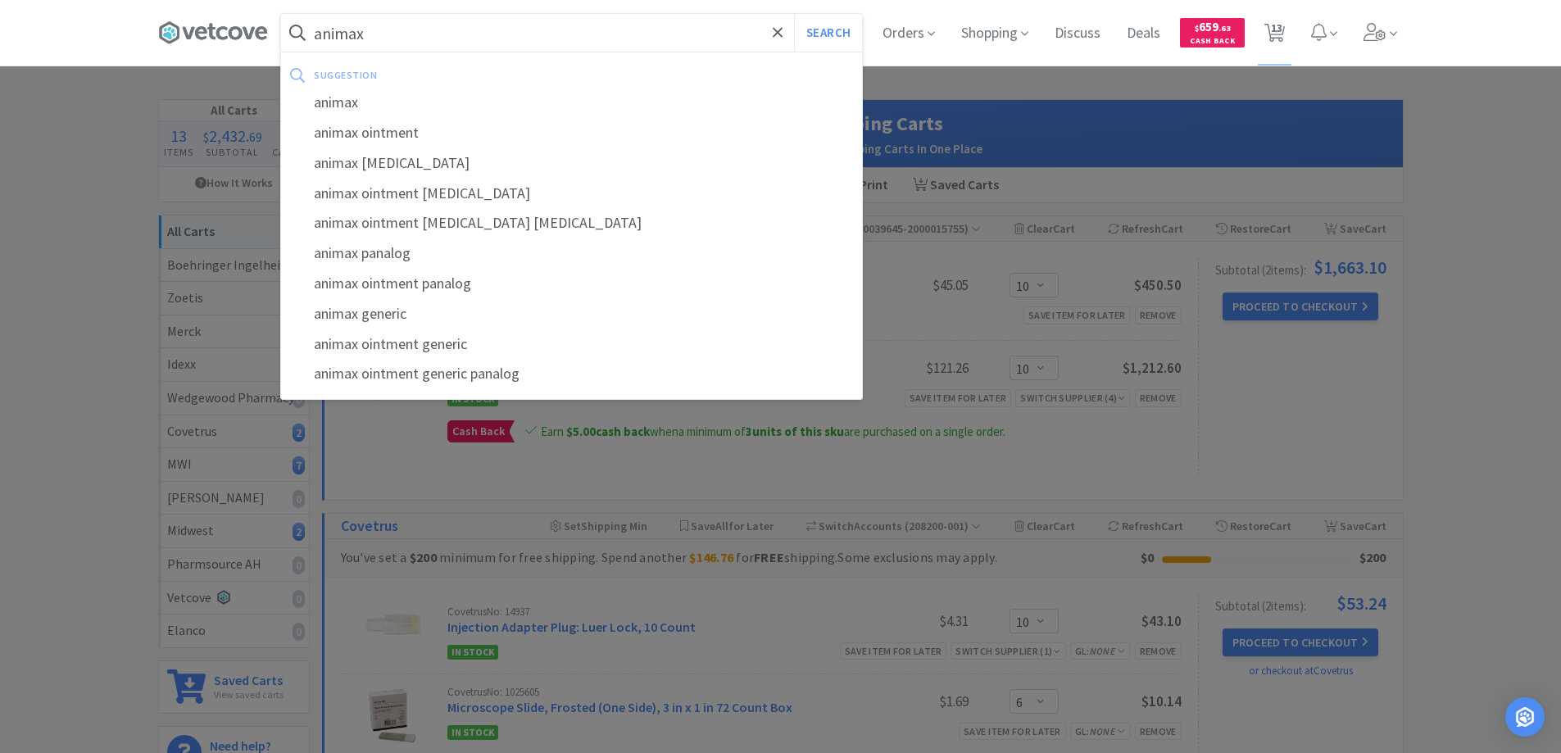
type input "animax"
click at [794, 14] on button "Search" at bounding box center [828, 33] width 68 height 38
select select "10"
select select "6"
select select "12"
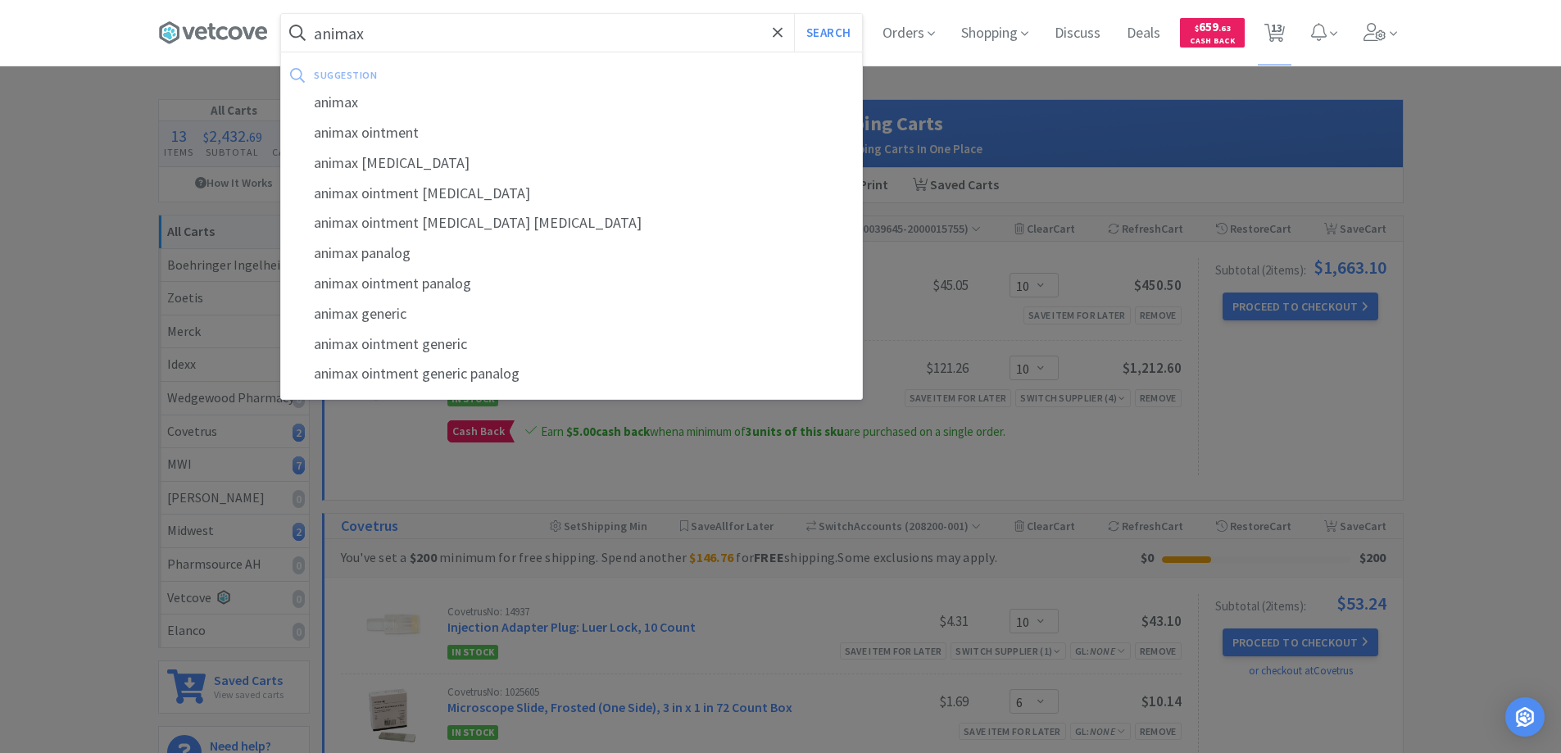
select select "2"
select select "1"
select select "3"
select select "1"
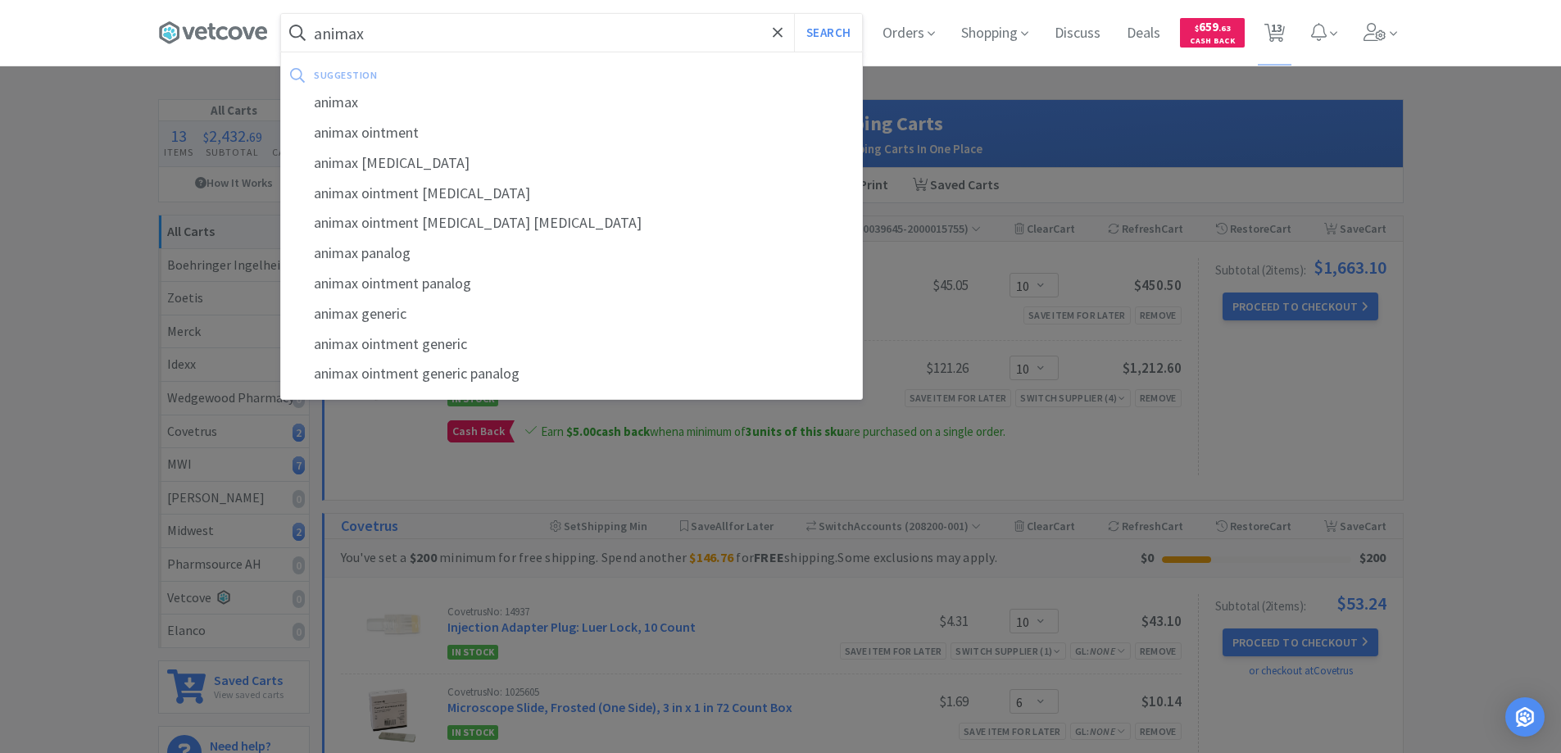
select select "2"
select select "1"
select select "10"
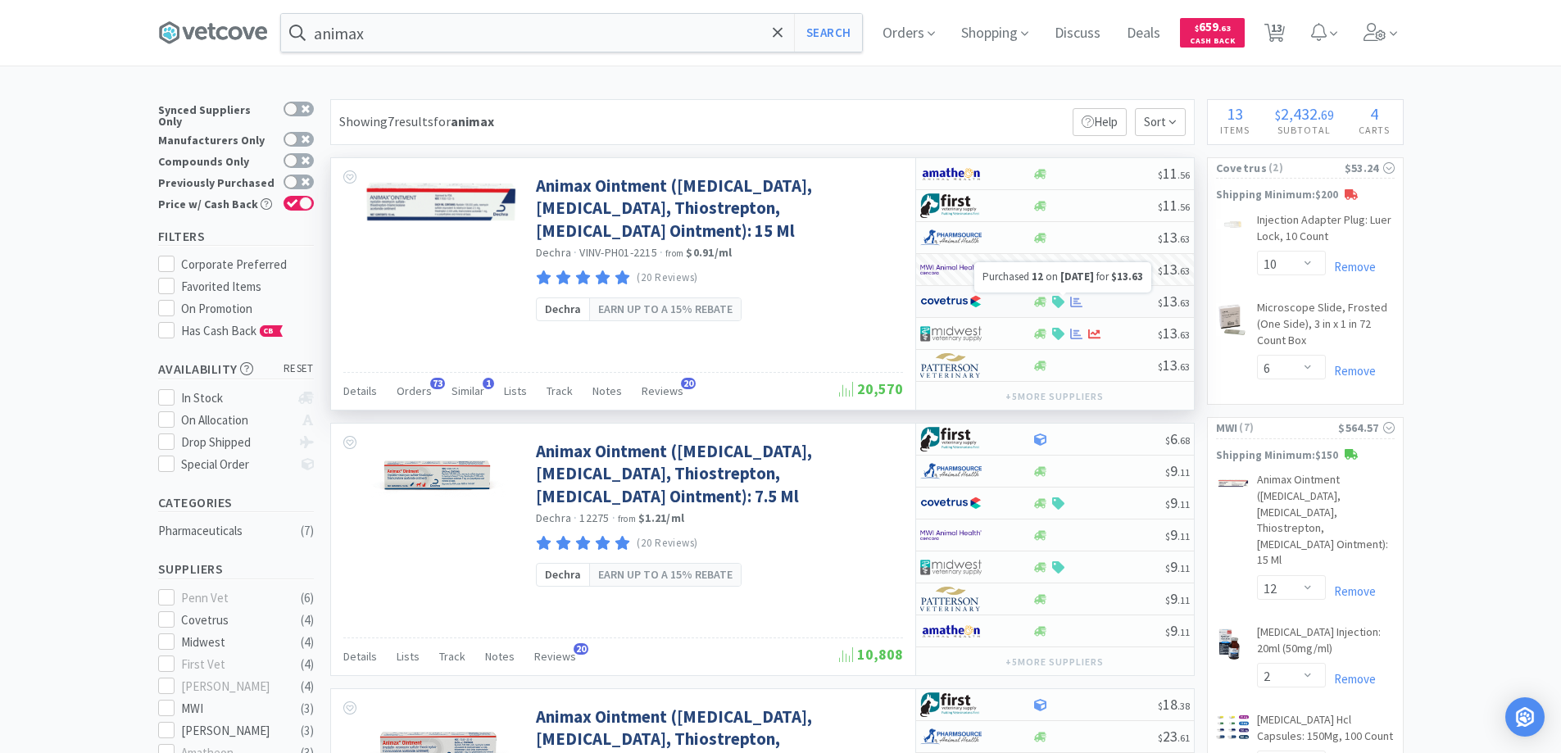
click at [1113, 302] on div at bounding box center [1094, 302] width 125 height 12
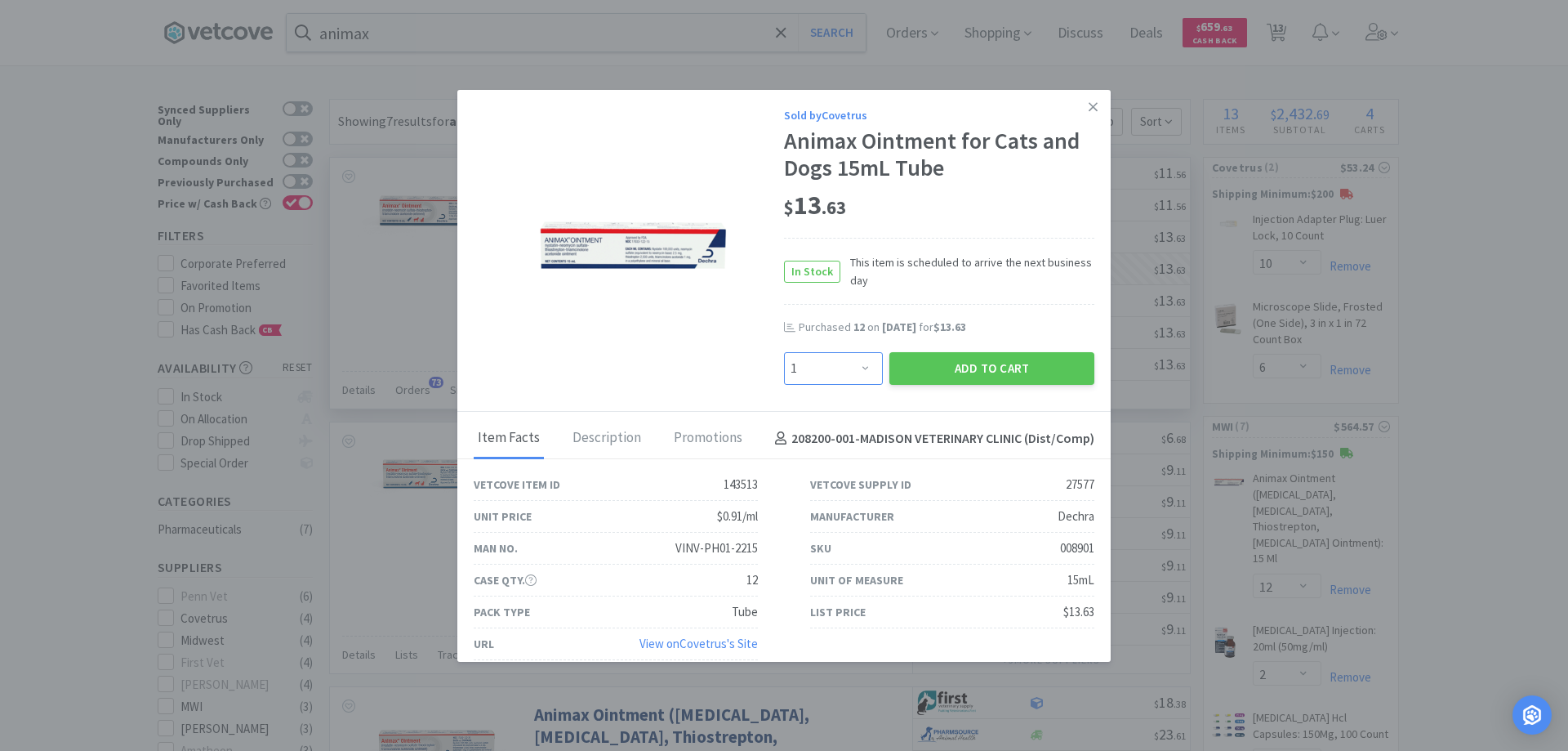
click at [860, 363] on select "Enter Quantity 1 2 3 4 5 6 7 8 9 10 11 12 13 14 15 16 17 18 19 20 Enter Quantity" at bounding box center [832, 368] width 99 height 33
select select "12"
click at [784, 352] on select "Enter Quantity 1 2 3 4 5 6 7 8 9 10 11 12 13 14 15 16 17 18 19 20 Enter Quantity" at bounding box center [832, 368] width 99 height 33
click at [965, 366] on button "Add to Cart" at bounding box center [992, 368] width 205 height 33
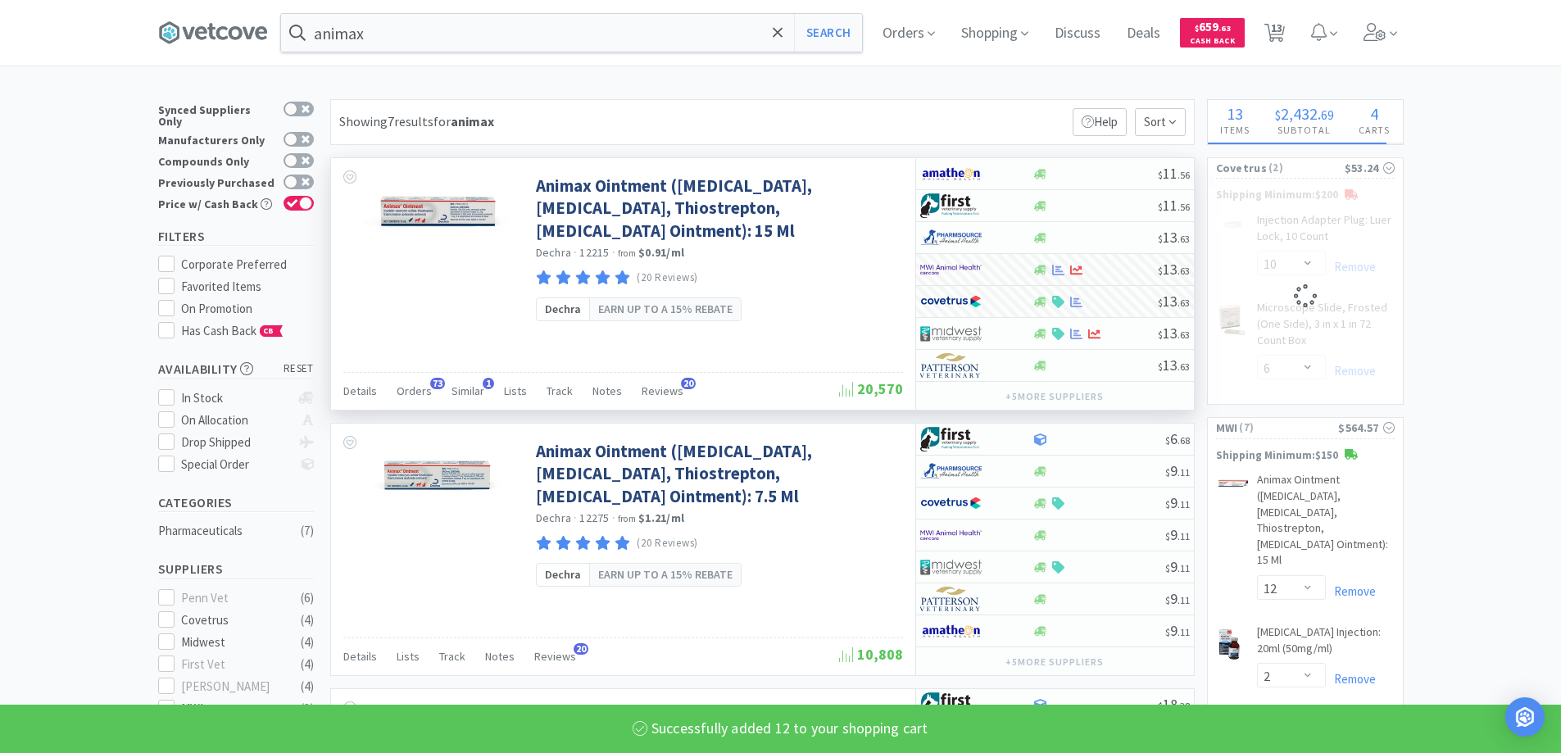
select select "12"
select select "10"
select select "6"
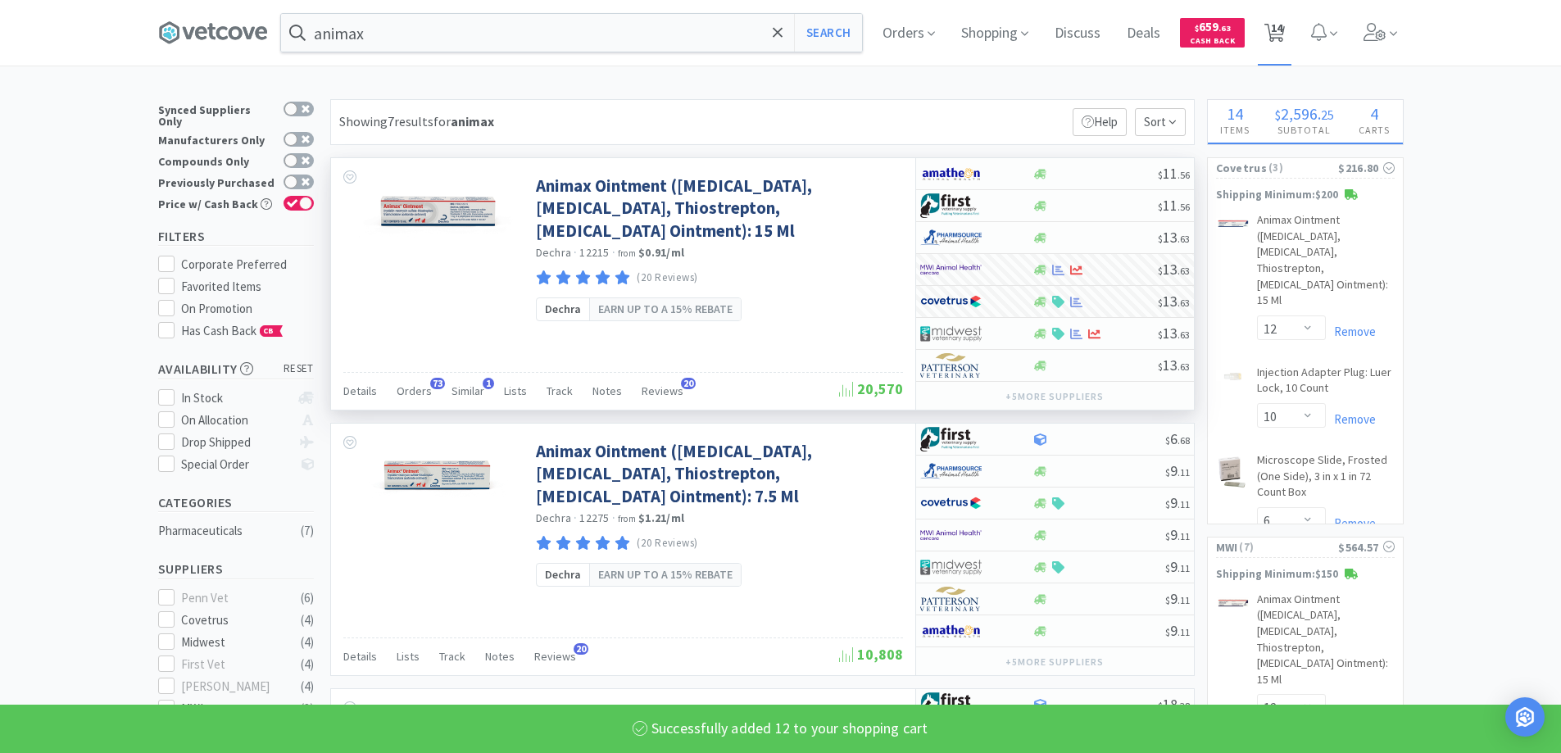
click at [1279, 27] on span "14" at bounding box center [1276, 28] width 11 height 66
select select "10"
select select "12"
select select "10"
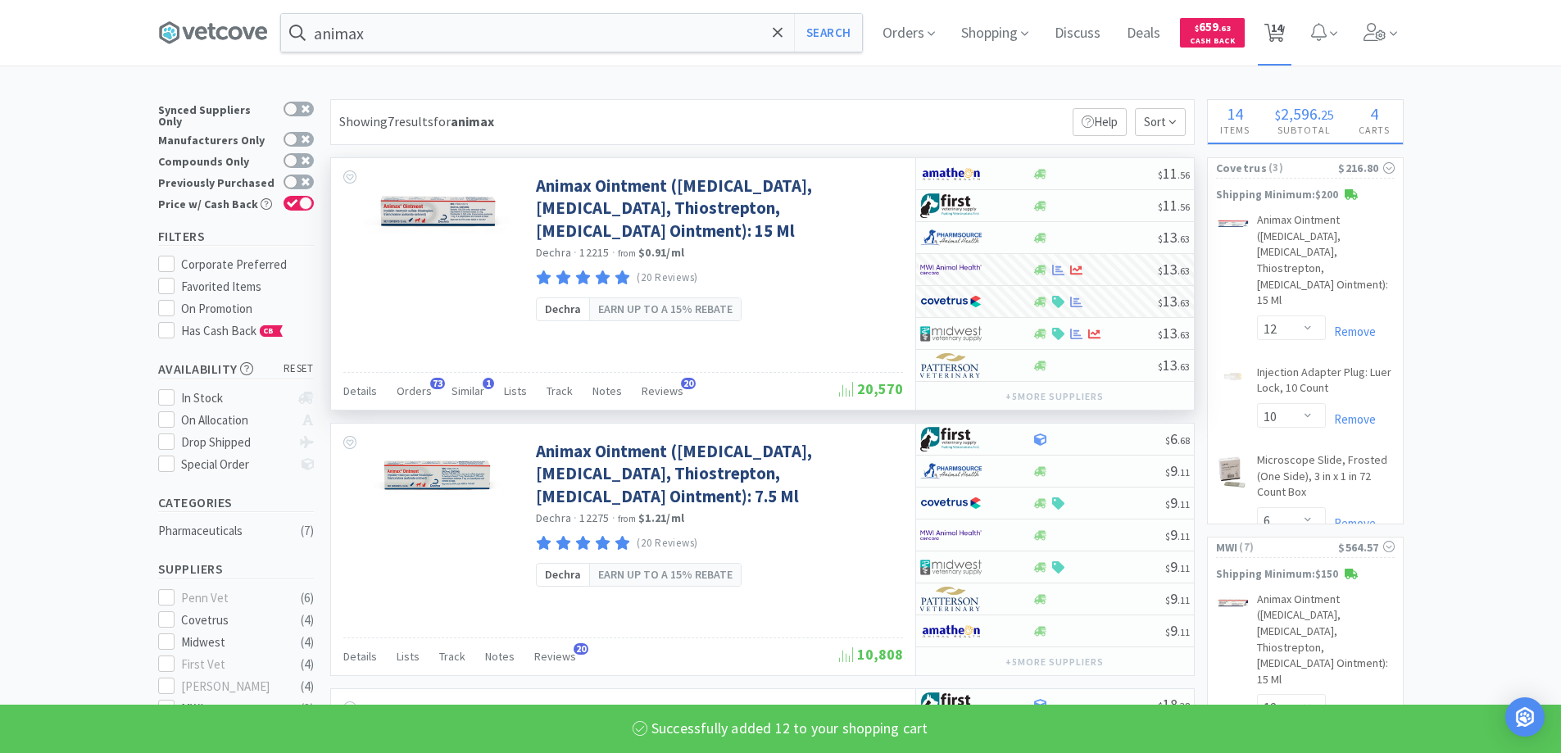
select select "6"
select select "12"
select select "2"
select select "1"
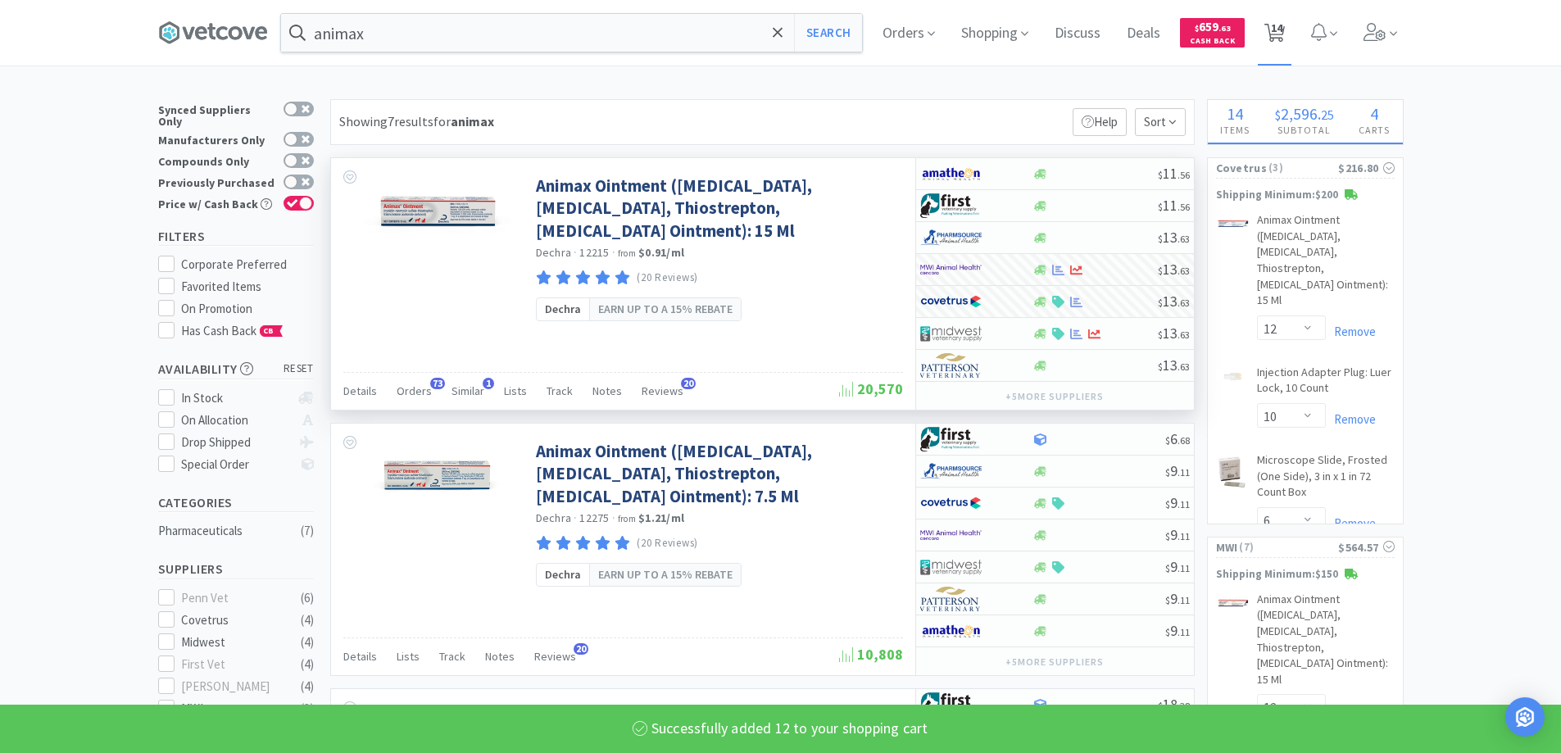
select select "3"
select select "1"
select select "2"
select select "1"
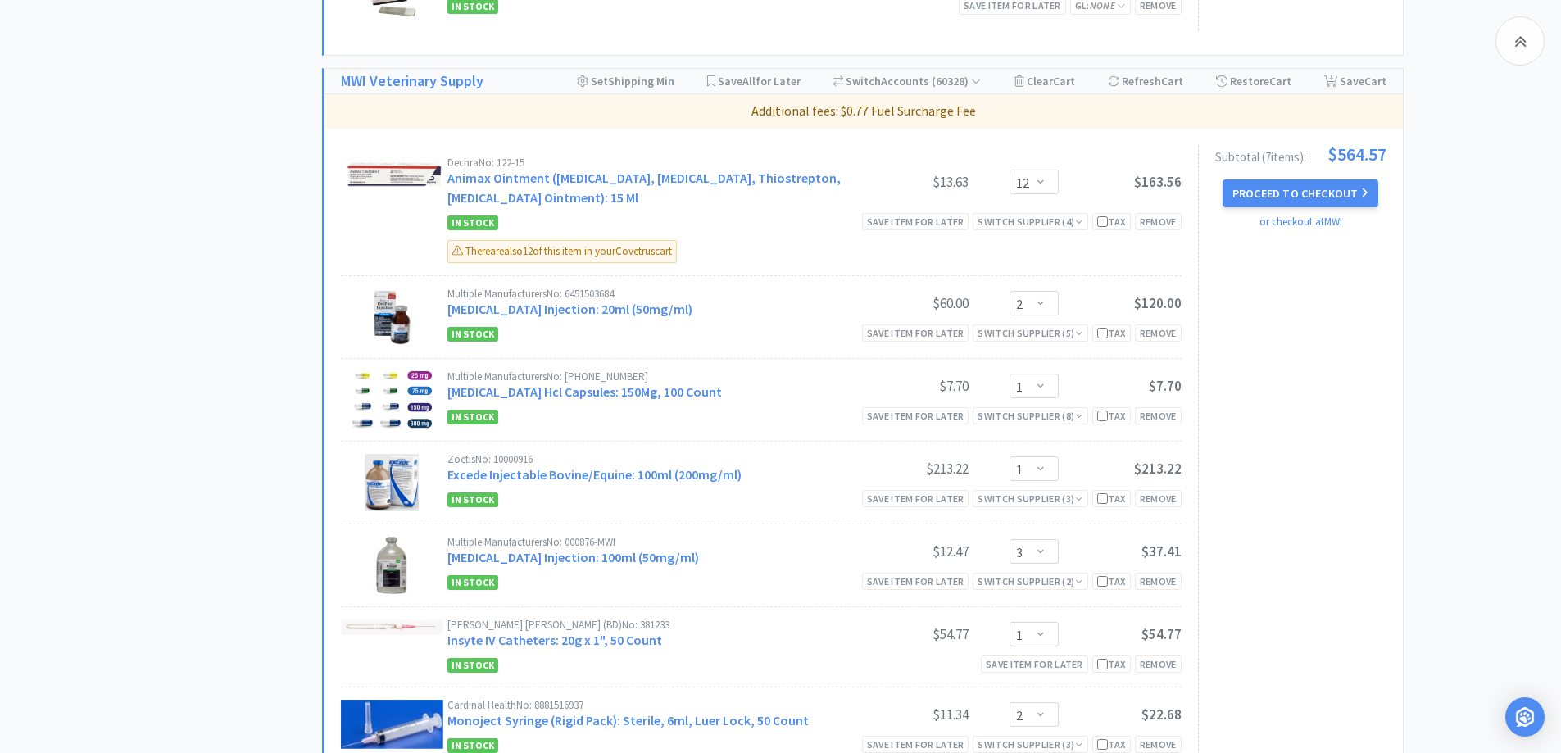
scroll to position [737, 0]
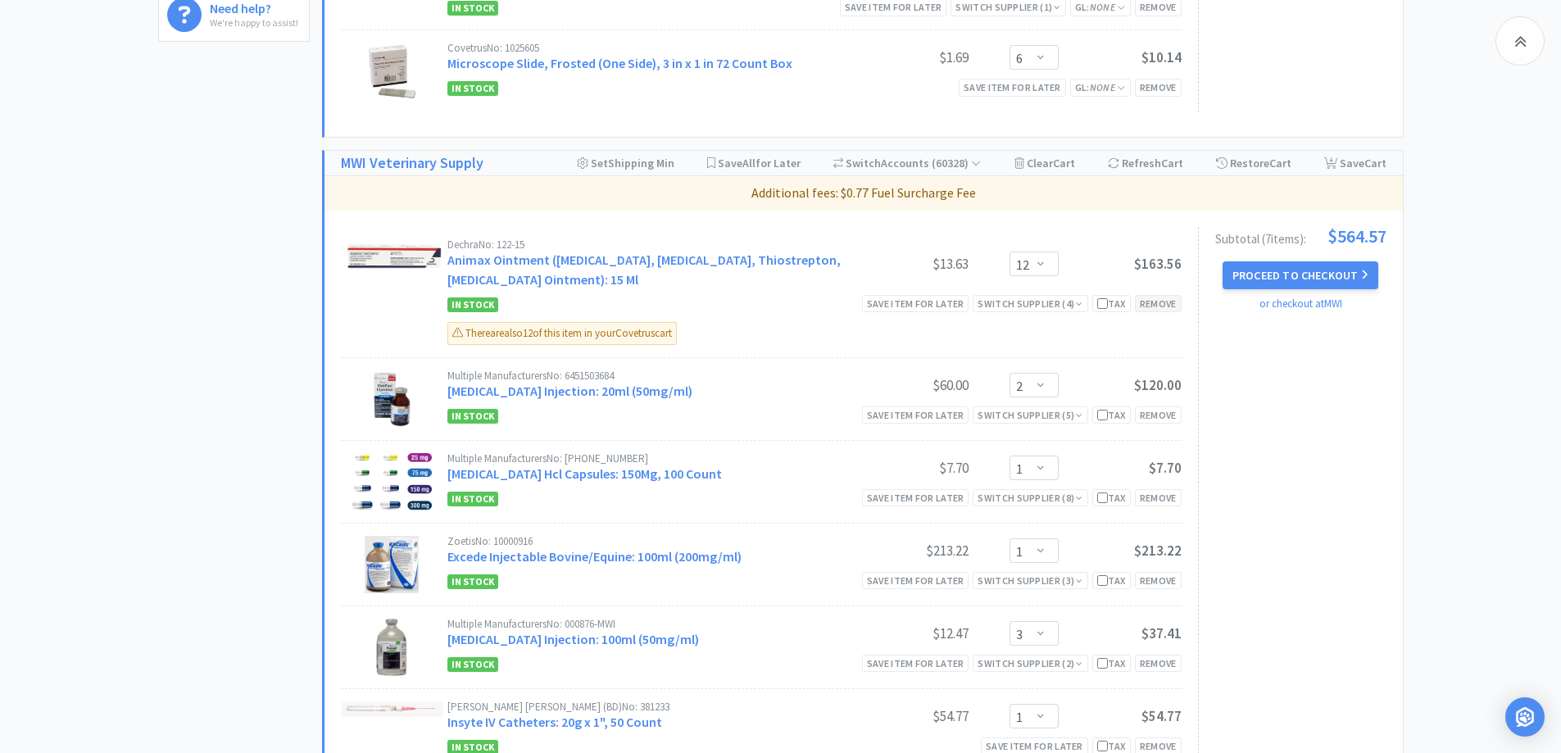
click at [1153, 303] on div "Remove" at bounding box center [1158, 303] width 47 height 17
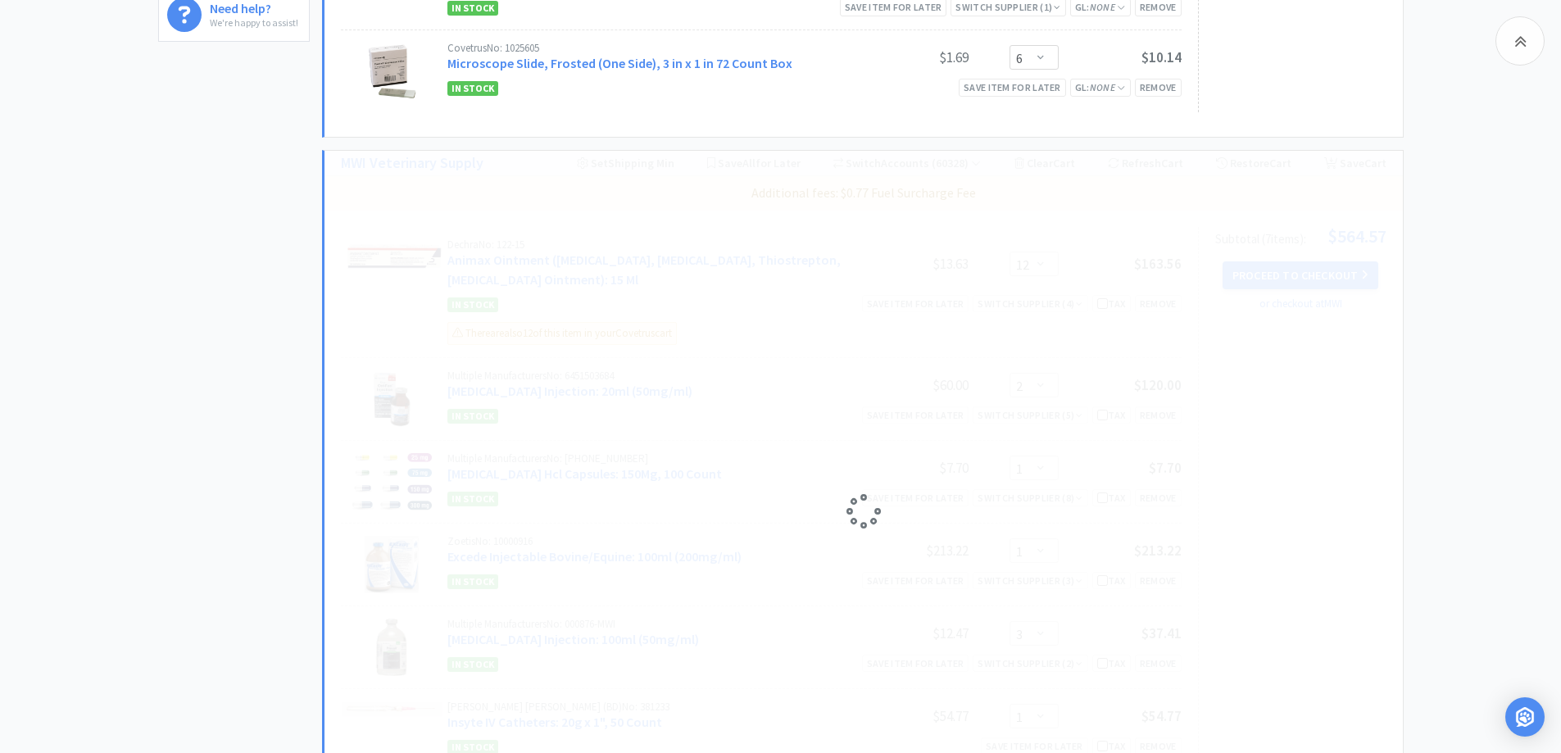
select select "2"
select select "1"
select select "3"
select select "1"
select select "2"
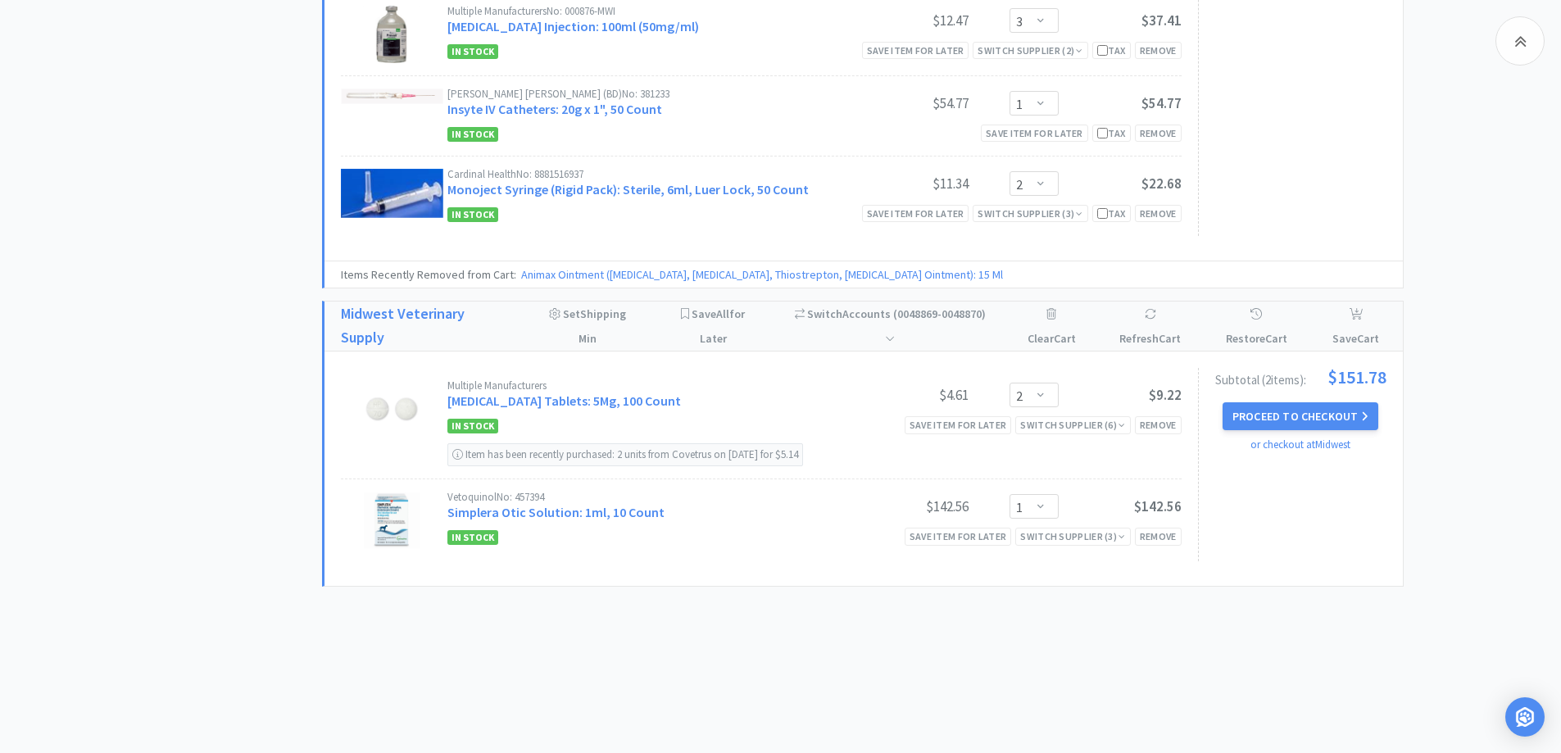
scroll to position [1190, 0]
click at [1298, 419] on button "Proceed to Checkout" at bounding box center [1300, 415] width 156 height 28
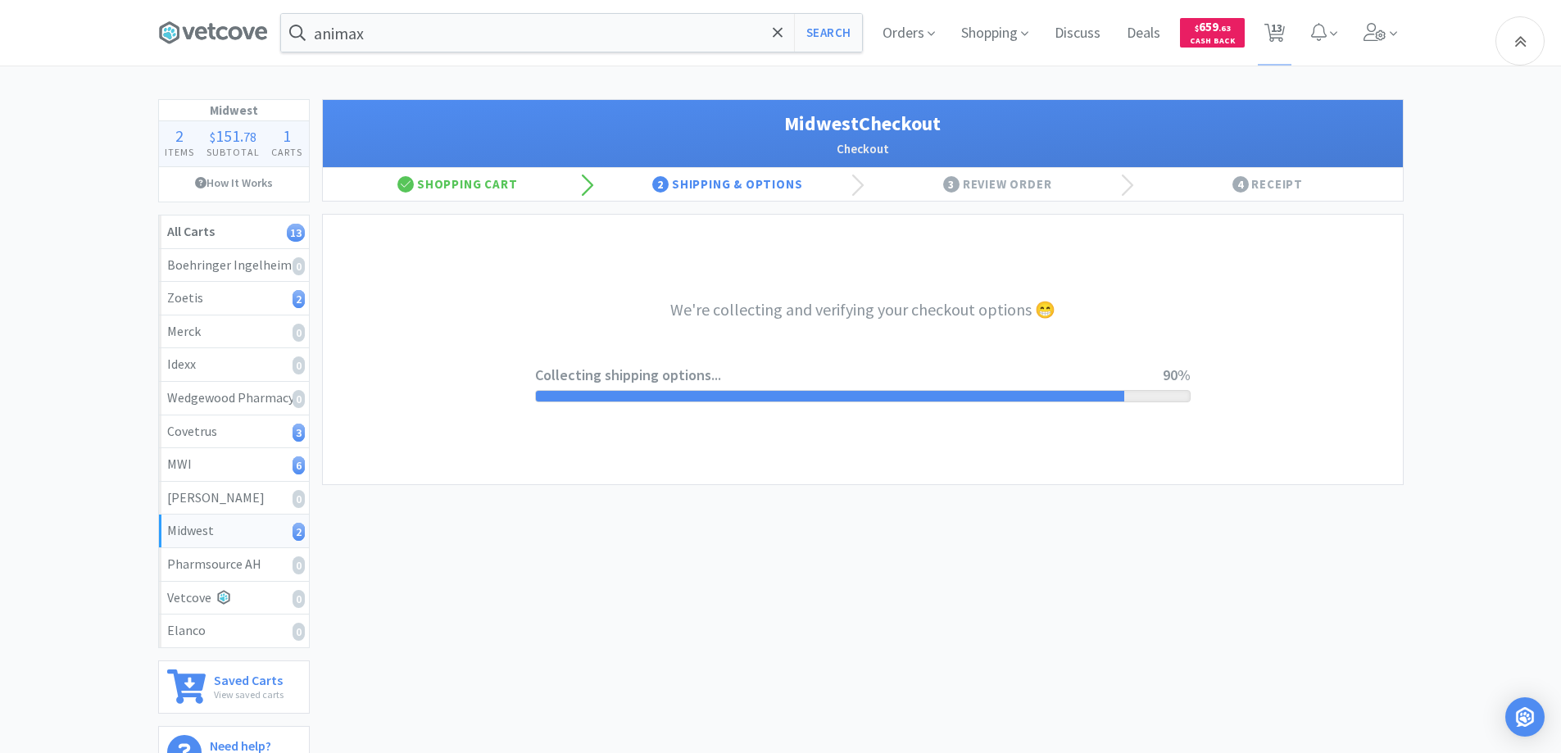
select select "3"
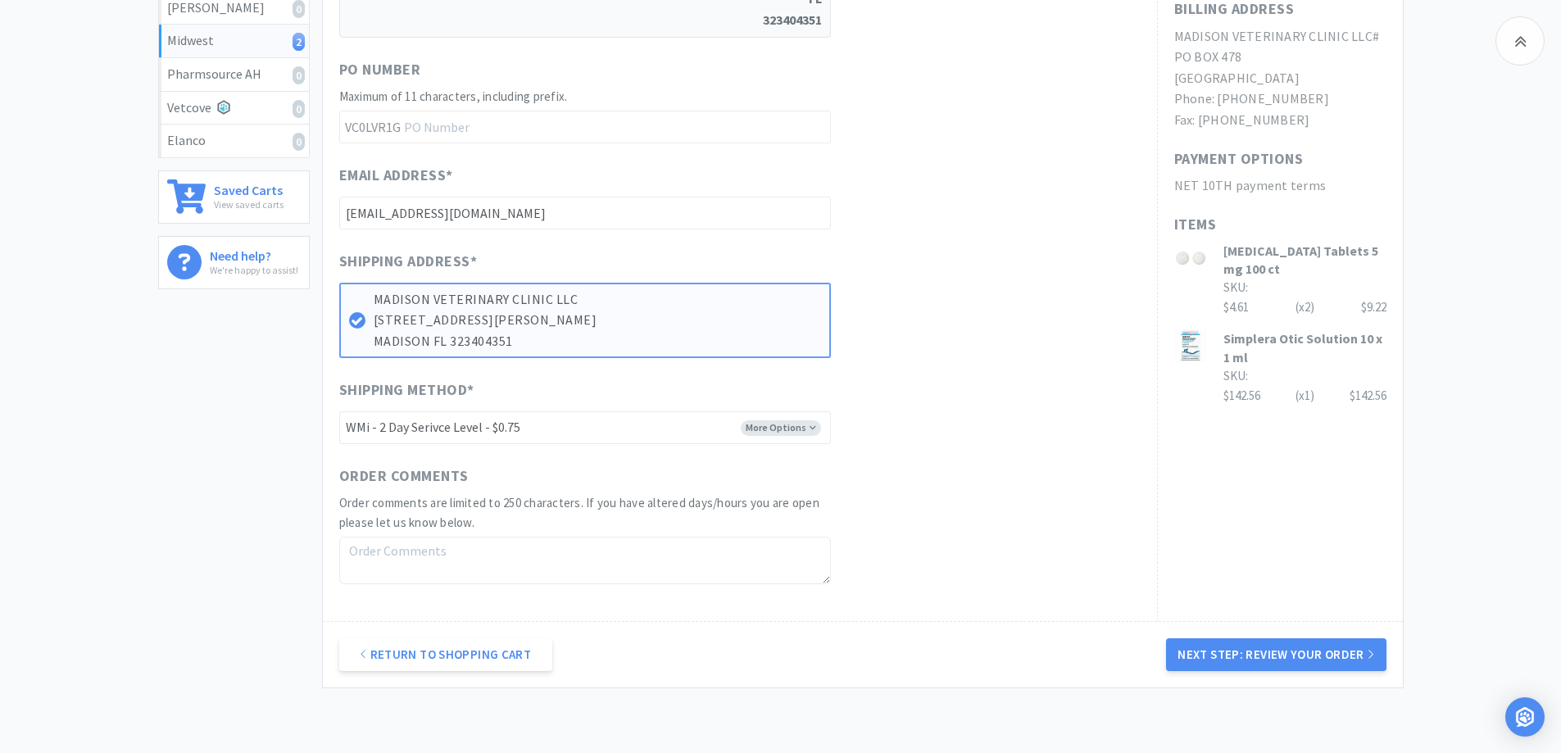
scroll to position [492, 0]
click at [1295, 659] on button "Next Step: Review Your Order" at bounding box center [1276, 653] width 220 height 33
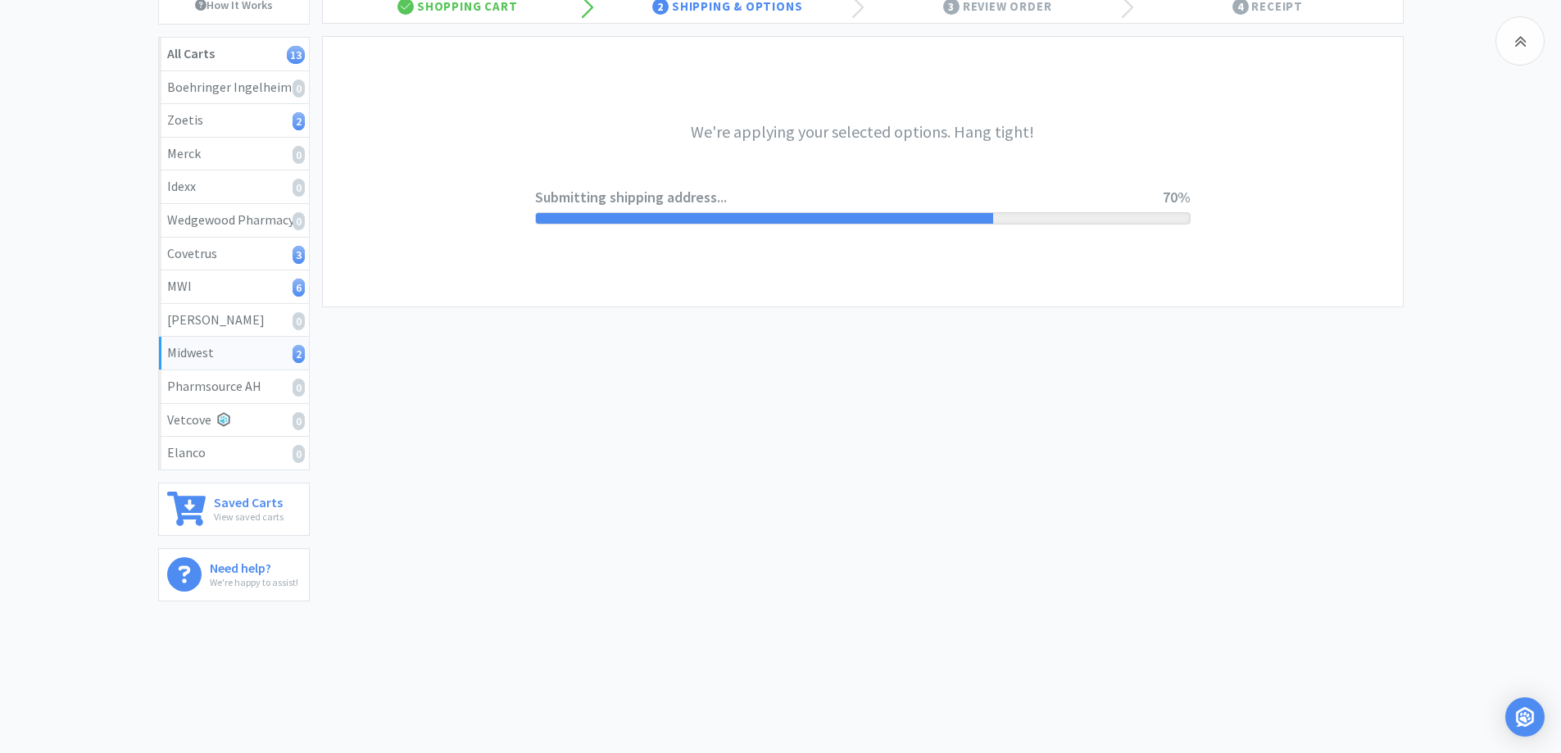
scroll to position [0, 0]
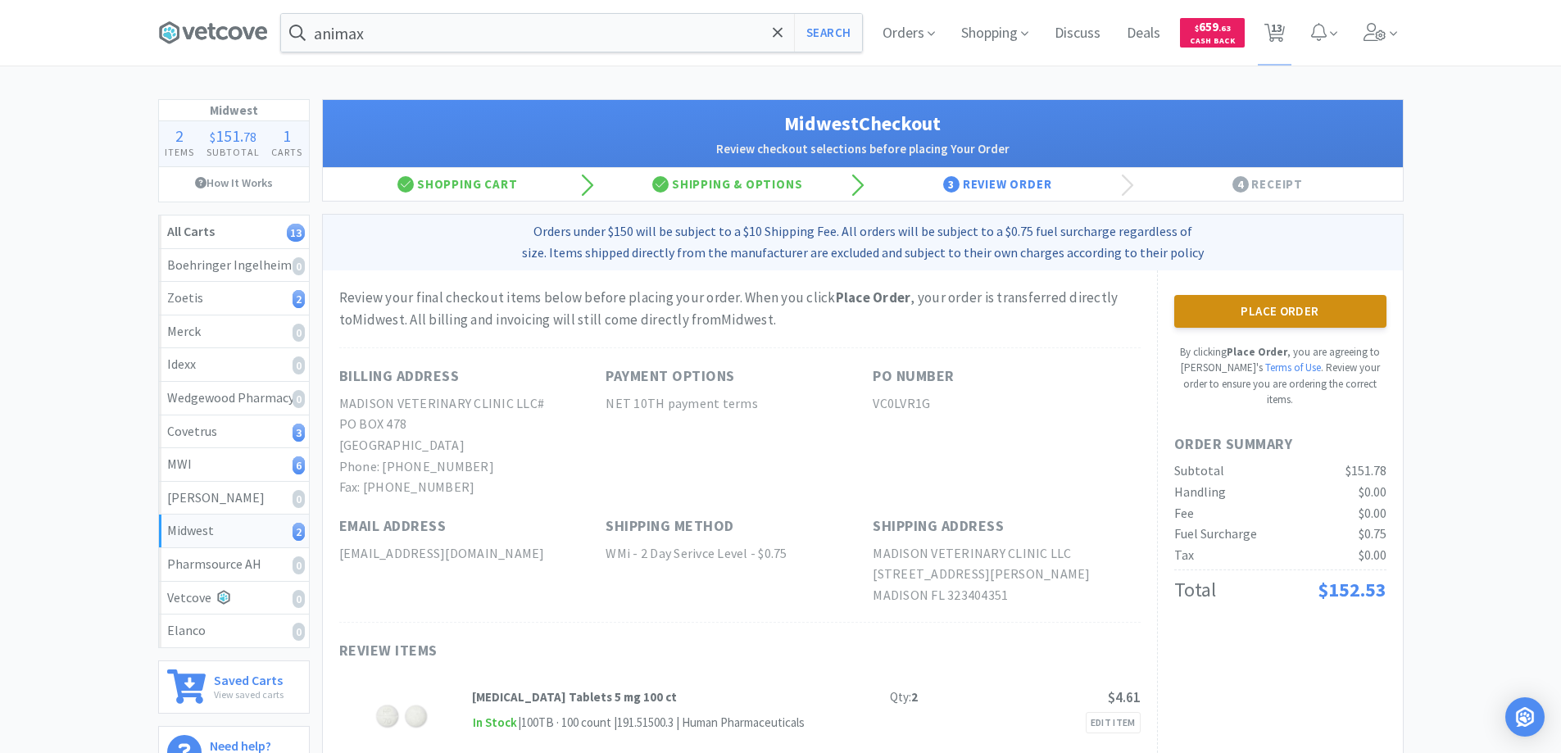
click at [1297, 307] on button "Place Order" at bounding box center [1280, 311] width 212 height 33
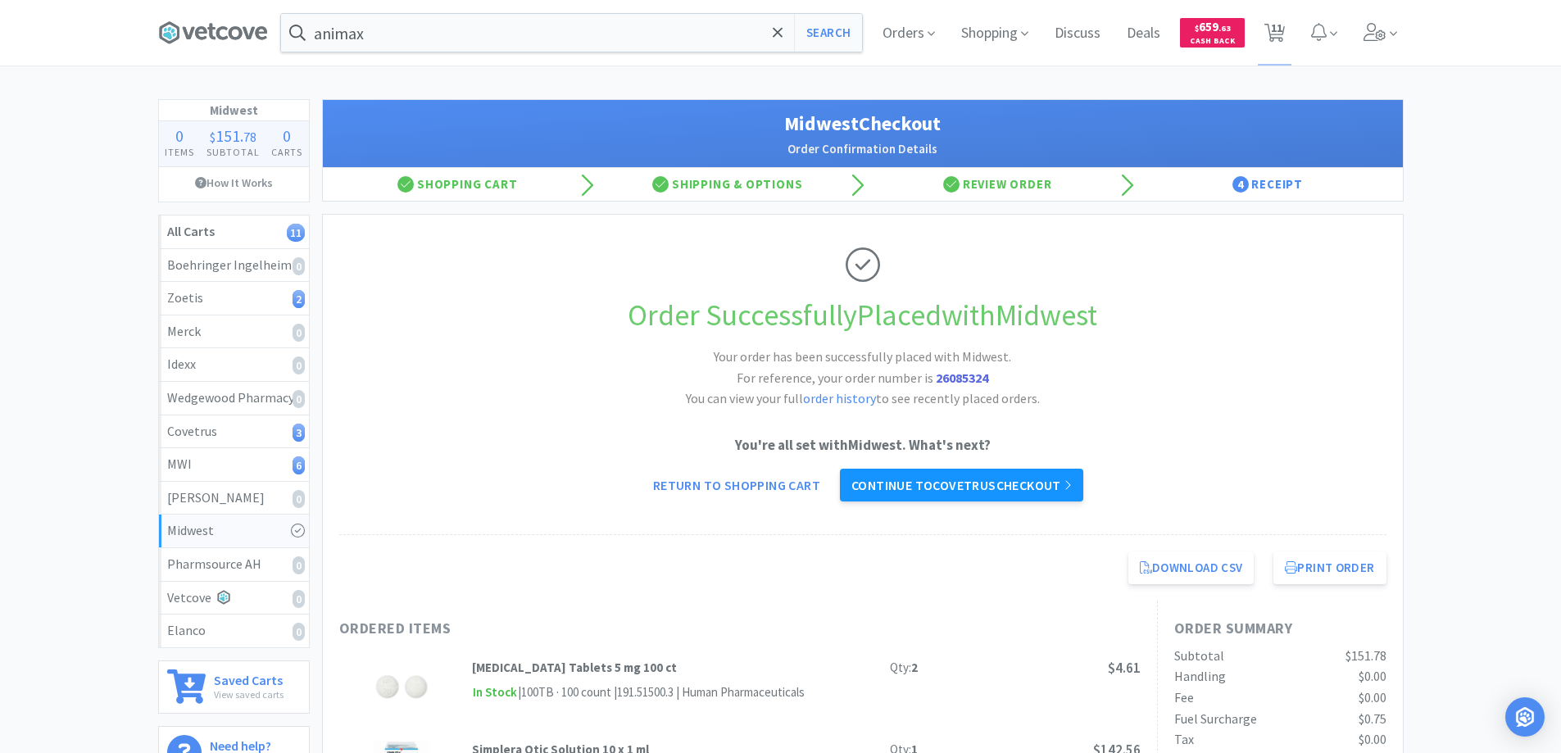
click at [868, 497] on link "Continue to Covetrus checkout" at bounding box center [961, 485] width 243 height 33
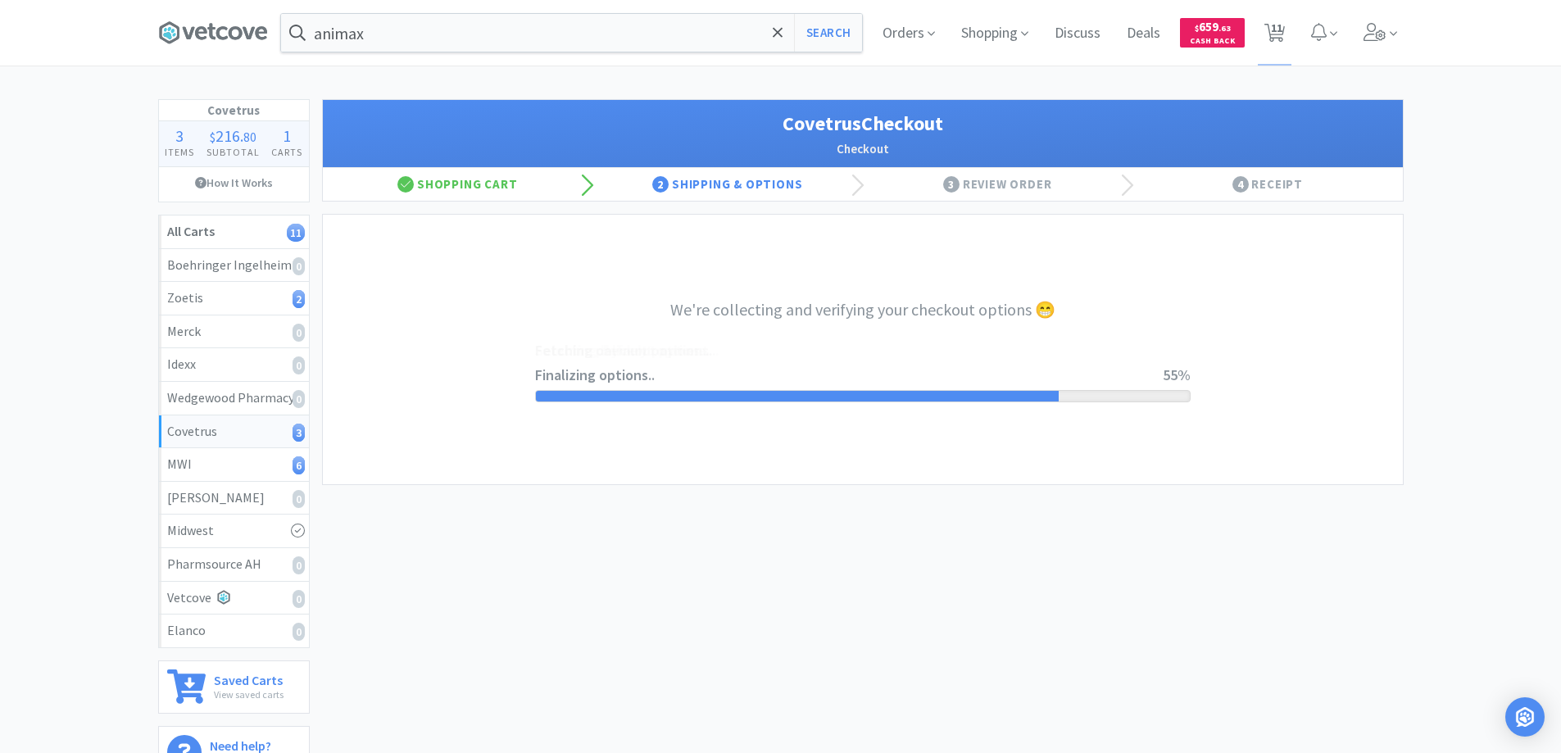
select select "ACCOUNT"
select select "cvt-standard-net"
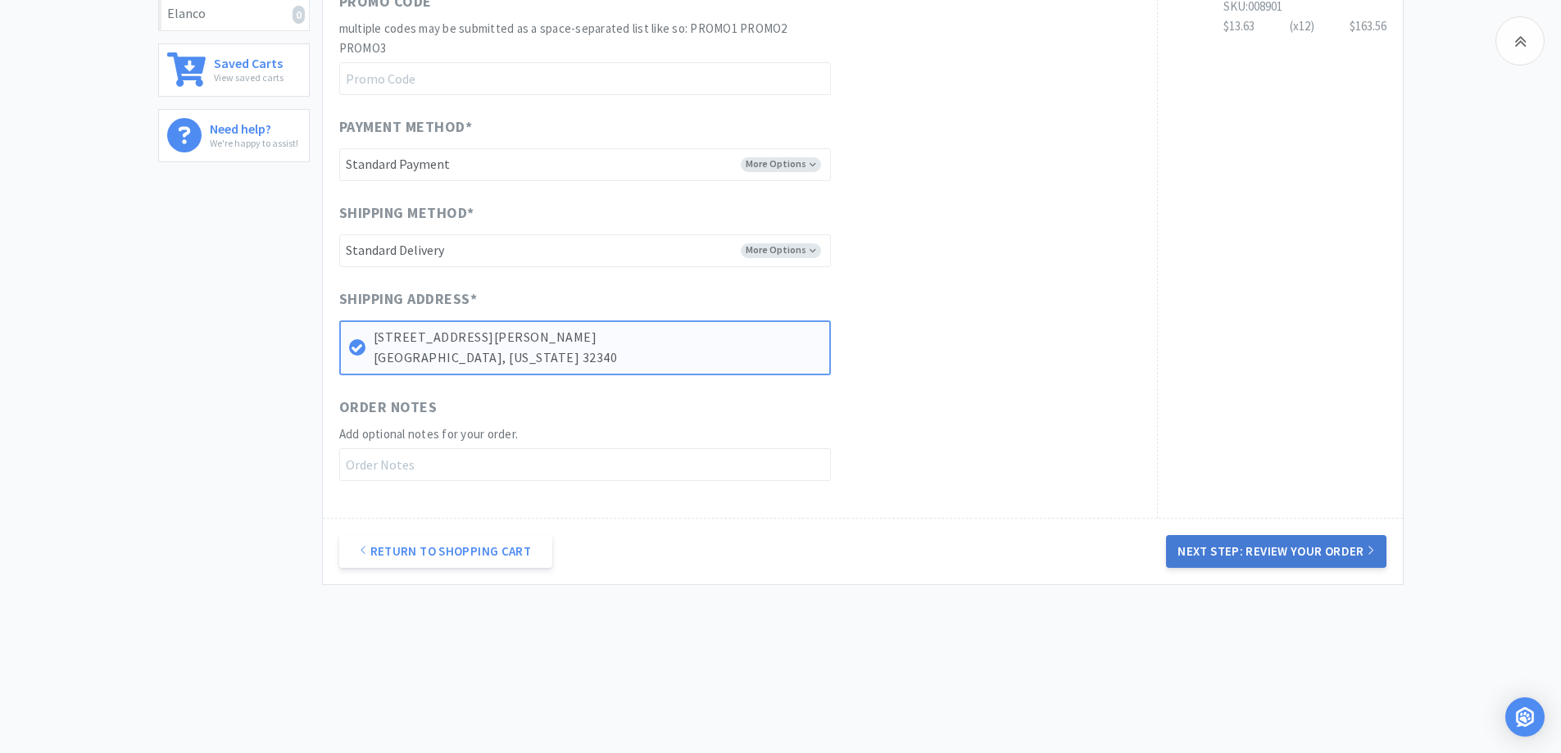
click at [1190, 564] on button "Next Step: Review Your Order" at bounding box center [1276, 551] width 220 height 33
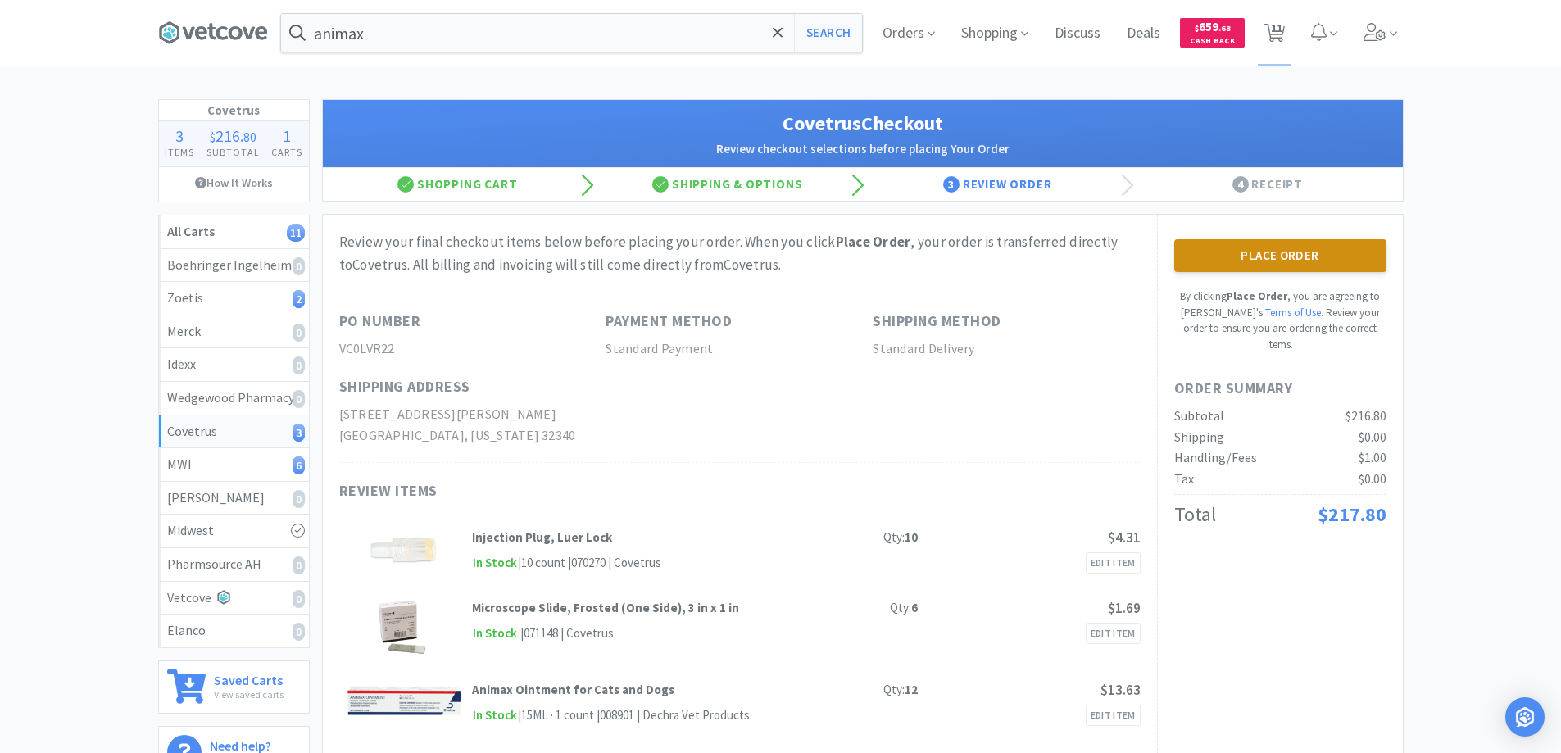
click at [1265, 268] on button "Place Order" at bounding box center [1280, 255] width 212 height 33
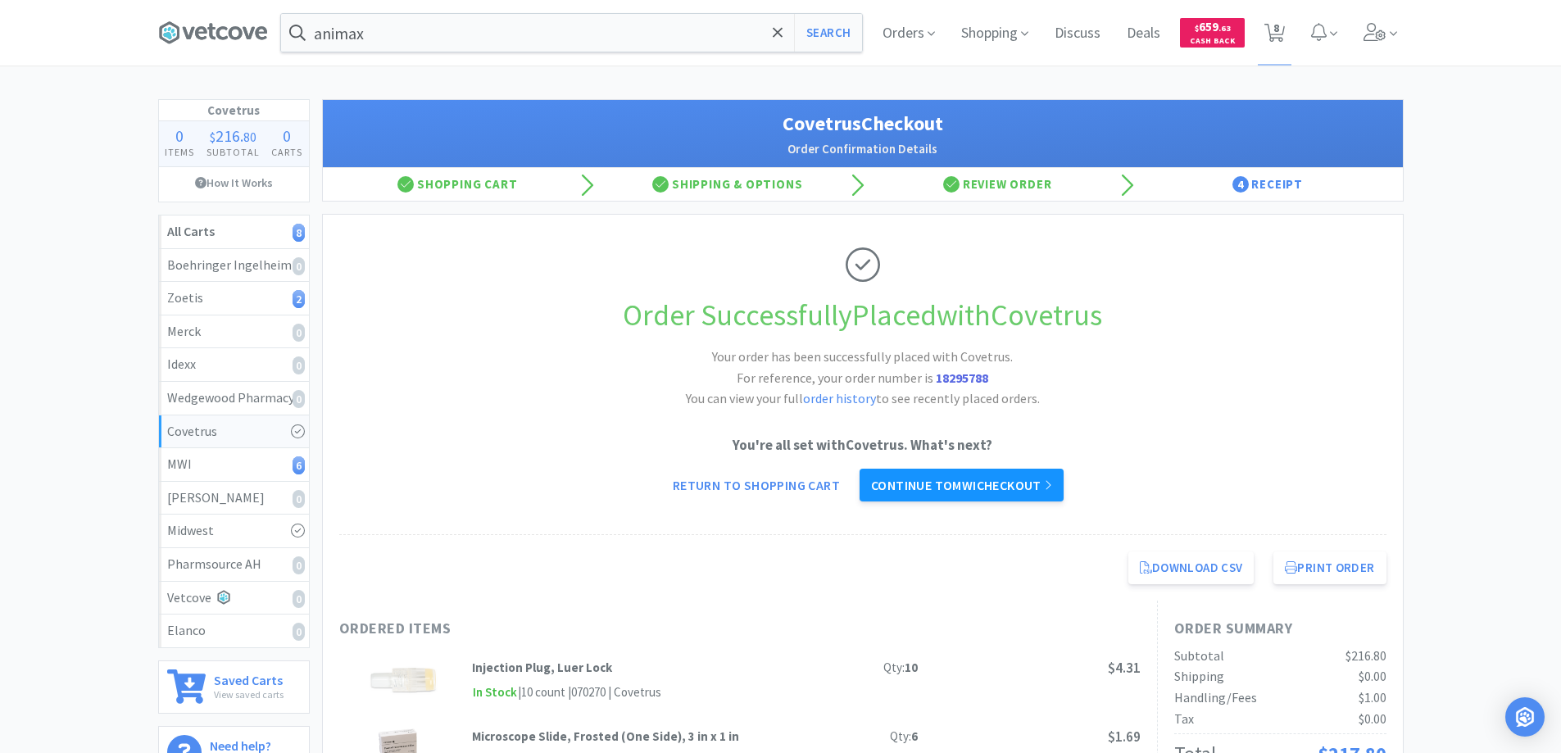
click at [1024, 483] on link "Continue to MWI checkout" at bounding box center [961, 485] width 204 height 33
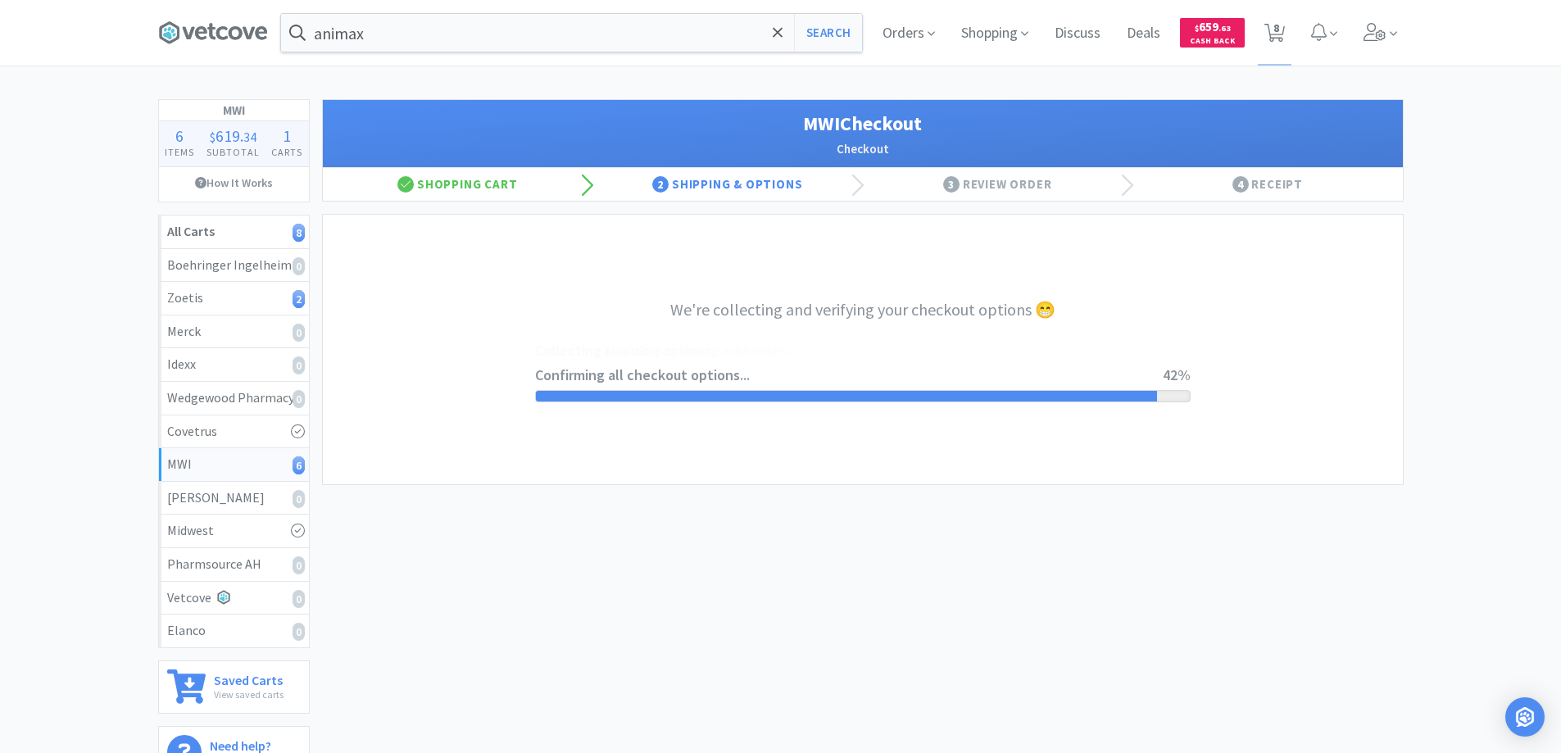
select select "STD_"
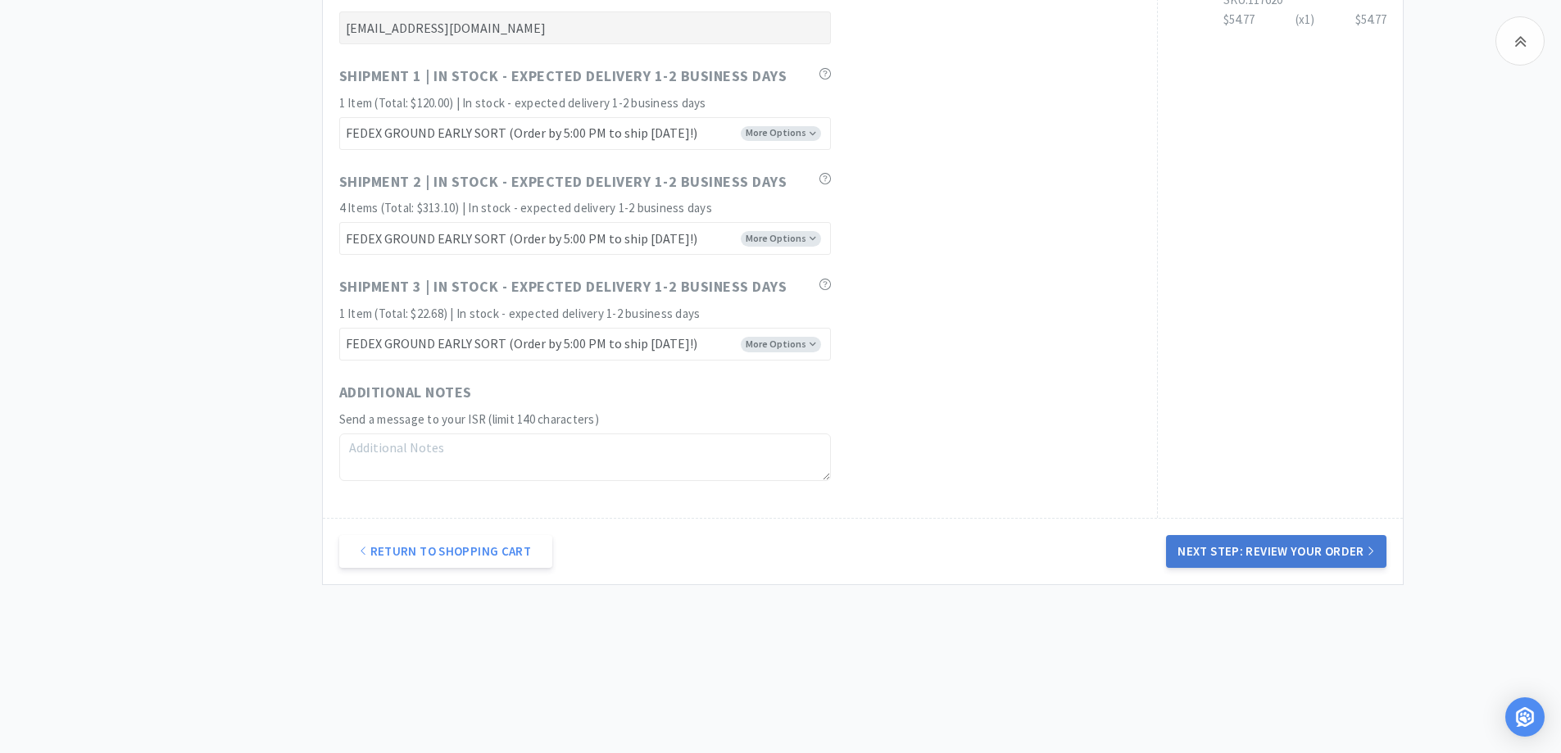
click at [1235, 547] on button "Next Step: Review Your Order" at bounding box center [1276, 551] width 220 height 33
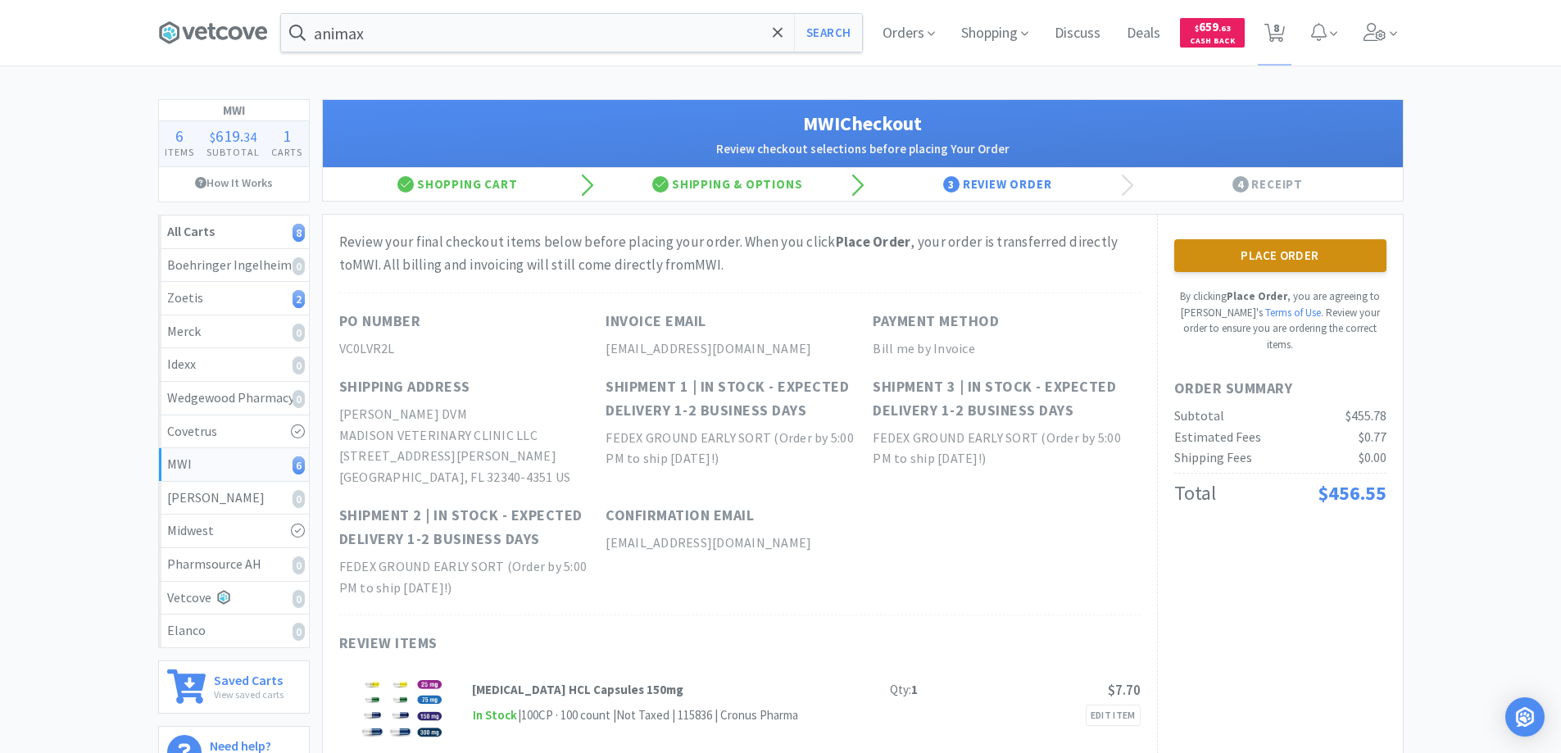
click at [1239, 258] on button "Place Order" at bounding box center [1280, 255] width 212 height 33
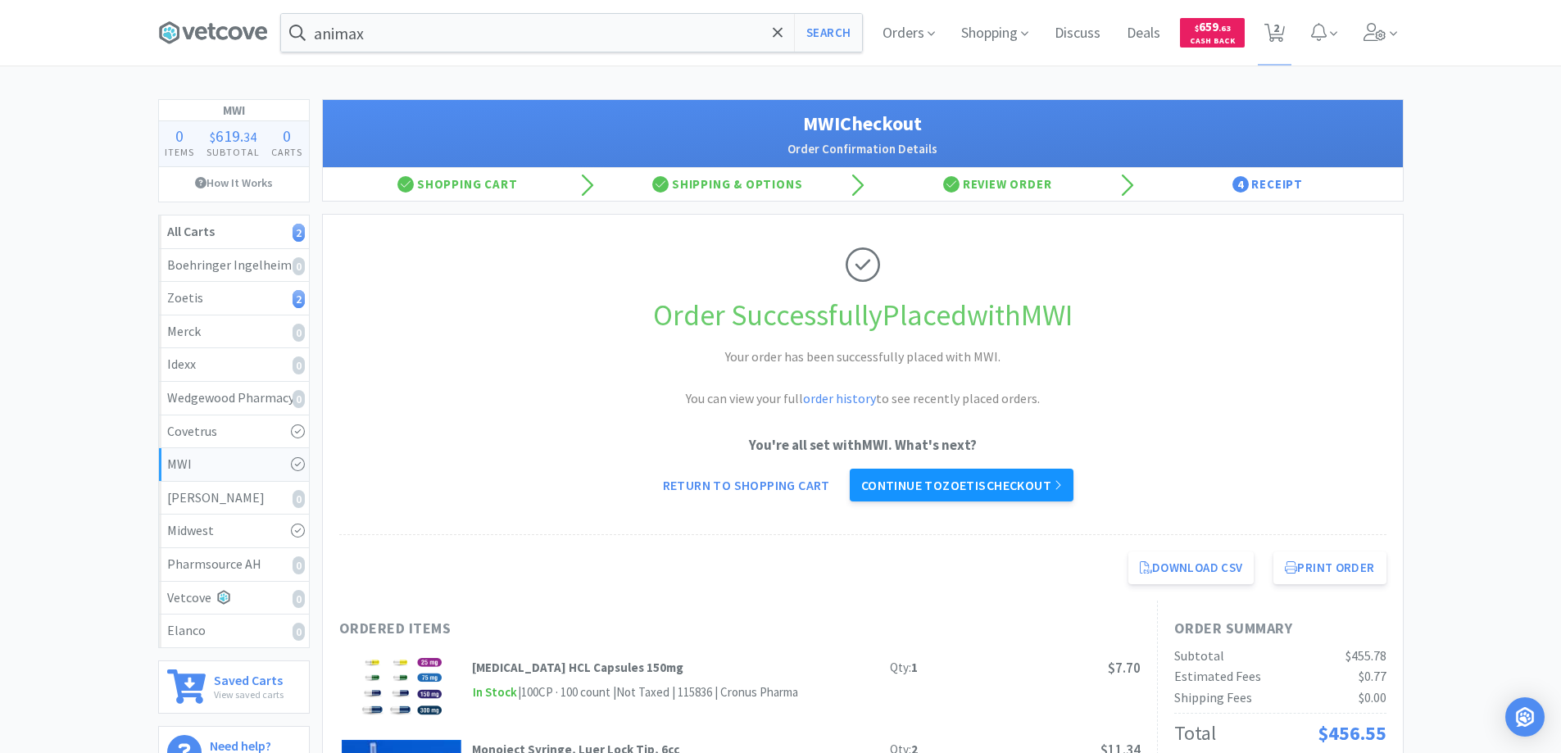
click at [981, 489] on link "Continue to Zoetis checkout" at bounding box center [962, 485] width 224 height 33
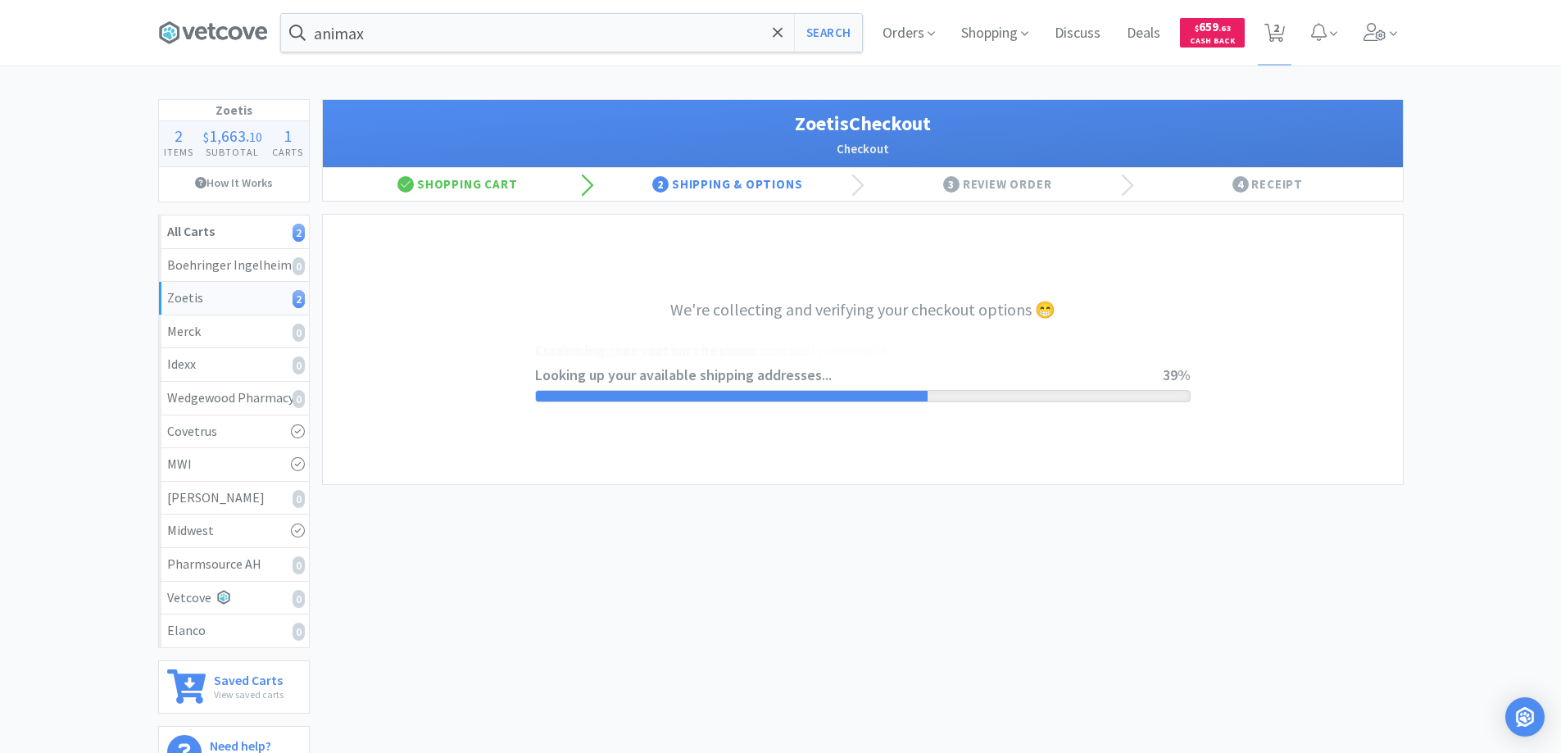
select select "invoice"
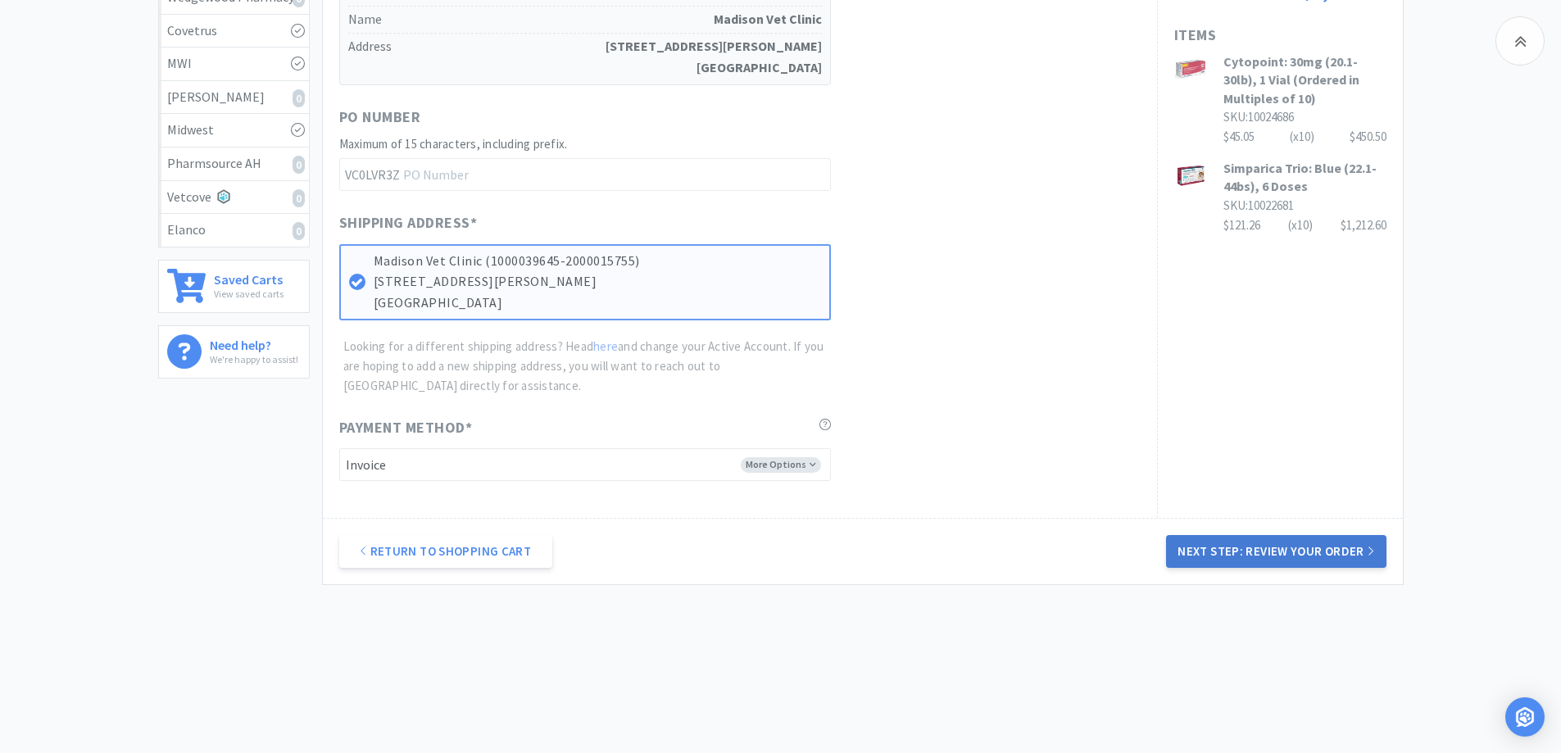
click at [1213, 563] on button "Next Step: Review Your Order" at bounding box center [1276, 551] width 220 height 33
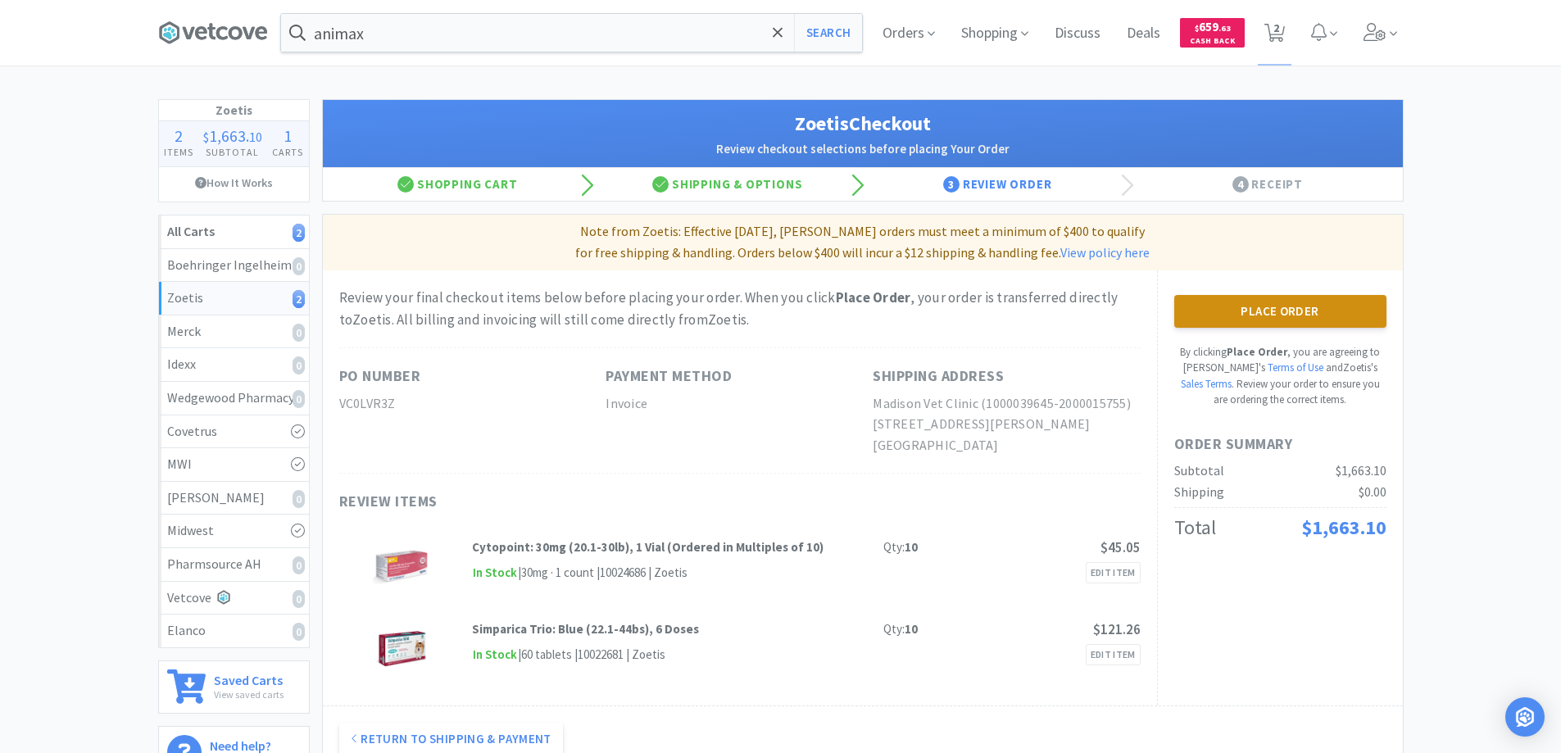
click at [1245, 320] on button "Place Order" at bounding box center [1280, 311] width 212 height 33
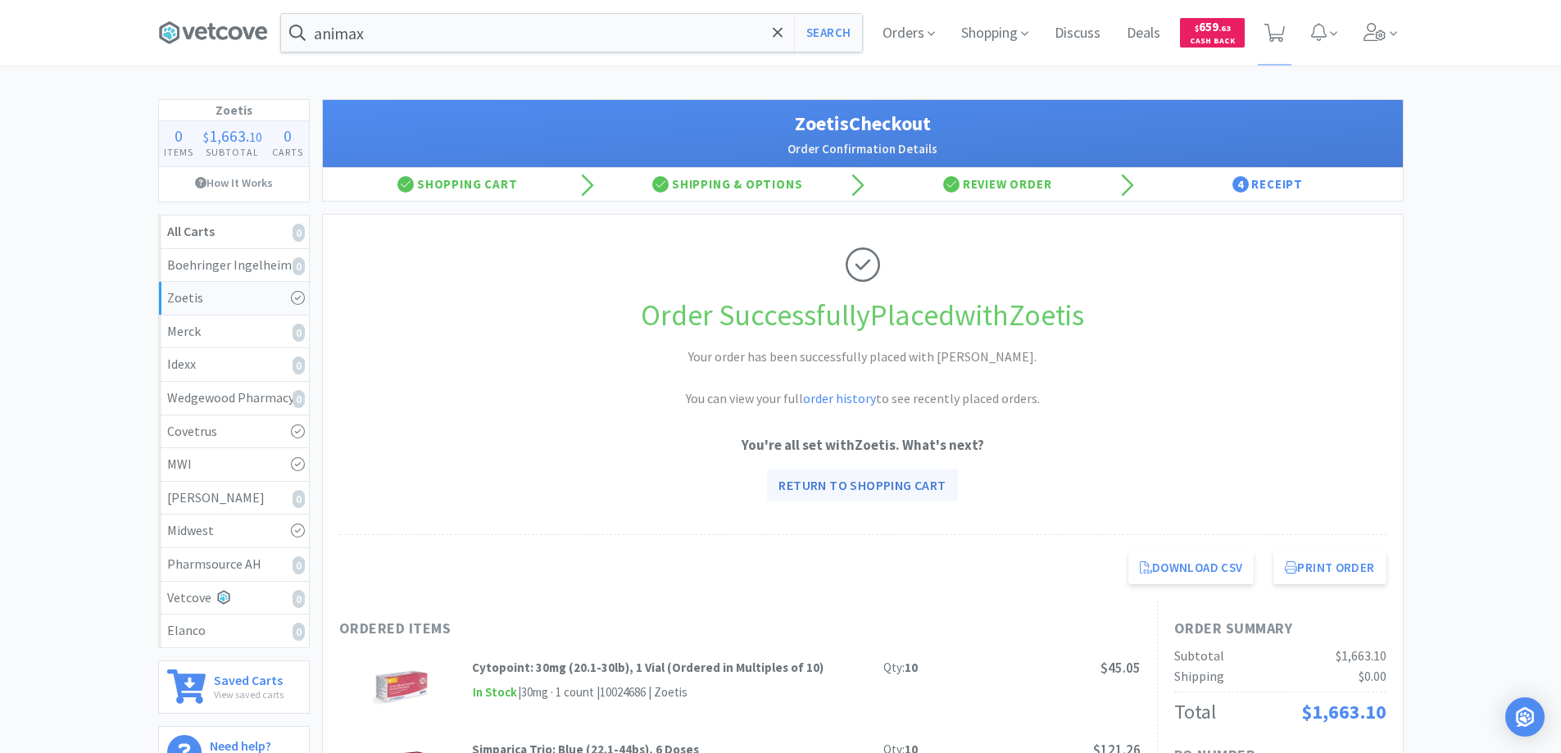
click at [869, 481] on link "Return to Shopping Cart" at bounding box center [862, 485] width 190 height 33
